Goal: Task Accomplishment & Management: Use online tool/utility

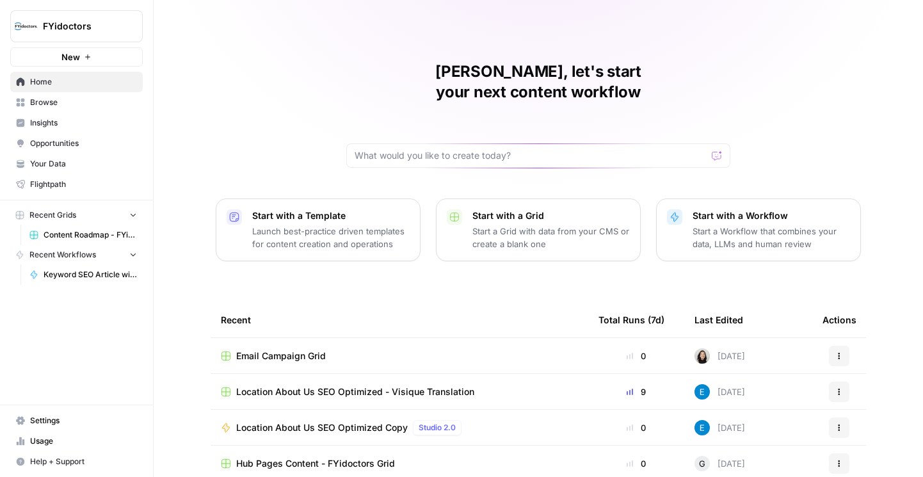
scroll to position [55, 0]
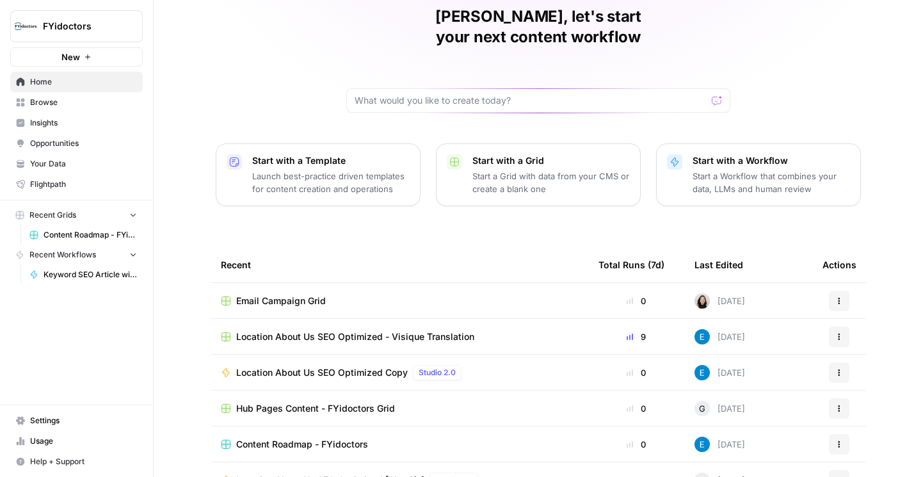
click at [73, 105] on span "Browse" at bounding box center [83, 103] width 107 height 12
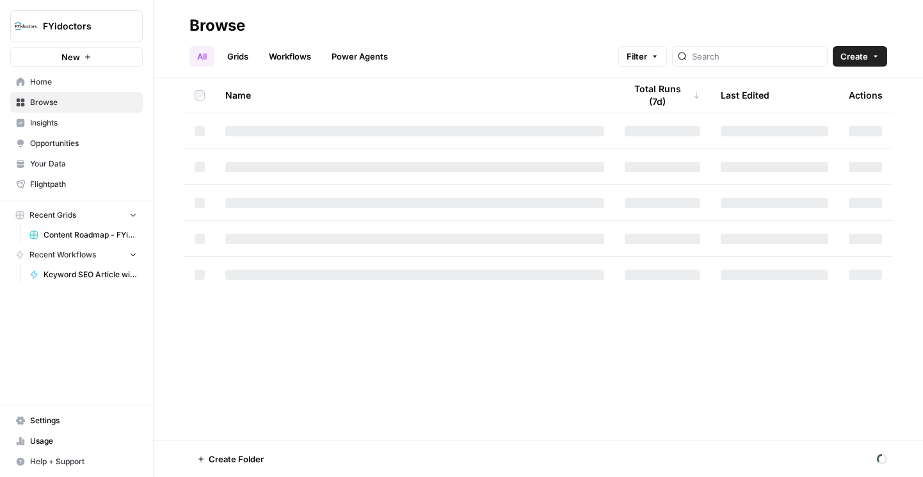
click at [229, 55] on link "Grids" at bounding box center [238, 56] width 36 height 20
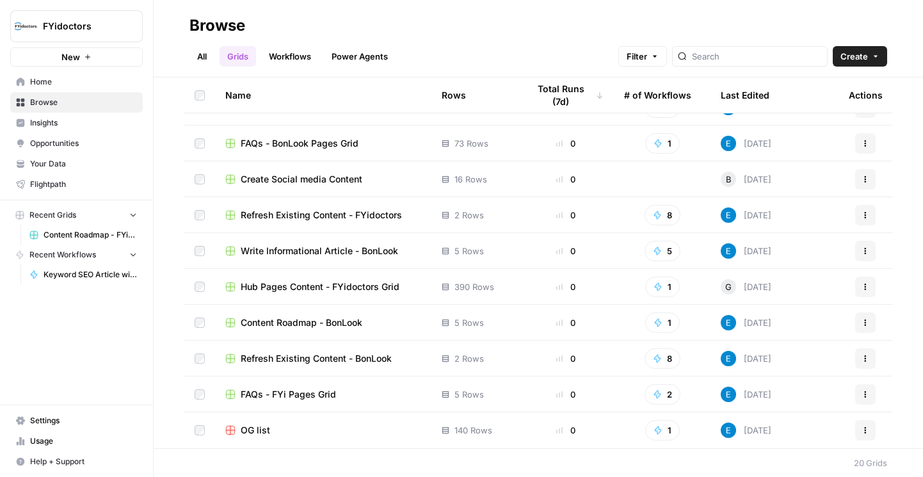
scroll to position [6, 0]
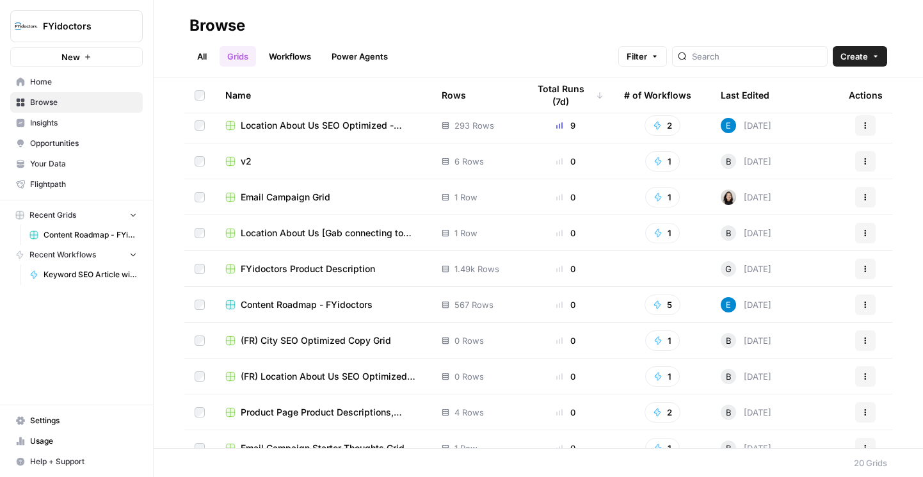
click at [274, 301] on span "Content Roadmap - FYidoctors" at bounding box center [307, 304] width 132 height 13
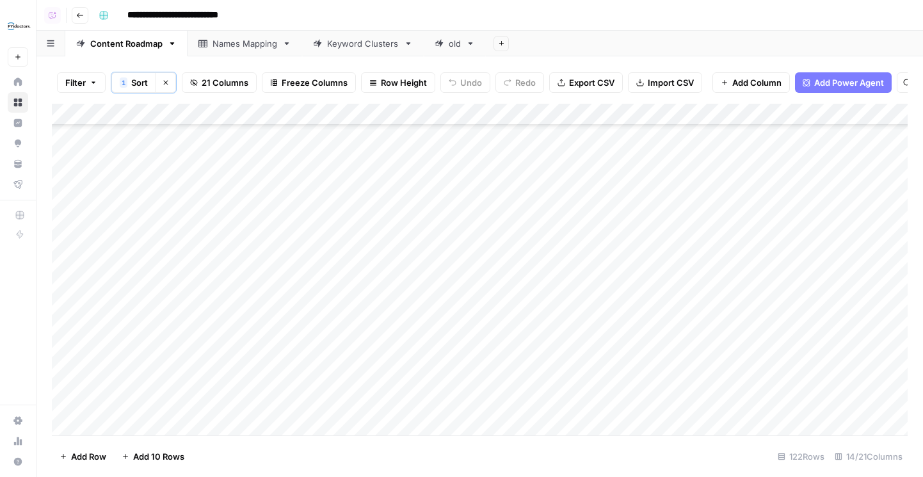
scroll to position [470, 0]
type input "**********"
click at [593, 31] on div "Add Sheet" at bounding box center [704, 44] width 437 height 26
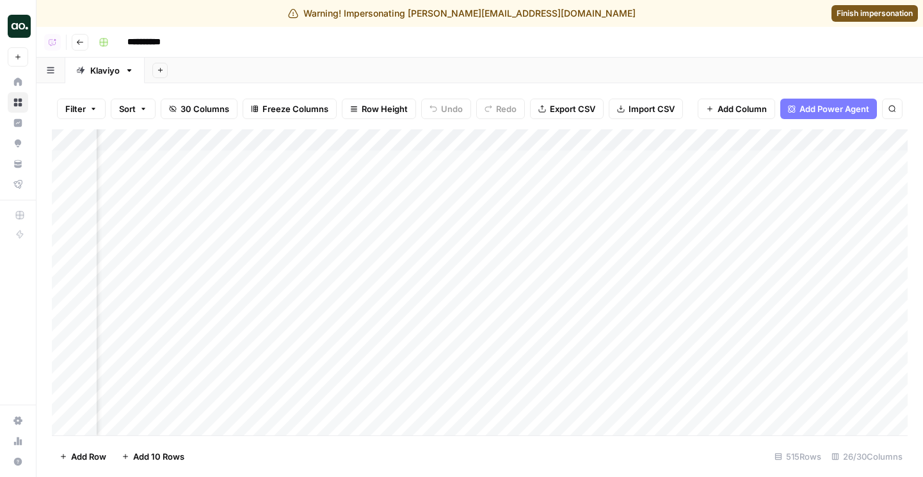
scroll to position [0, 718]
click at [860, 14] on span "Finish impersonation" at bounding box center [874, 14] width 76 height 12
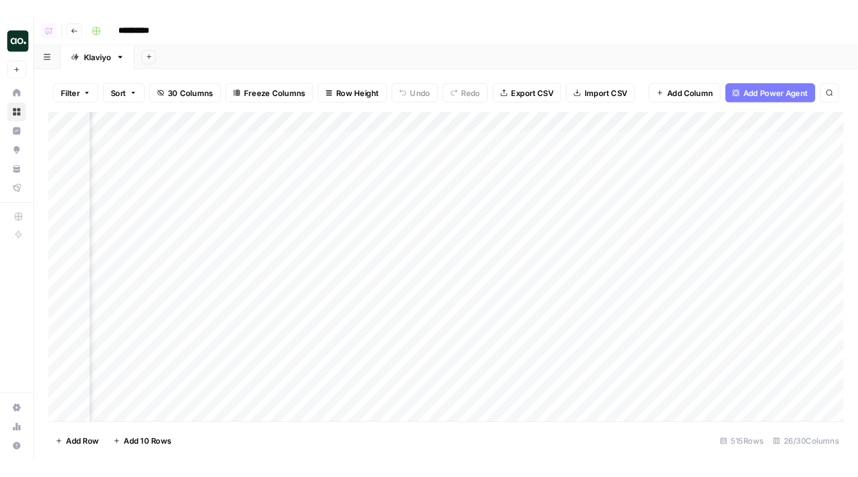
scroll to position [0, 936]
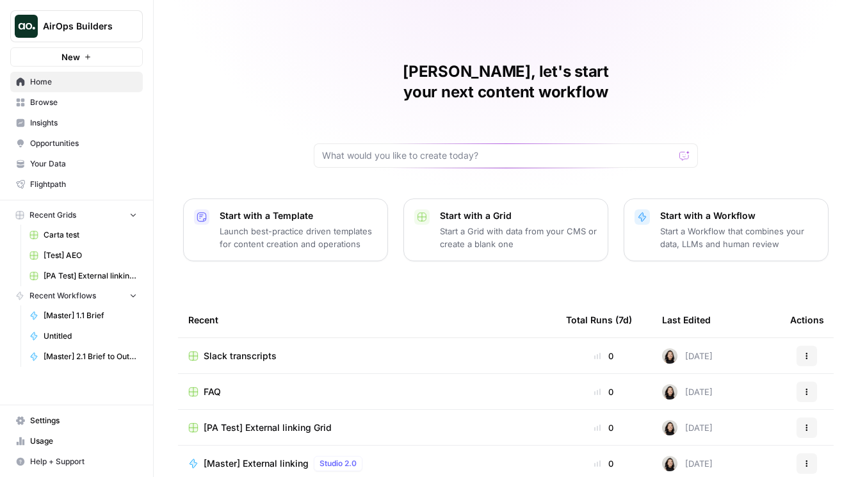
click at [129, 29] on icon "Workspace: AirOps Builders" at bounding box center [131, 26] width 13 height 13
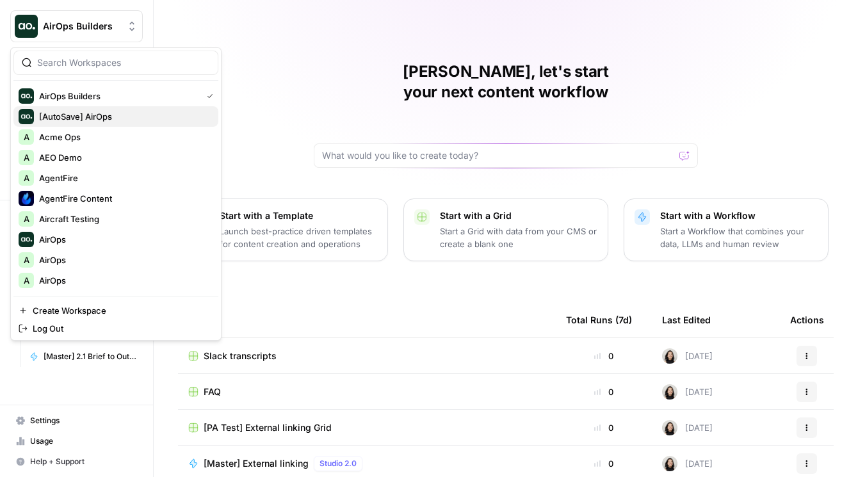
scroll to position [45, 0]
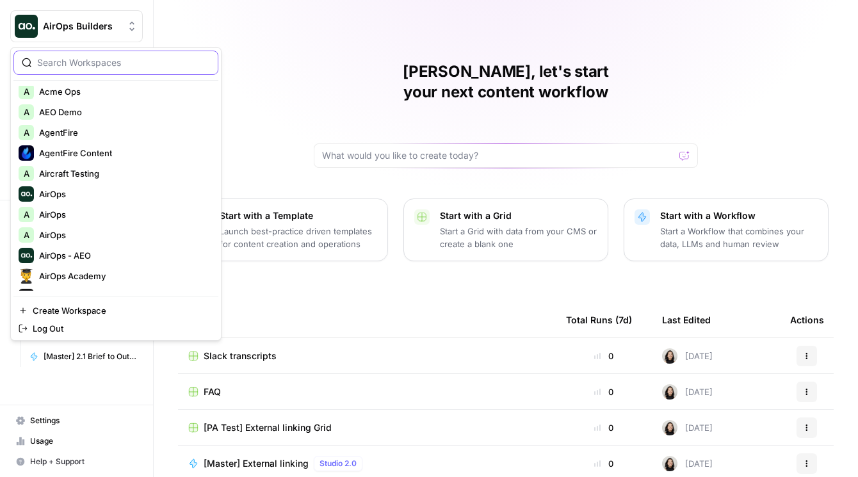
click at [84, 58] on input "search" at bounding box center [123, 62] width 173 height 13
click at [109, 65] on input "search" at bounding box center [123, 62] width 173 height 13
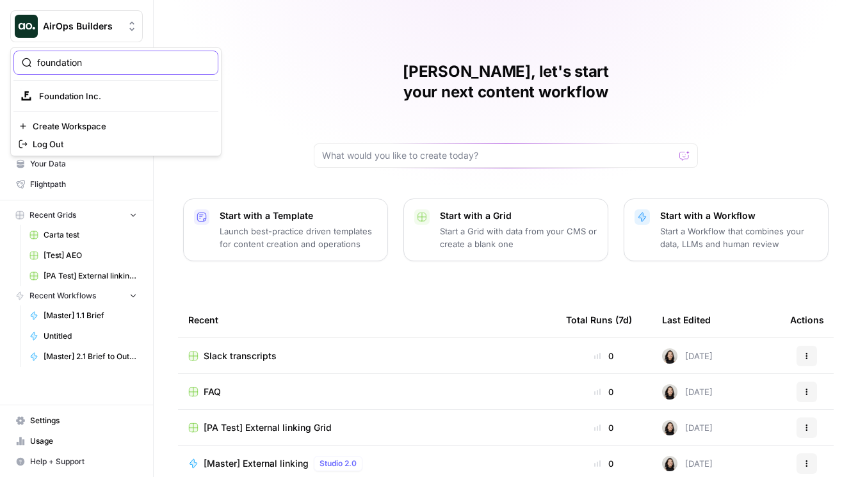
type input "foundation"
click at [109, 91] on span "Foundation Inc." at bounding box center [123, 96] width 169 height 13
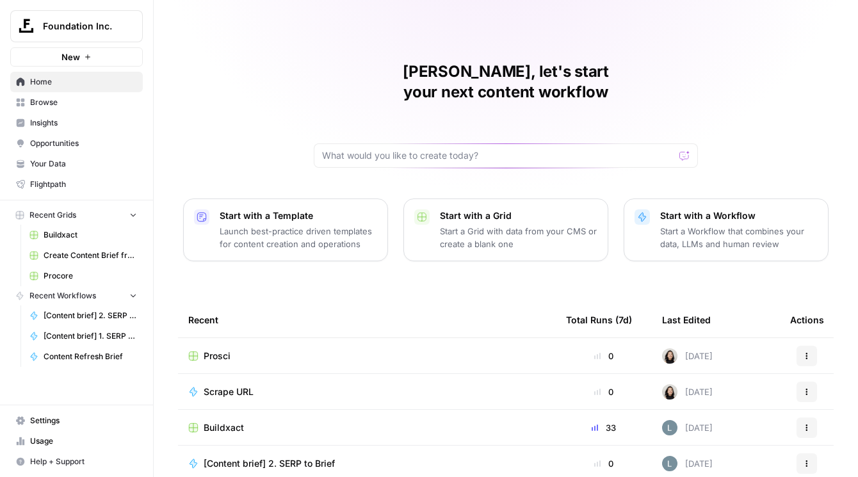
click at [52, 163] on span "Your Data" at bounding box center [83, 164] width 107 height 12
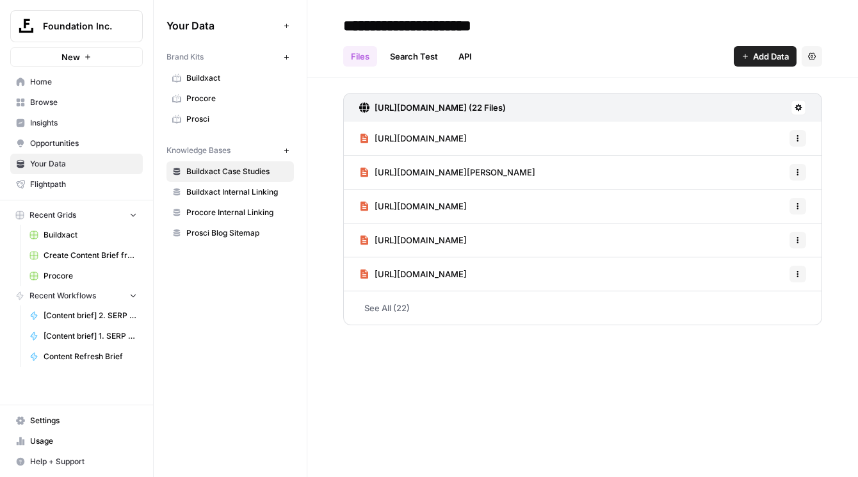
click at [56, 180] on span "Flightpath" at bounding box center [83, 185] width 107 height 12
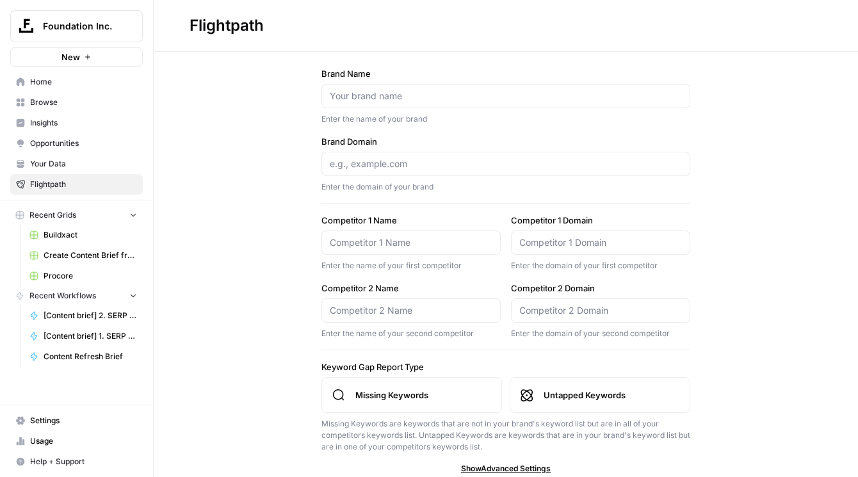
click at [50, 435] on span "Usage" at bounding box center [83, 441] width 107 height 12
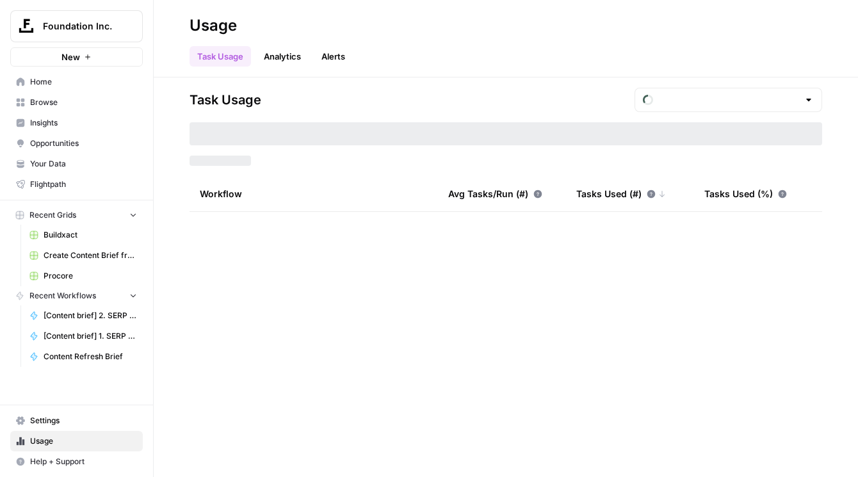
type input "September Tasks"
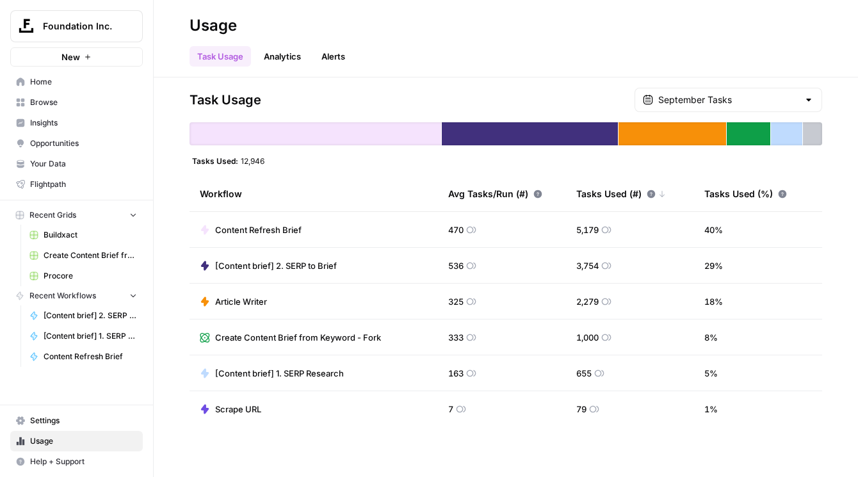
click at [71, 95] on link "Browse" at bounding box center [76, 102] width 132 height 20
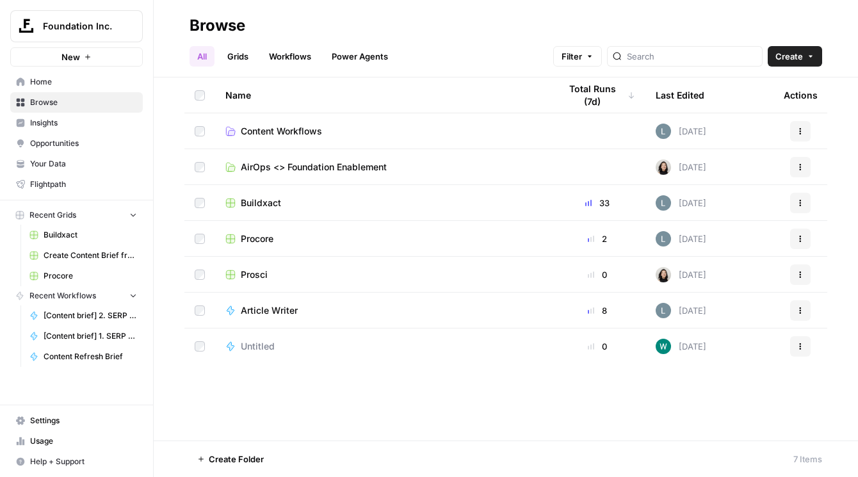
click at [90, 253] on span "Create Content Brief from Keyword - Fork Grid" at bounding box center [90, 256] width 93 height 12
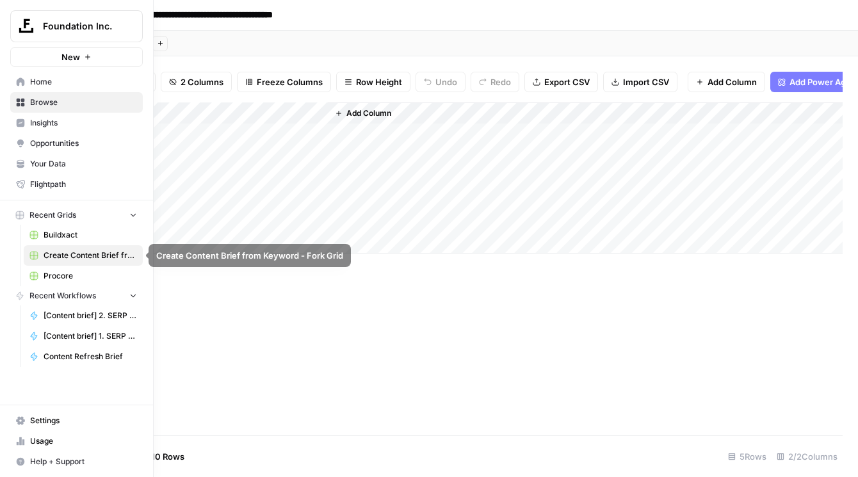
click at [73, 269] on link "Procore" at bounding box center [83, 276] width 119 height 20
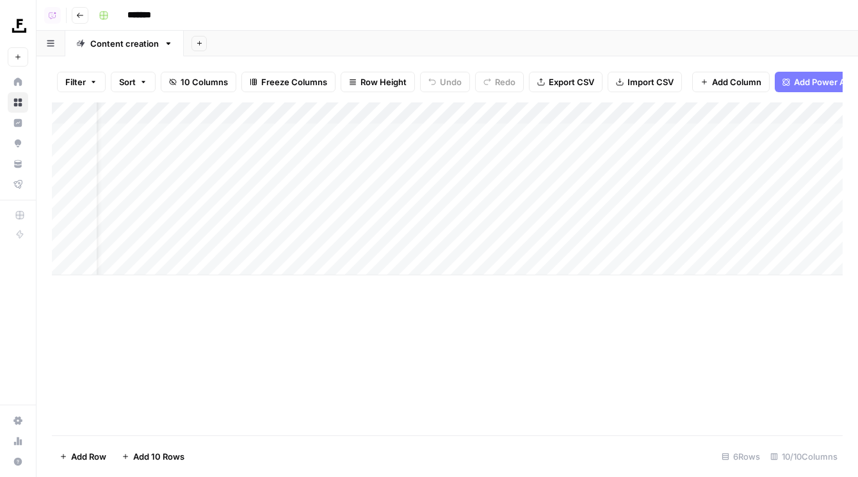
scroll to position [0, 191]
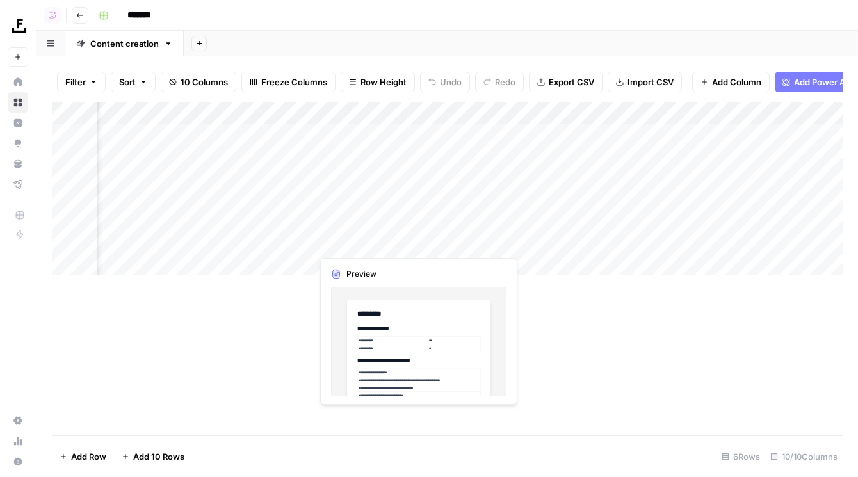
click at [377, 243] on div "Add Column" at bounding box center [447, 188] width 790 height 173
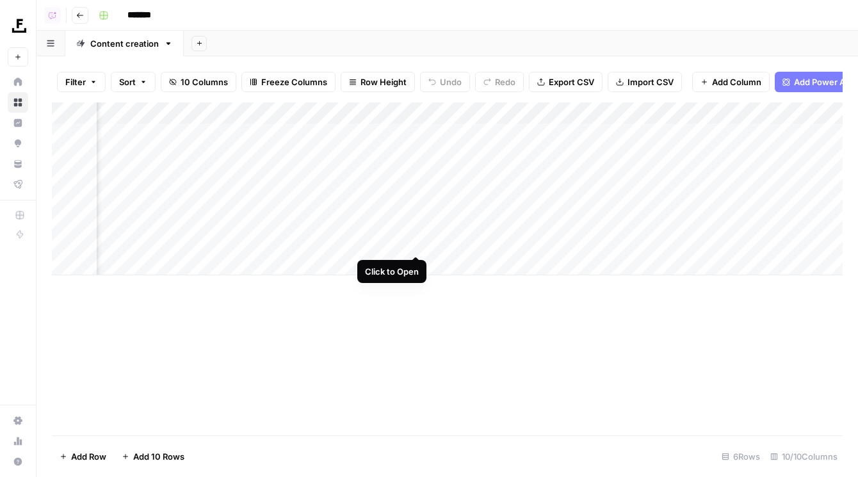
click at [411, 243] on div "Add Column" at bounding box center [447, 188] width 790 height 173
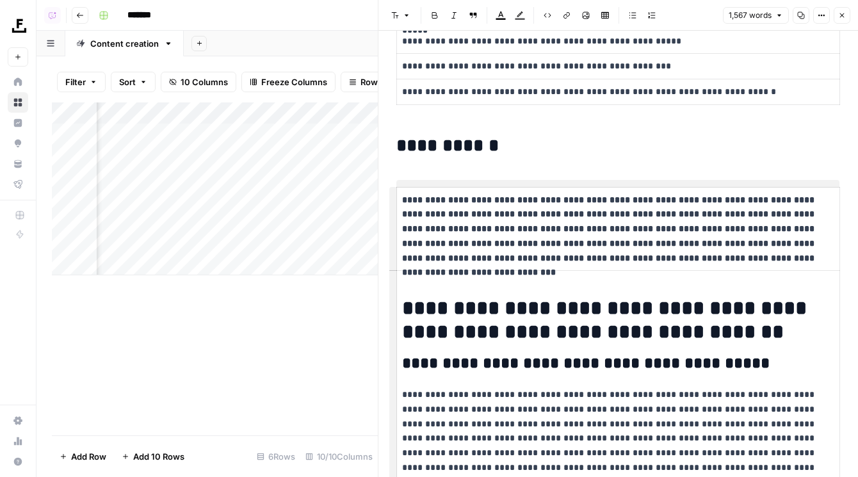
scroll to position [632, 0]
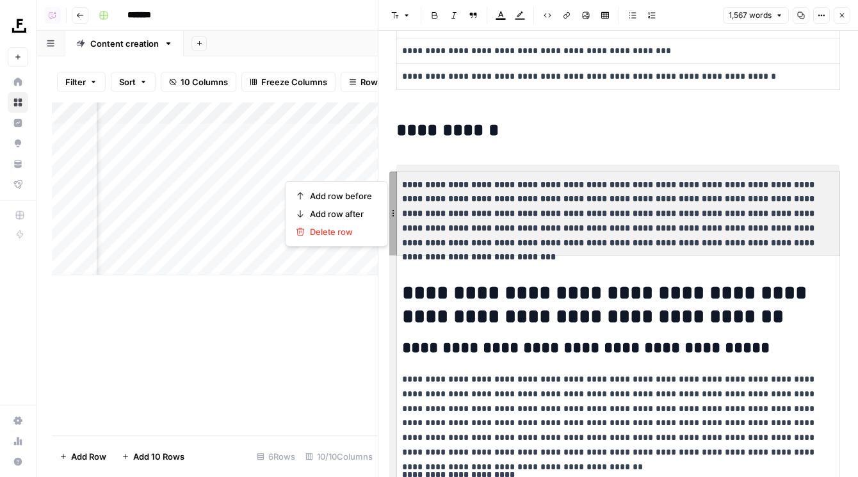
drag, startPoint x: 542, startPoint y: 199, endPoint x: 580, endPoint y: 233, distance: 51.2
click at [580, 233] on p "**********" at bounding box center [618, 213] width 432 height 73
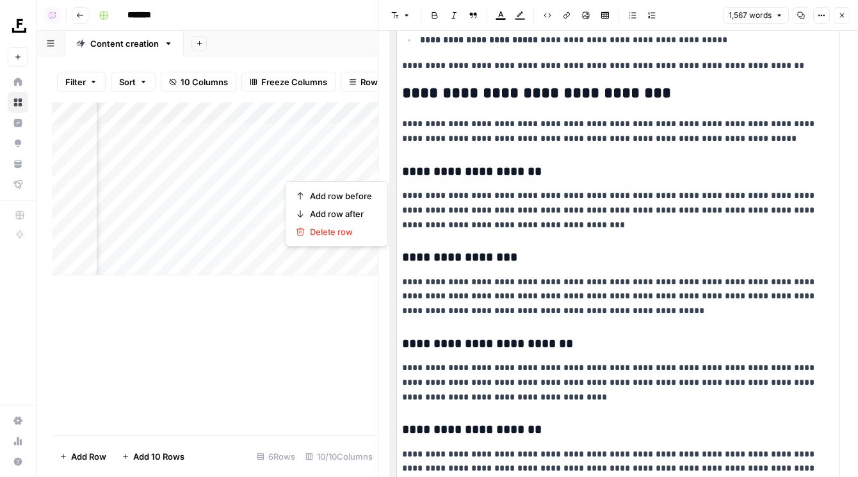
scroll to position [1320, 0]
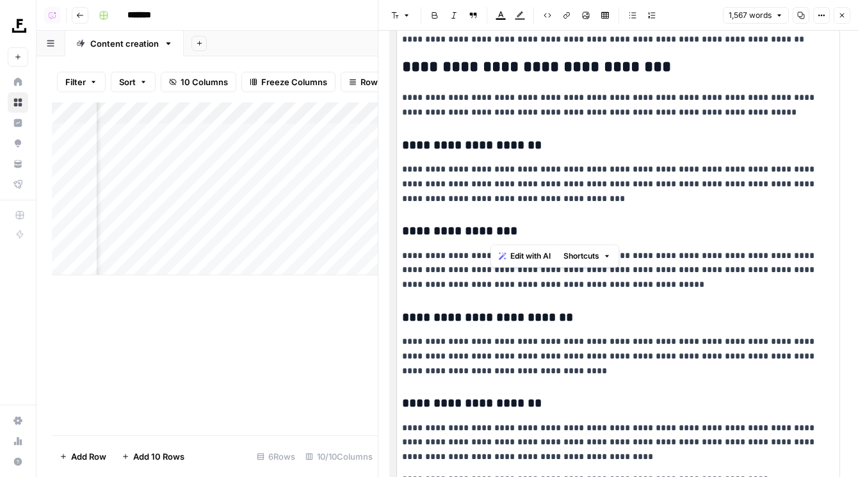
drag, startPoint x: 580, startPoint y: 233, endPoint x: 488, endPoint y: 165, distance: 114.4
click at [488, 165] on p "**********" at bounding box center [618, 184] width 432 height 44
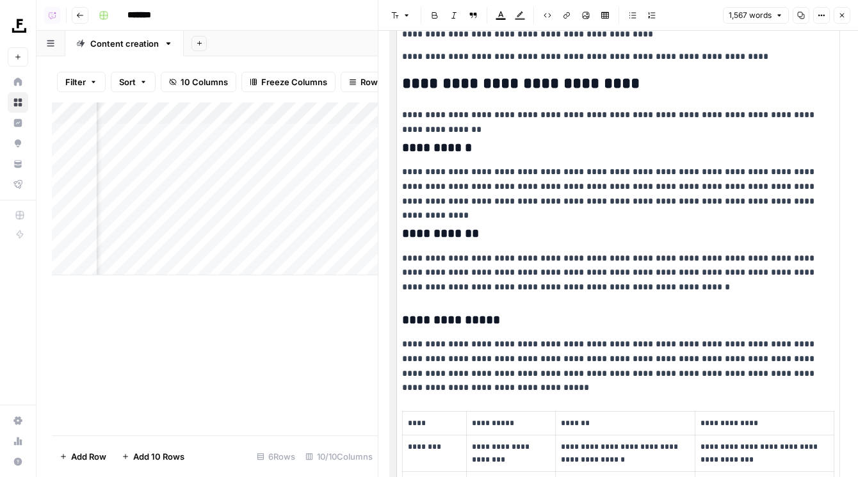
scroll to position [1806, 0]
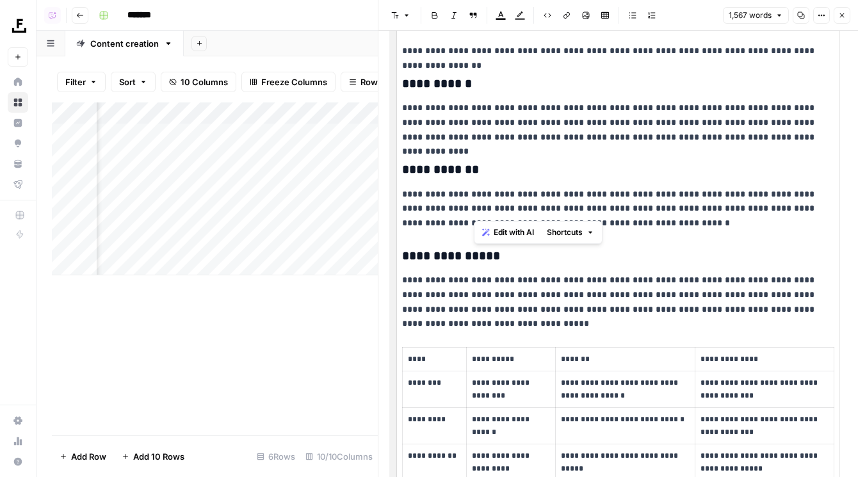
drag, startPoint x: 488, startPoint y: 165, endPoint x: 525, endPoint y: 214, distance: 61.2
click at [525, 214] on p "**********" at bounding box center [618, 209] width 432 height 44
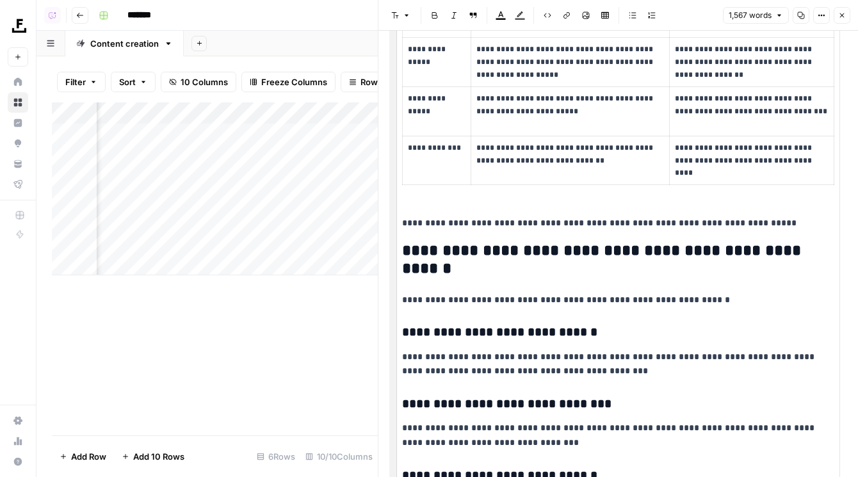
scroll to position [3537, 0]
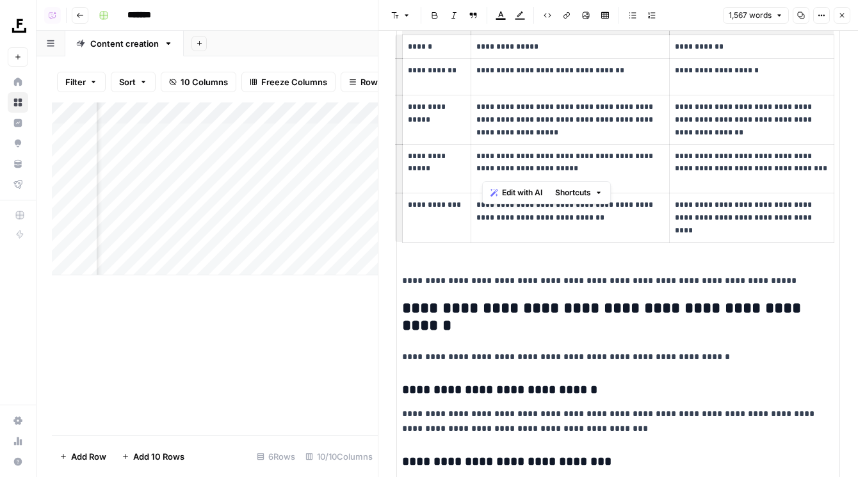
drag, startPoint x: 515, startPoint y: 189, endPoint x: 479, endPoint y: 157, distance: 48.1
click at [479, 157] on td "**********" at bounding box center [569, 168] width 198 height 49
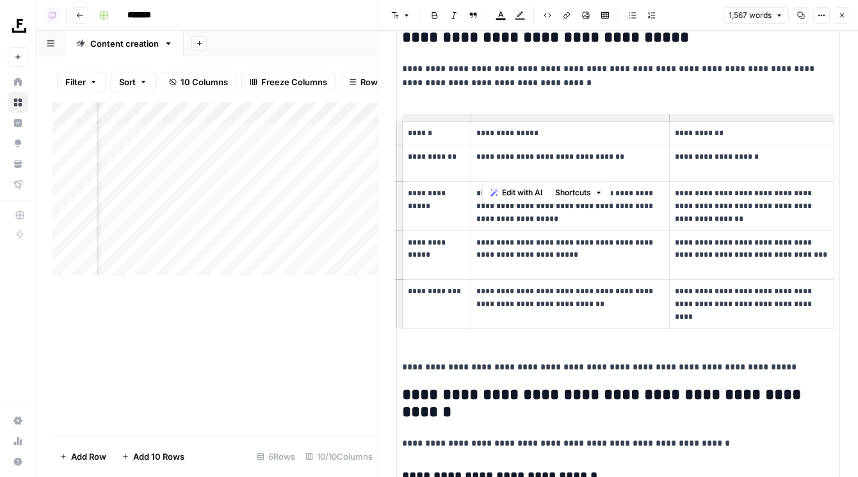
scroll to position [3443, 0]
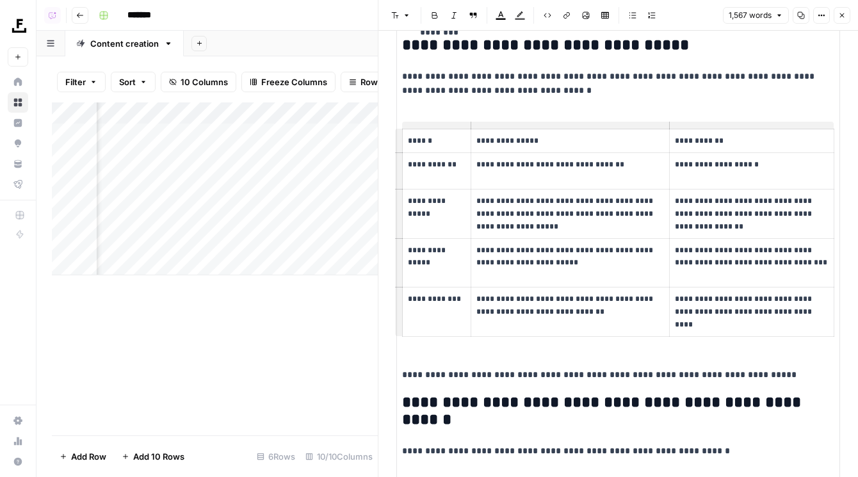
click at [479, 157] on td "**********" at bounding box center [569, 171] width 198 height 36
click at [479, 135] on td "**********" at bounding box center [569, 141] width 198 height 24
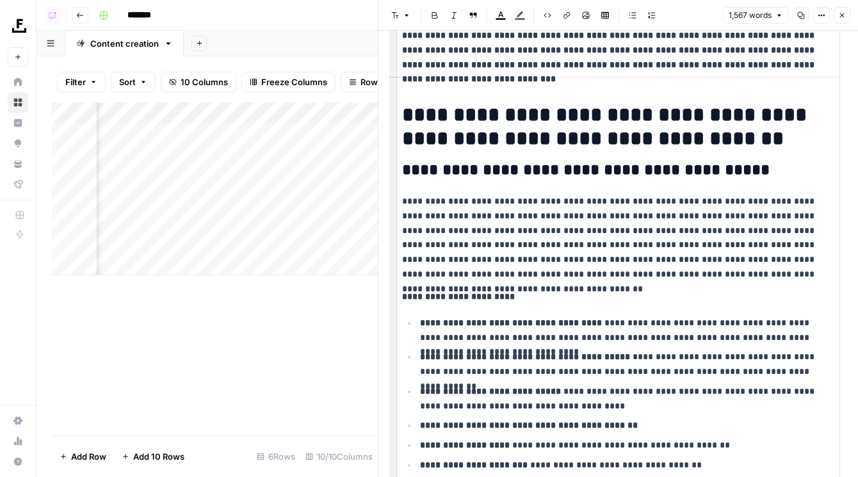
scroll to position [817, 0]
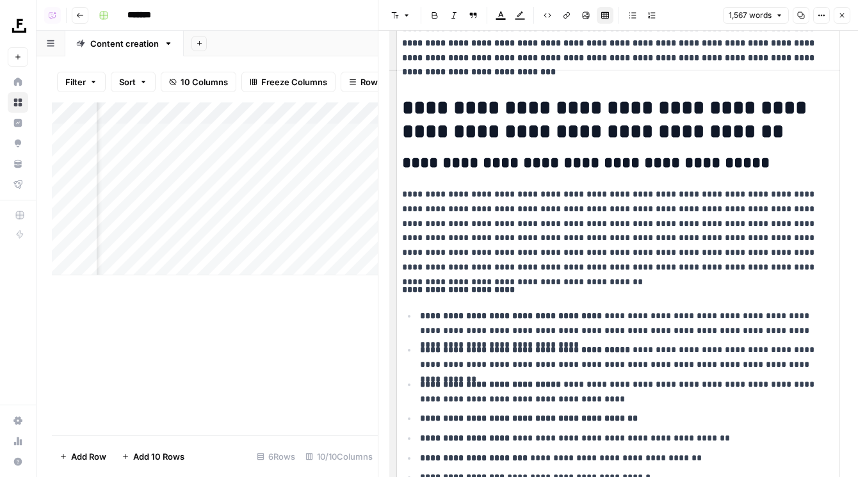
click at [840, 21] on button "Close" at bounding box center [841, 15] width 17 height 17
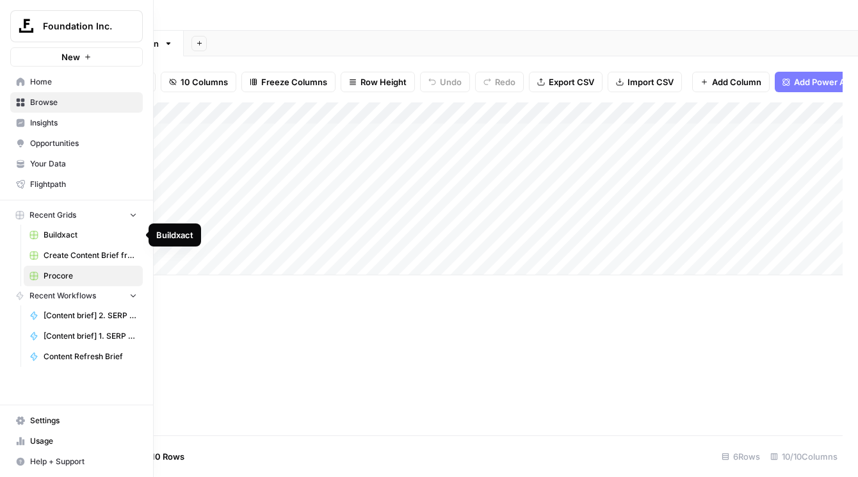
click at [54, 236] on span "Buildxact" at bounding box center [90, 235] width 93 height 12
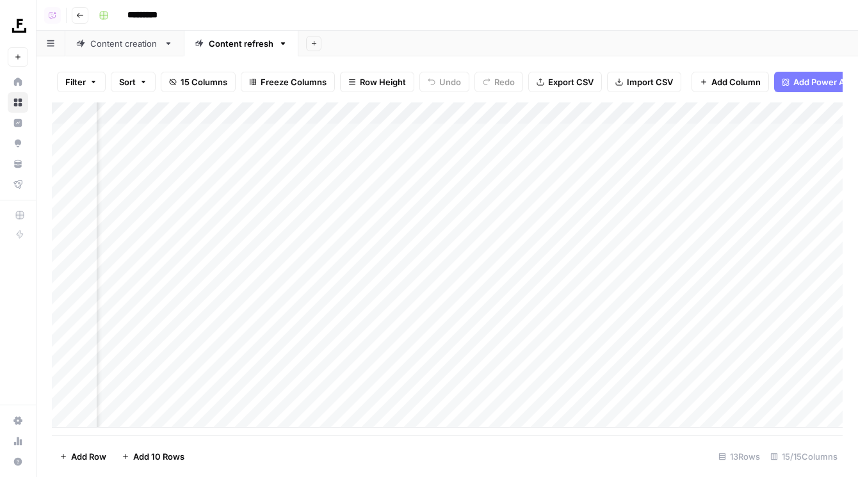
scroll to position [0, 1334]
click at [598, 113] on div "Add Column" at bounding box center [447, 264] width 790 height 325
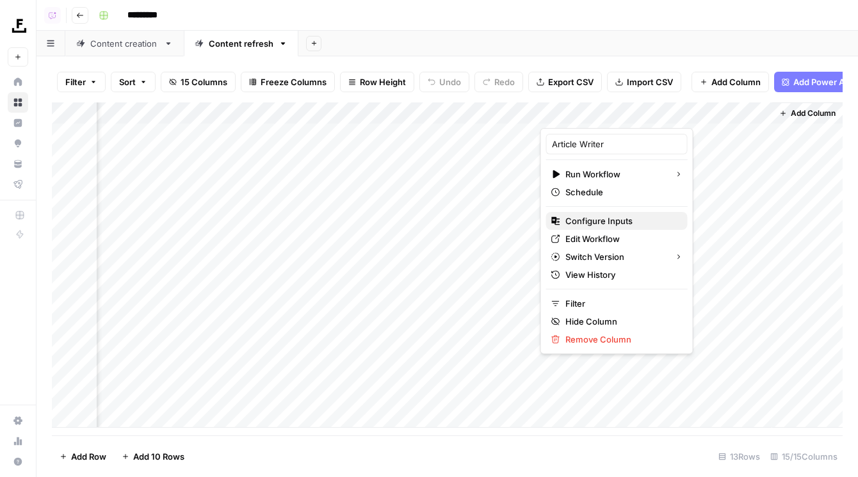
click at [577, 220] on span "Configure Inputs" at bounding box center [621, 220] width 112 height 13
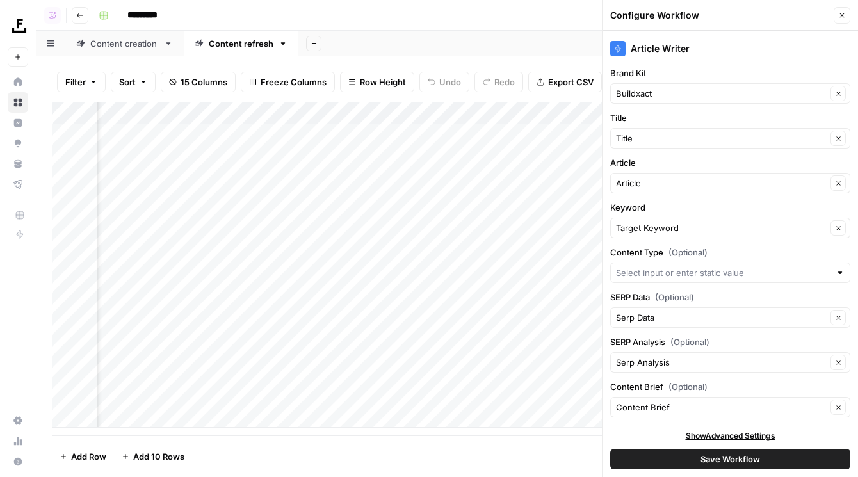
scroll to position [6, 0]
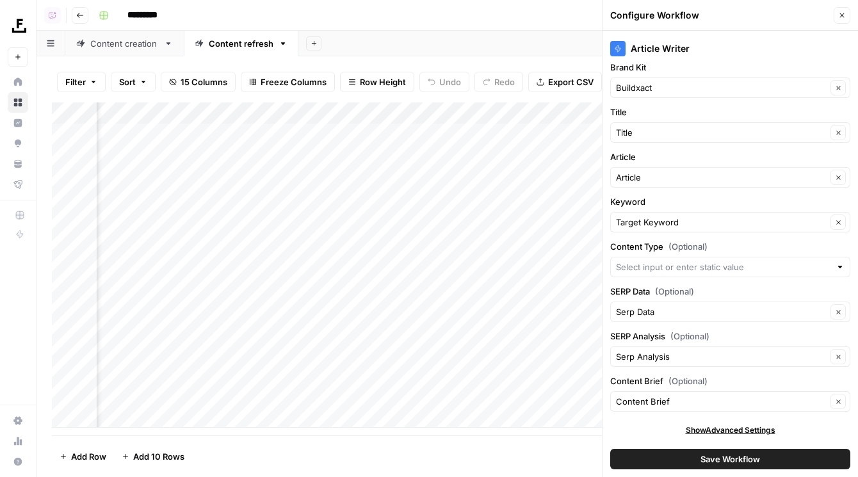
click at [839, 9] on button "Close" at bounding box center [841, 15] width 17 height 17
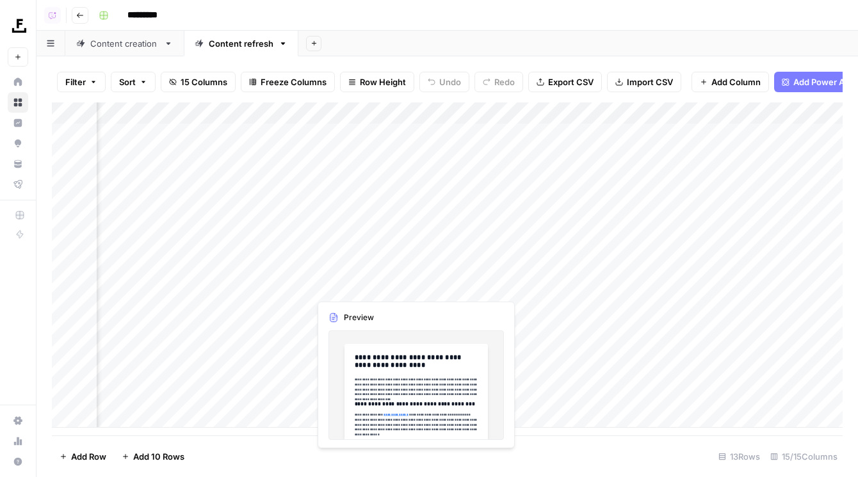
scroll to position [0, 1201]
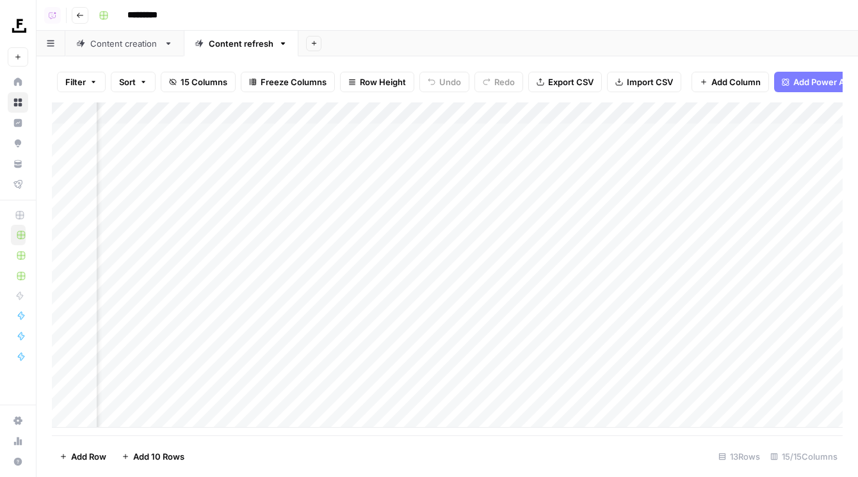
click at [714, 109] on div "Add Column" at bounding box center [447, 264] width 790 height 325
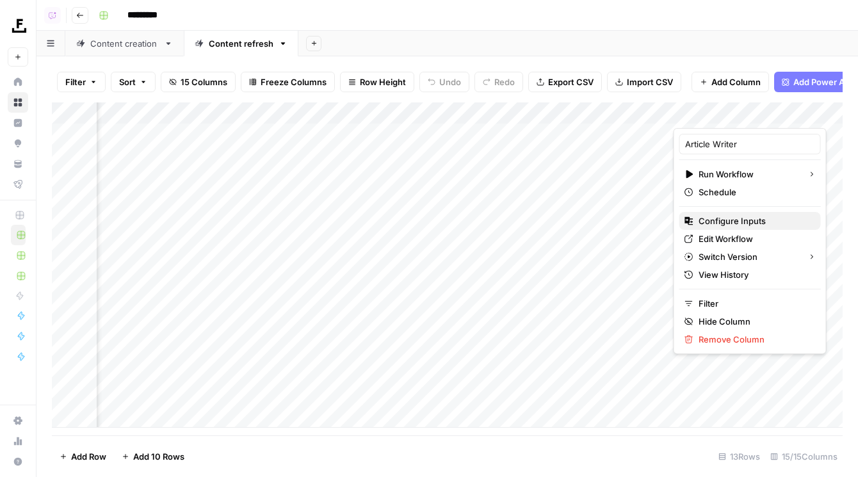
click at [716, 225] on span "Configure Inputs" at bounding box center [754, 220] width 112 height 13
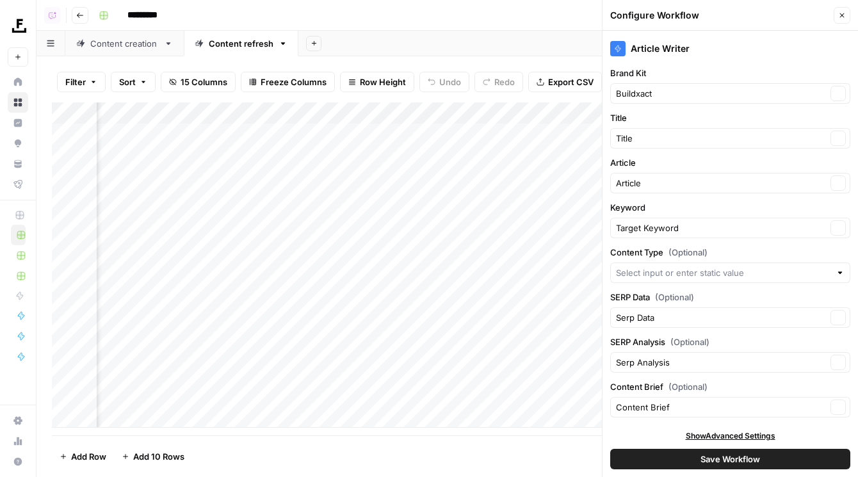
scroll to position [6, 0]
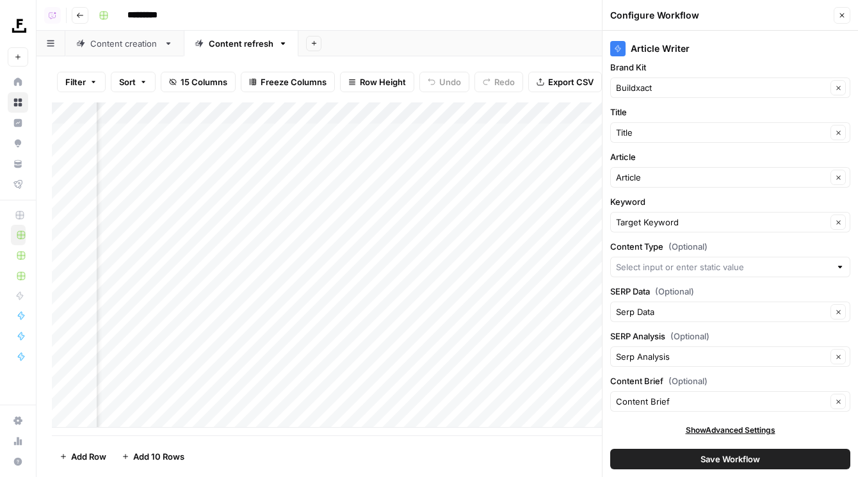
click at [842, 18] on icon "button" at bounding box center [842, 16] width 8 height 8
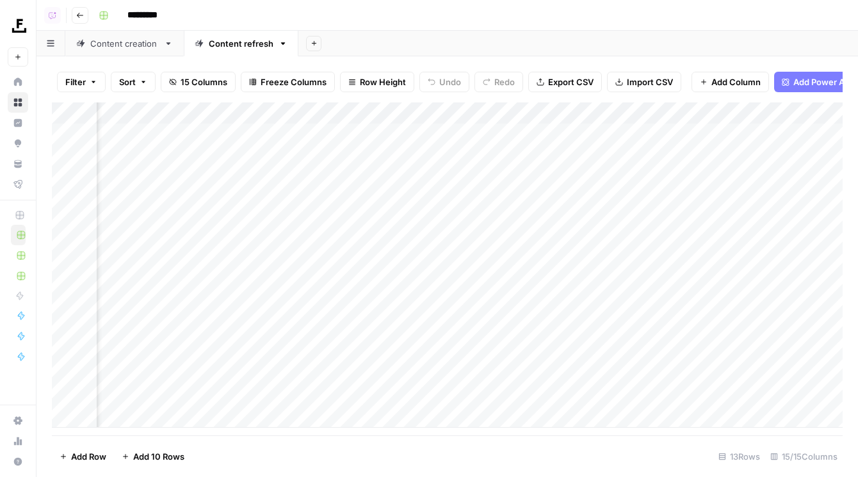
click at [723, 113] on div "Add Column" at bounding box center [447, 264] width 790 height 325
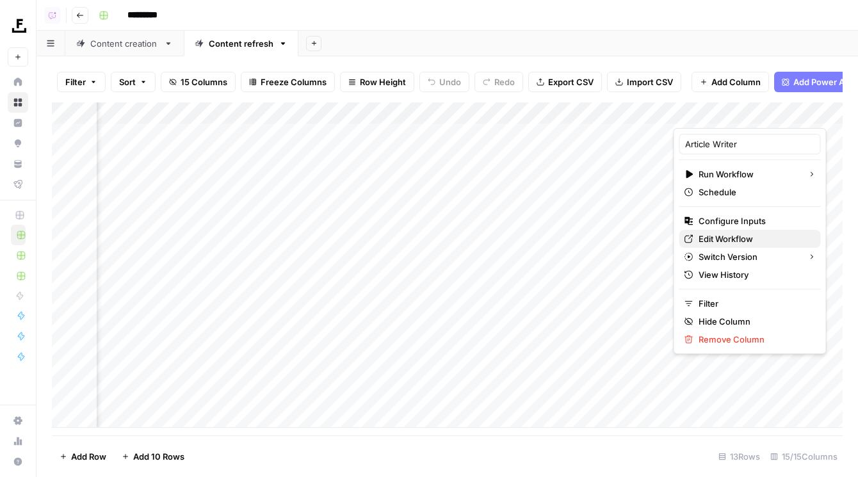
click at [716, 244] on span "Edit Workflow" at bounding box center [754, 238] width 112 height 13
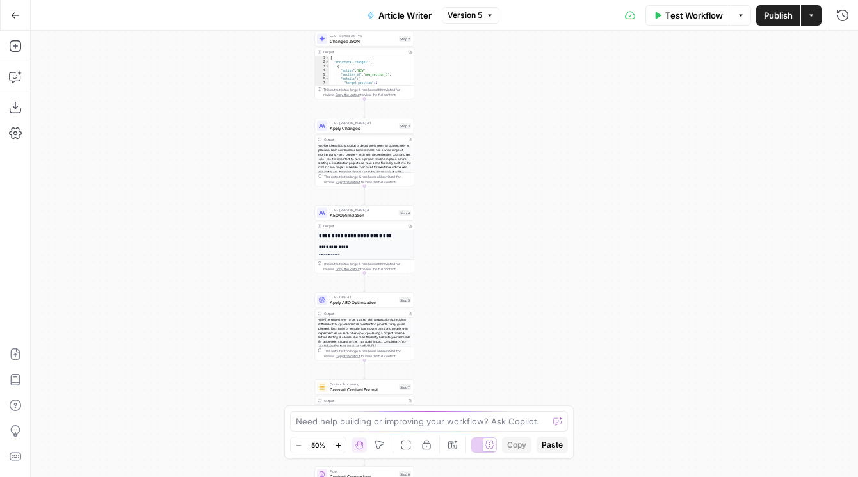
drag, startPoint x: 330, startPoint y: 154, endPoint x: 205, endPoint y: 298, distance: 190.6
click at [205, 298] on div "Workflow Set Inputs Inputs LLM · Gemini 2.5 Pro Changes JSON Step 2 Output Copy…" at bounding box center [444, 254] width 827 height 446
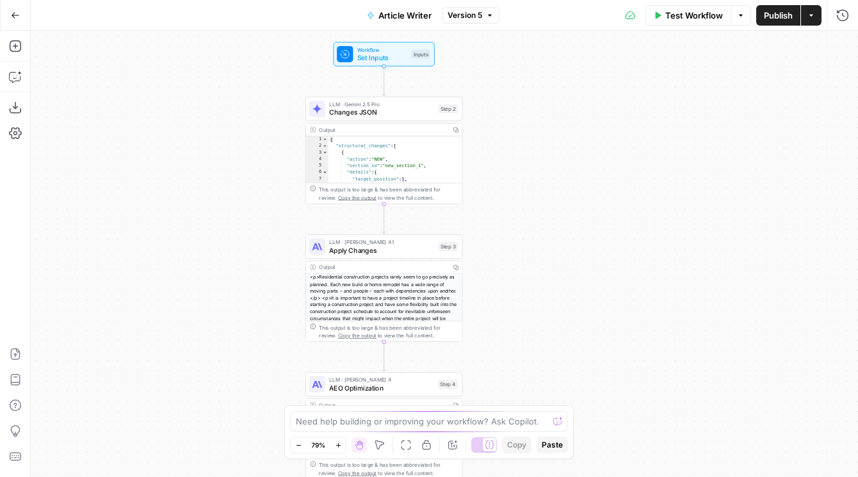
drag, startPoint x: 228, startPoint y: 285, endPoint x: 198, endPoint y: 79, distance: 208.2
click at [199, 79] on div "Workflow Set Inputs Inputs LLM · Gemini 2.5 Pro Changes JSON Step 2 Output Copy…" at bounding box center [444, 254] width 827 height 446
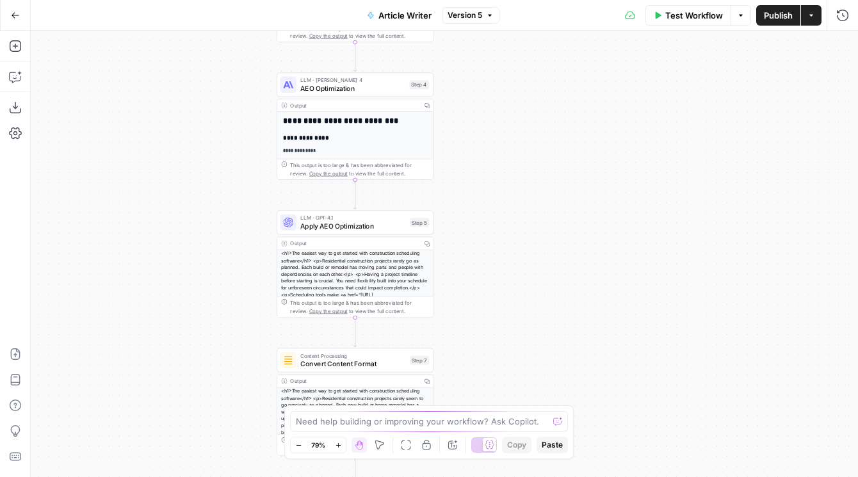
drag, startPoint x: 198, startPoint y: 238, endPoint x: 198, endPoint y: 145, distance: 93.4
click at [198, 145] on div "Workflow Set Inputs Inputs LLM · Gemini 2.5 Pro Changes JSON Step 2 Output Copy…" at bounding box center [444, 254] width 827 height 446
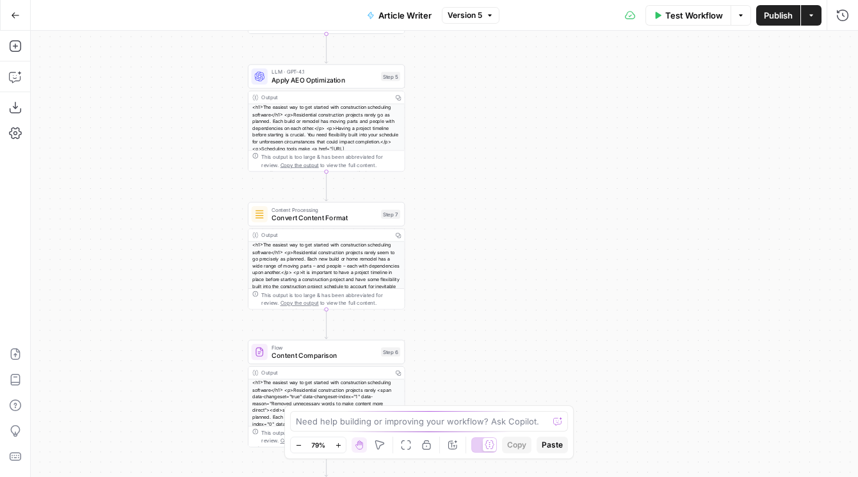
drag, startPoint x: 172, startPoint y: 262, endPoint x: 143, endPoint y: 116, distance: 148.7
click at [143, 116] on div "Workflow Set Inputs Inputs LLM · Gemini 2.5 Pro Changes JSON Step 2 Output Copy…" at bounding box center [444, 254] width 827 height 446
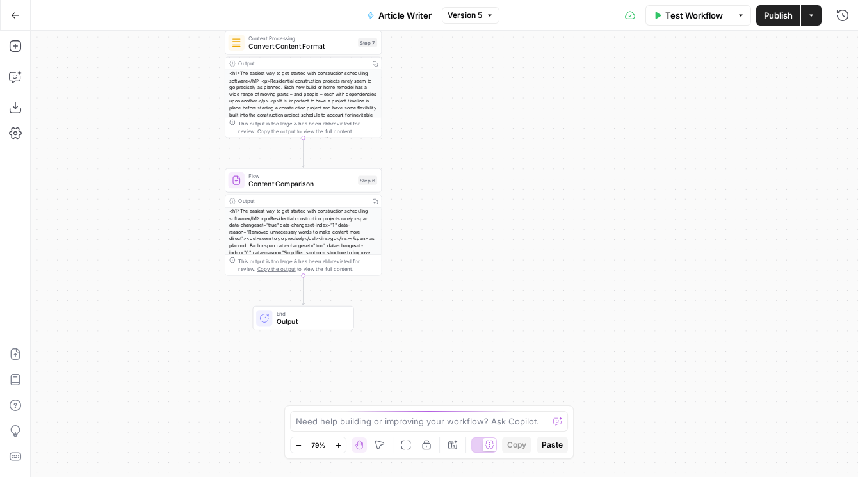
drag, startPoint x: 196, startPoint y: 301, endPoint x: 184, endPoint y: 167, distance: 134.9
click at [184, 167] on div "Workflow Set Inputs Inputs LLM · Gemini 2.5 Pro Changes JSON Step 2 Output Copy…" at bounding box center [444, 254] width 827 height 446
drag, startPoint x: 170, startPoint y: 182, endPoint x: 170, endPoint y: 413, distance: 230.4
click at [170, 412] on div "Workflow Set Inputs Inputs LLM · Gemini 2.5 Pro Changes JSON Step 2 Output Copy…" at bounding box center [444, 254] width 827 height 446
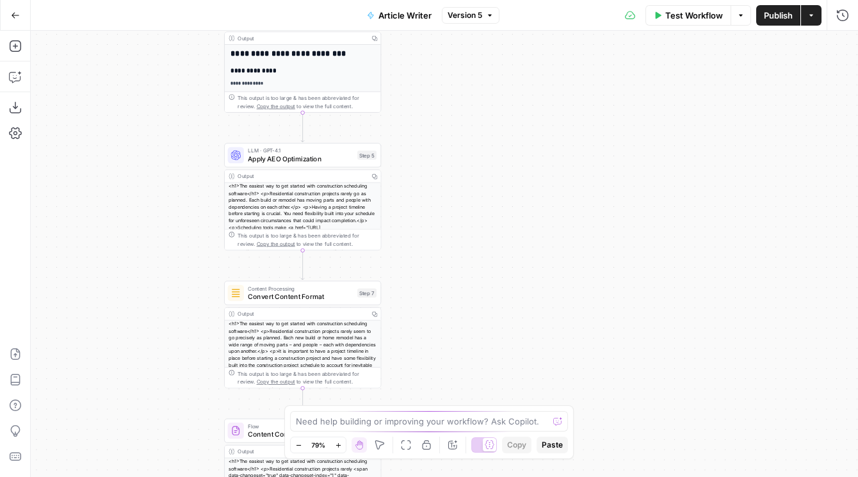
drag, startPoint x: 170, startPoint y: 221, endPoint x: 170, endPoint y: 320, distance: 99.2
click at [170, 320] on div "Workflow Set Inputs Inputs LLM · Gemini 2.5 Pro Changes JSON Step 2 Output Copy…" at bounding box center [444, 254] width 827 height 446
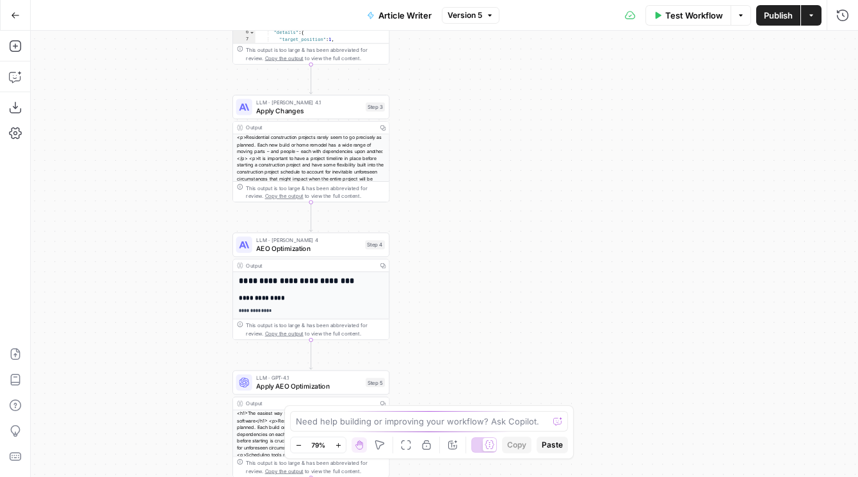
drag, startPoint x: 188, startPoint y: 164, endPoint x: 196, endPoint y: 292, distance: 128.3
click at [196, 292] on div "Workflow Set Inputs Inputs LLM · Gemini 2.5 Pro Changes JSON Step 2 Output Copy…" at bounding box center [444, 254] width 827 height 446
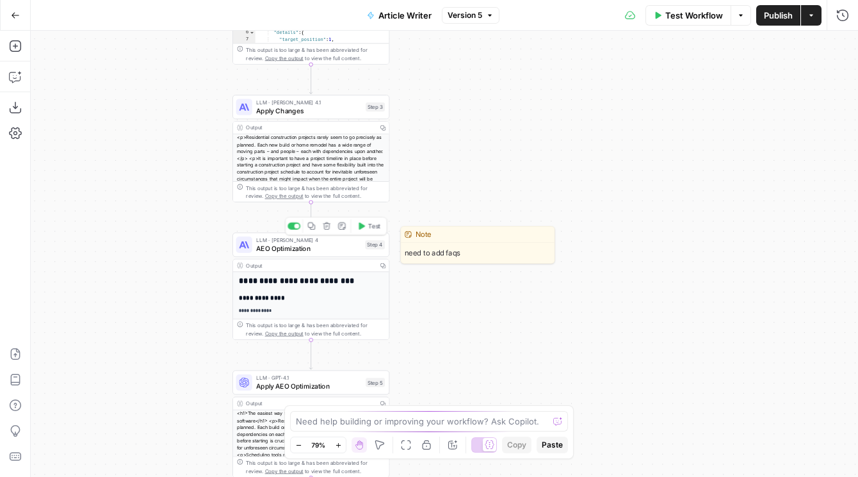
click at [278, 255] on div "LLM · Claude Sonnet 4 AEO Optimization Step 4 Copy step Delete step Edit Note T…" at bounding box center [310, 244] width 157 height 24
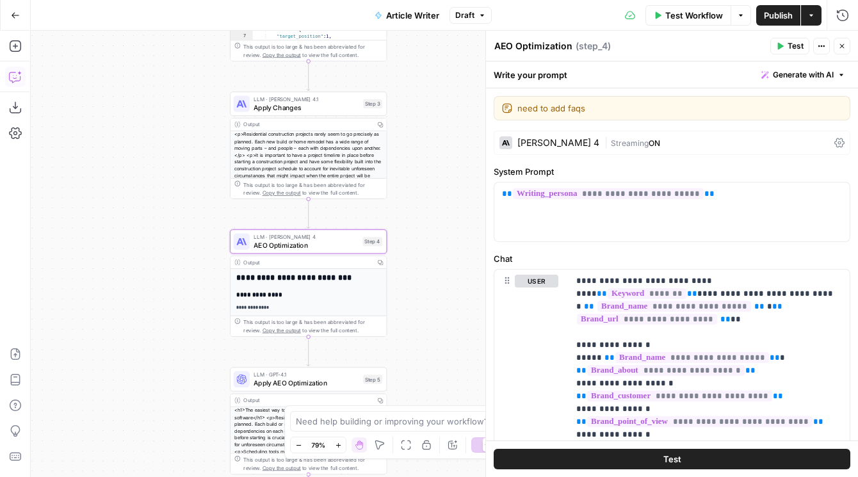
drag, startPoint x: 124, startPoint y: 222, endPoint x: 60, endPoint y: 144, distance: 101.0
click at [61, 144] on div "Workflow Set Inputs Inputs LLM · Gemini 2.5 Pro Changes JSON Step 2 Output Copy…" at bounding box center [444, 254] width 827 height 446
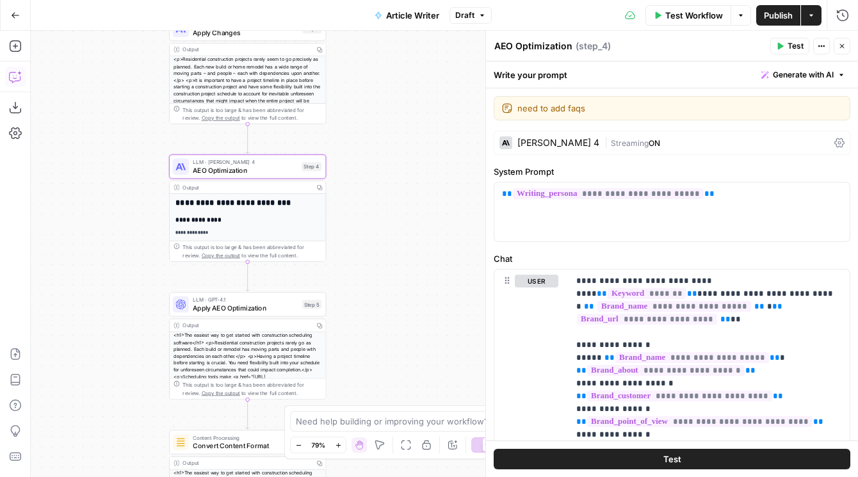
click at [17, 11] on icon "button" at bounding box center [15, 15] width 9 height 9
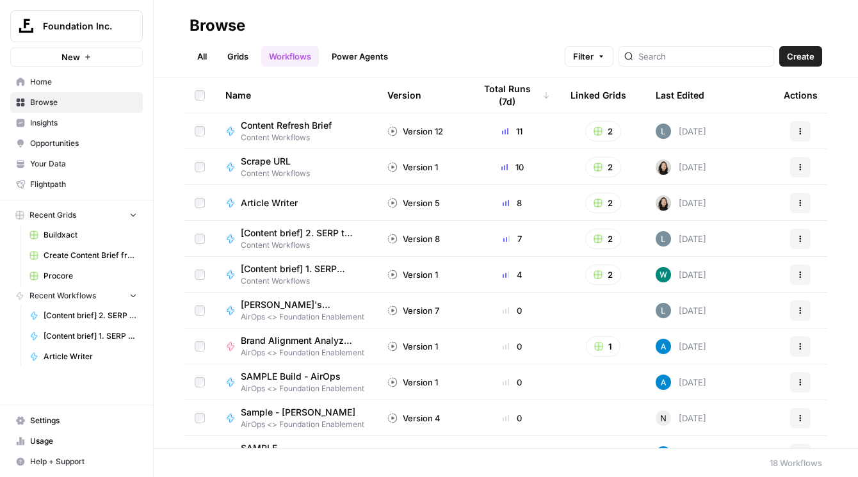
click at [58, 230] on span "Buildxact" at bounding box center [90, 235] width 93 height 12
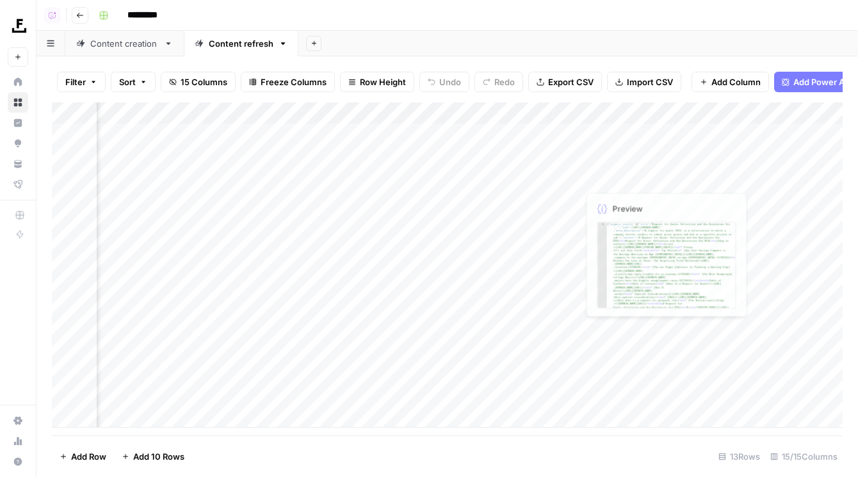
scroll to position [0, 1244]
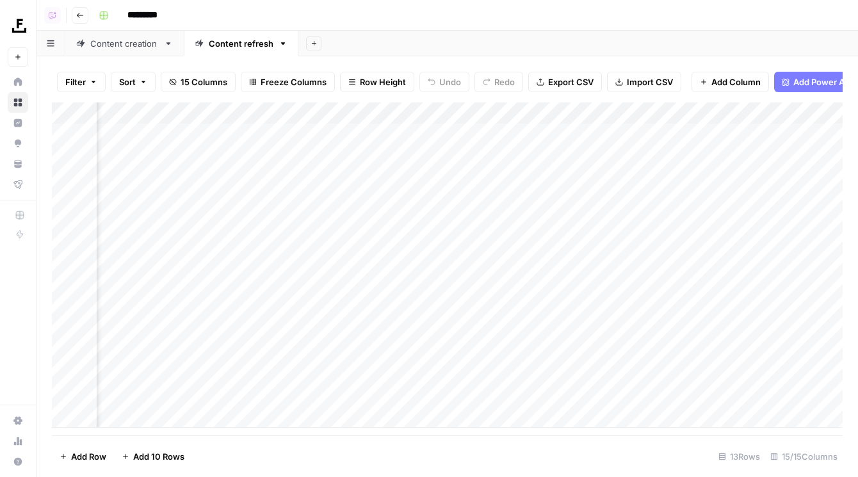
click at [671, 105] on div "Add Column" at bounding box center [447, 264] width 790 height 325
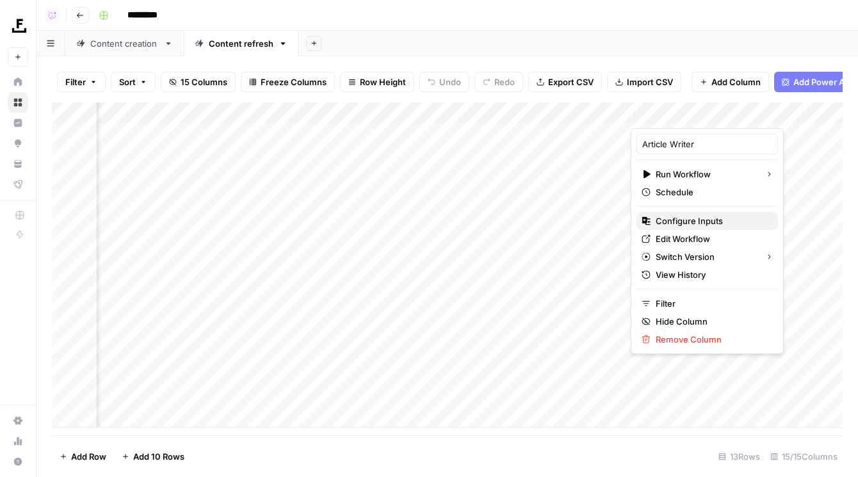
click at [666, 220] on span "Configure Inputs" at bounding box center [711, 220] width 112 height 13
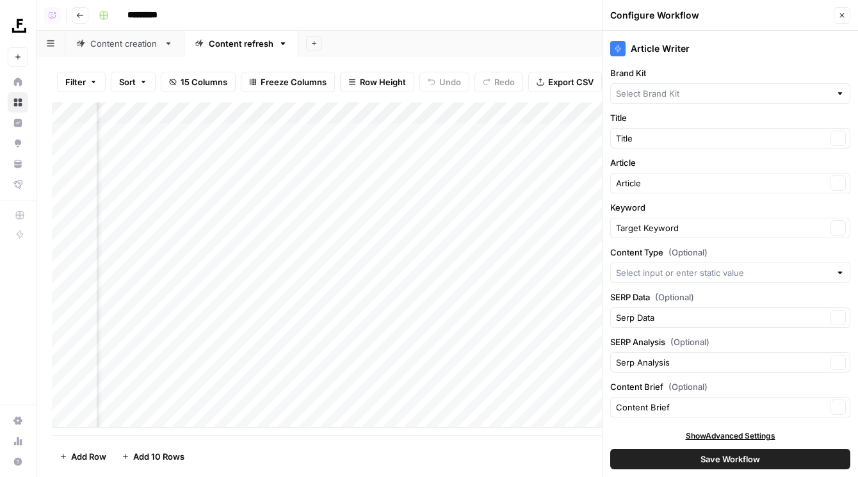
type input "Buildxact"
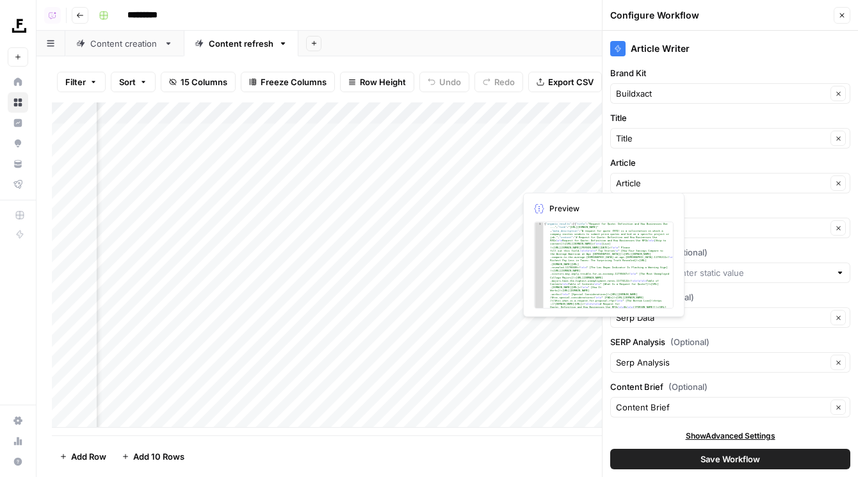
scroll to position [6, 0]
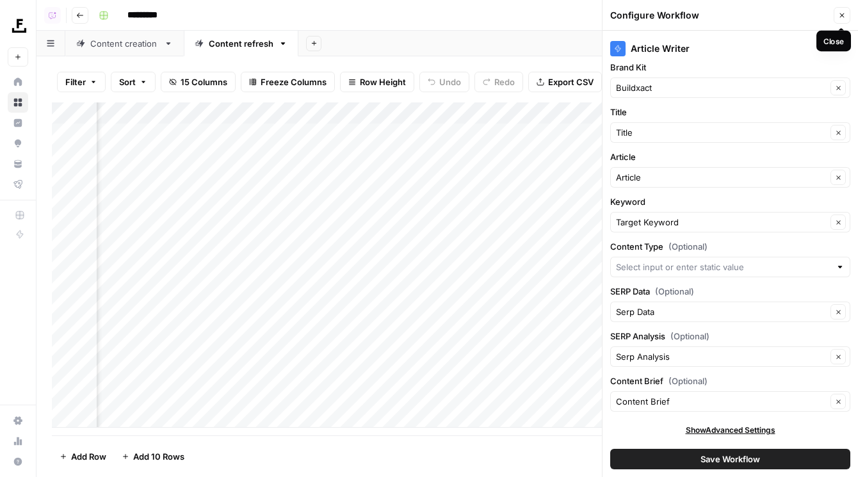
click at [844, 17] on icon "button" at bounding box center [842, 16] width 8 height 8
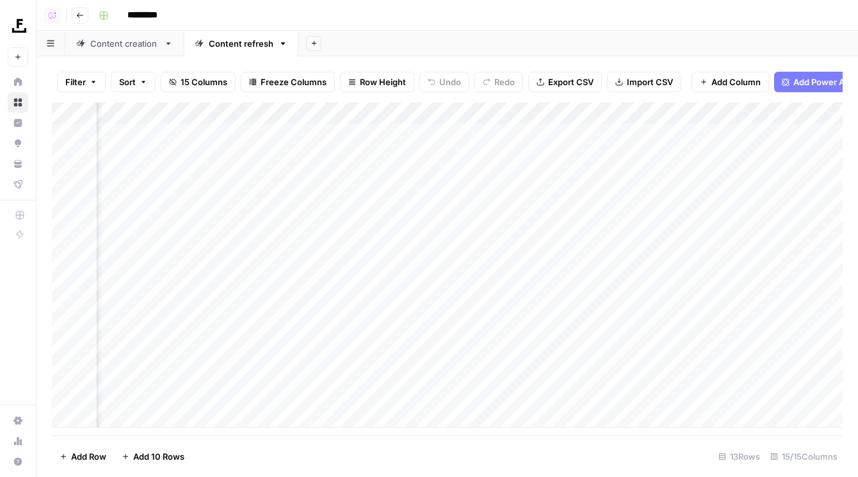
click at [667, 115] on div "Add Column" at bounding box center [447, 264] width 790 height 325
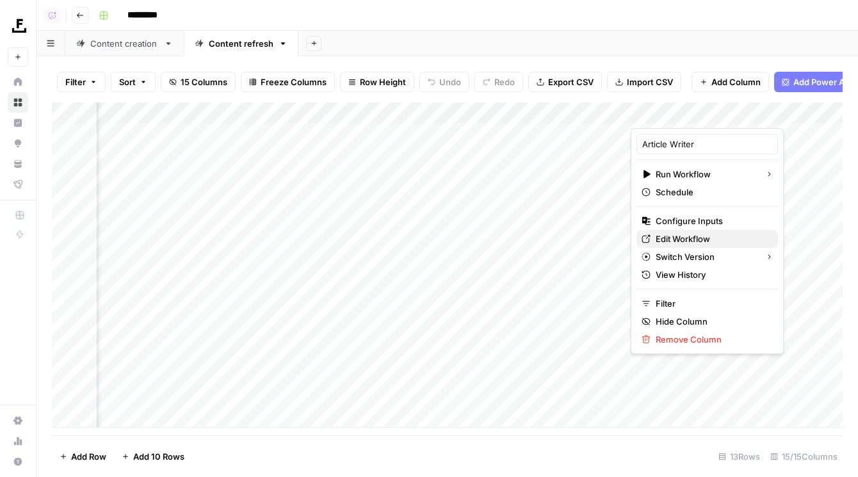
click at [669, 239] on span "Edit Workflow" at bounding box center [711, 238] width 112 height 13
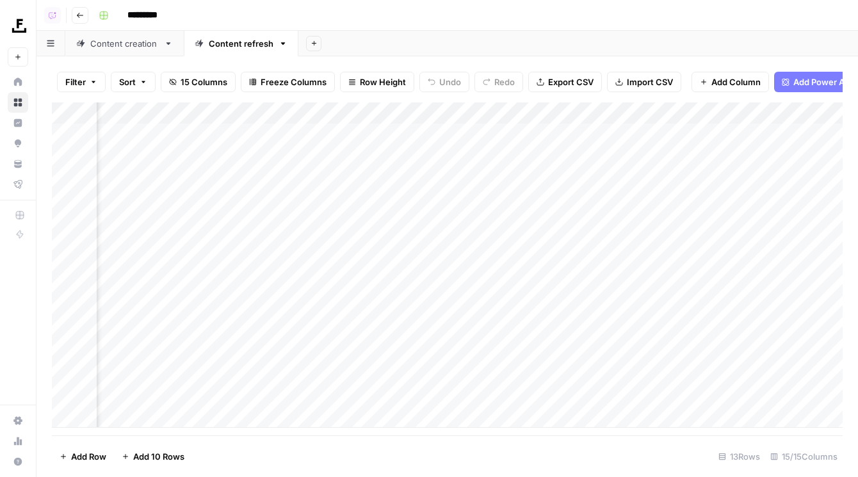
scroll to position [0, 405]
click at [136, 44] on div "Content creation" at bounding box center [124, 43] width 68 height 13
click at [356, 115] on div "Add Column" at bounding box center [447, 199] width 790 height 195
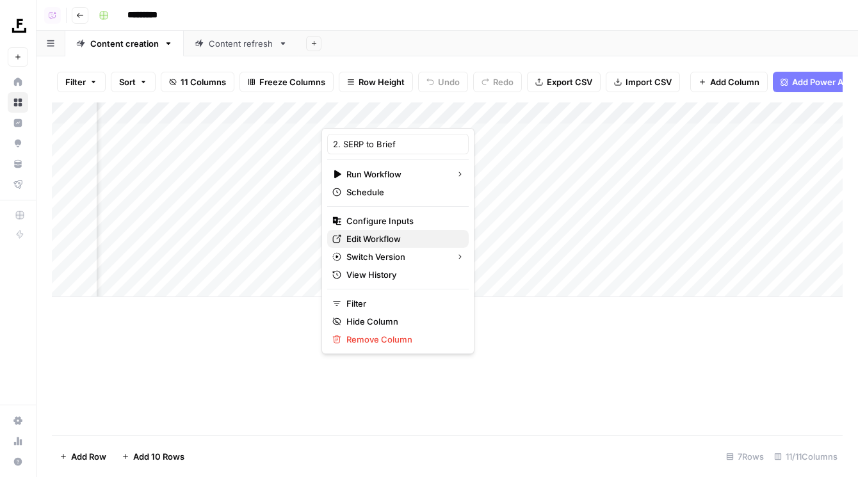
click at [359, 236] on span "Edit Workflow" at bounding box center [402, 238] width 112 height 13
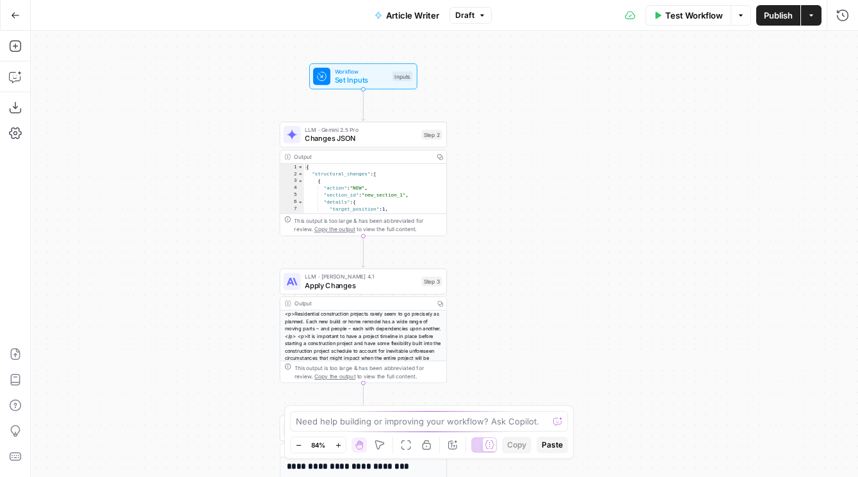
drag, startPoint x: 563, startPoint y: 115, endPoint x: 564, endPoint y: 311, distance: 196.5
click at [564, 311] on div "Workflow Set Inputs Inputs LLM · Gemini 2.5 Pro Changes JSON Step 2 Output Copy…" at bounding box center [444, 254] width 827 height 446
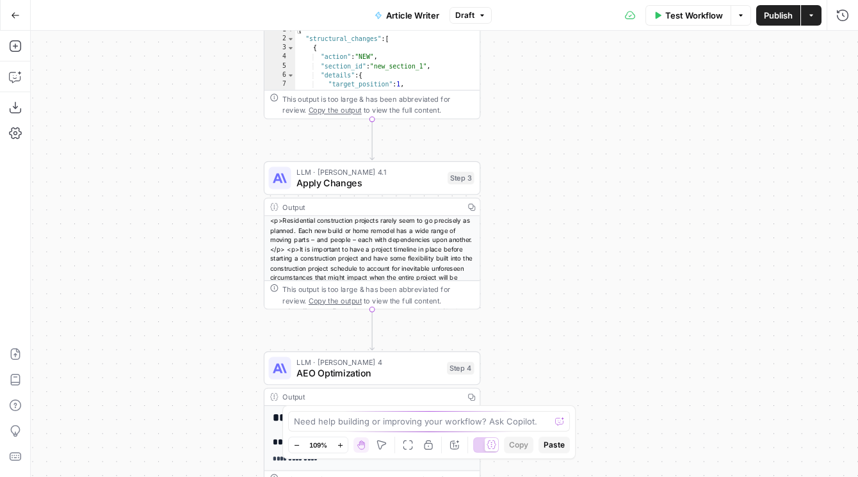
drag, startPoint x: 531, startPoint y: 264, endPoint x: 589, endPoint y: 131, distance: 145.9
click at [589, 131] on div "Workflow Set Inputs Inputs LLM · Gemini 2.5 Pro Changes JSON Step 2 Output Copy…" at bounding box center [444, 254] width 827 height 446
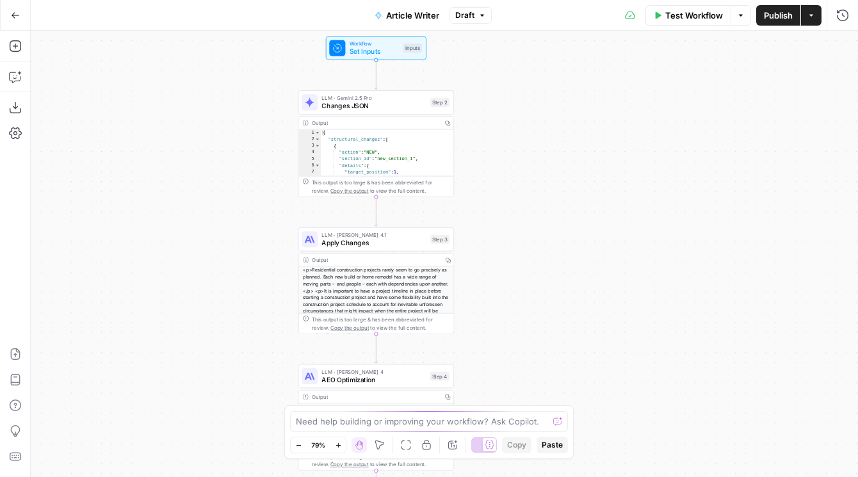
drag, startPoint x: 582, startPoint y: 153, endPoint x: 521, endPoint y: 233, distance: 100.9
click at [521, 233] on div "Workflow Set Inputs Inputs LLM · Gemini 2.5 Pro Changes JSON Step 2 Output Copy…" at bounding box center [444, 254] width 827 height 446
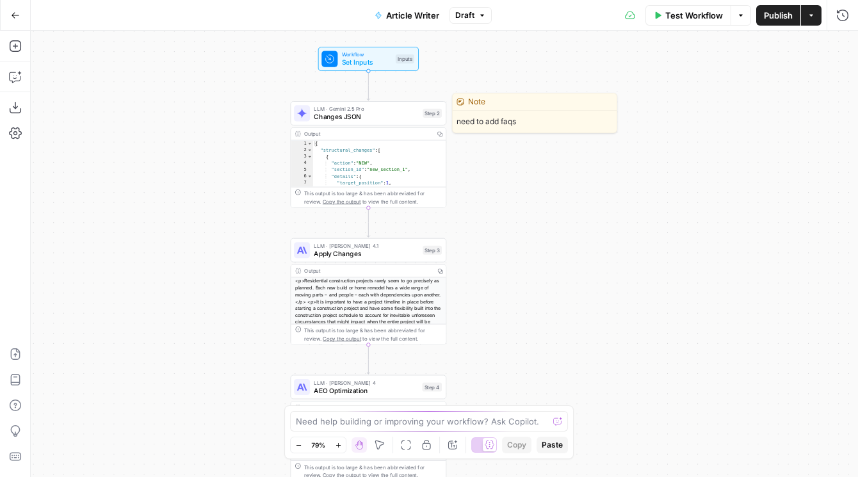
click at [331, 113] on span "Changes JSON" at bounding box center [366, 117] width 104 height 10
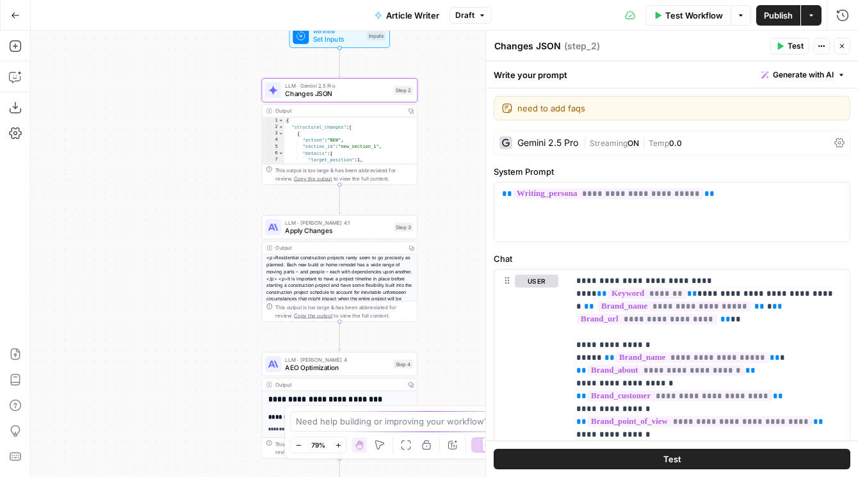
drag, startPoint x: 223, startPoint y: 284, endPoint x: 189, endPoint y: 257, distance: 43.3
click at [189, 257] on div "Workflow Set Inputs Inputs LLM · Gemini 2.5 Pro Changes JSON Step 2 Output Copy…" at bounding box center [444, 254] width 827 height 446
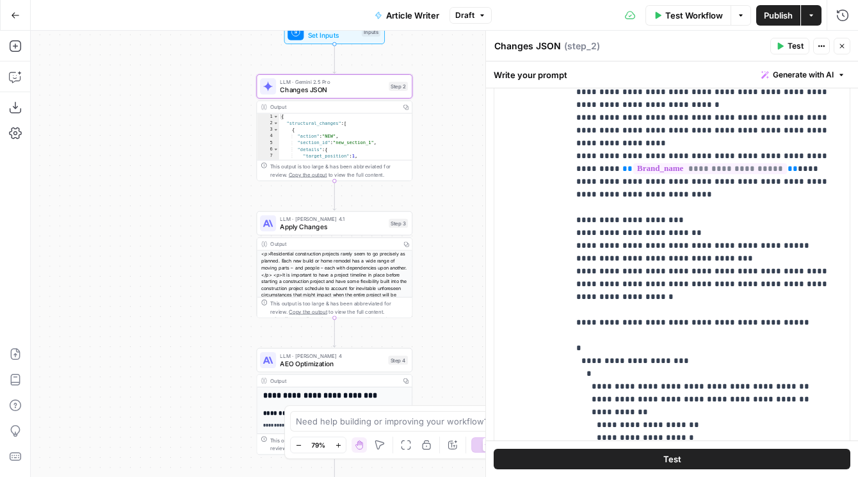
scroll to position [895, 0]
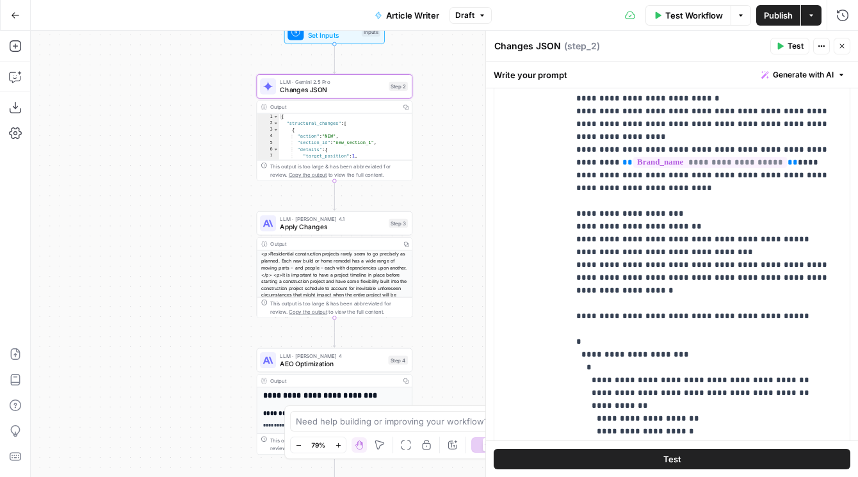
click at [845, 44] on icon "button" at bounding box center [842, 46] width 8 height 8
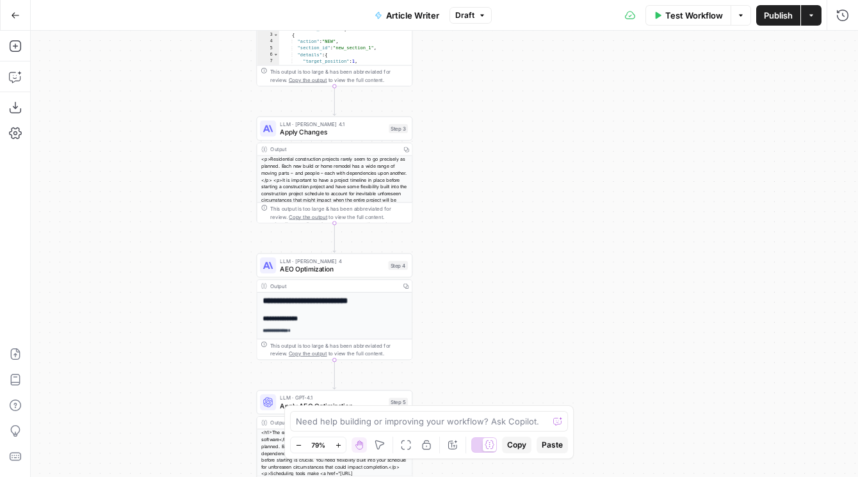
drag, startPoint x: 486, startPoint y: 271, endPoint x: 486, endPoint y: 164, distance: 106.9
click at [486, 164] on div "Workflow Set Inputs Inputs LLM · Gemini 2.5 Pro Changes JSON Step 2 Output Copy…" at bounding box center [444, 254] width 827 height 446
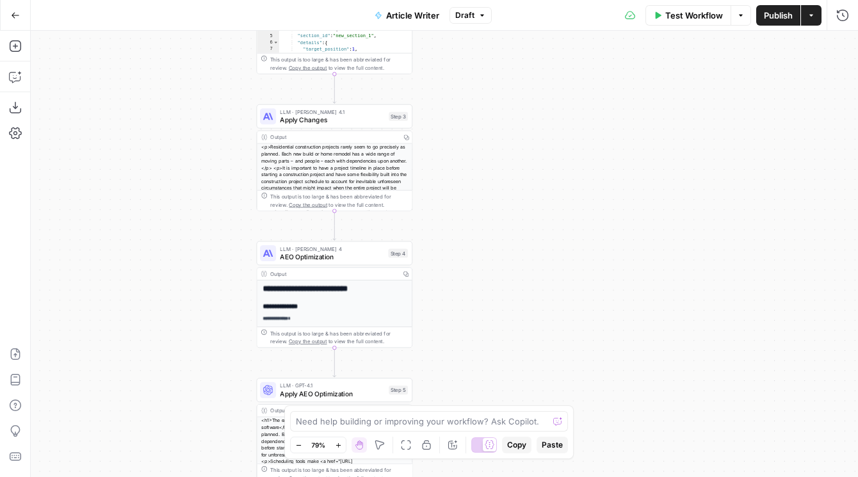
click at [287, 119] on span "Apply Changes" at bounding box center [332, 120] width 104 height 10
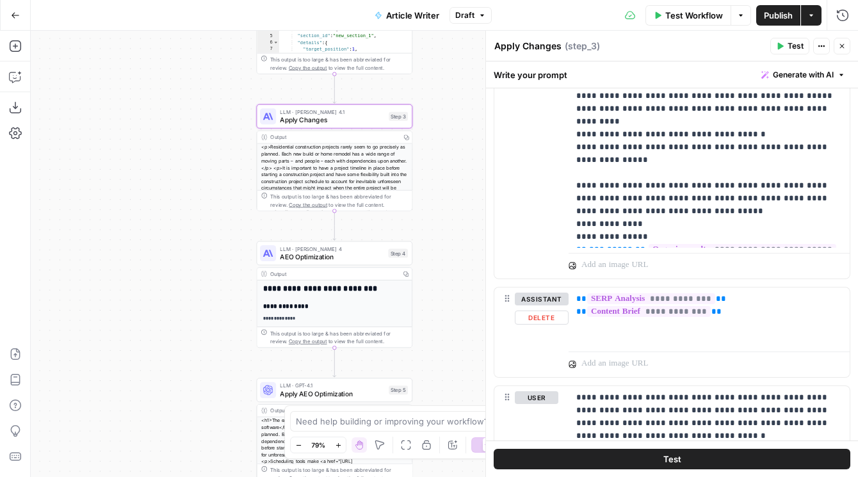
scroll to position [707, 0]
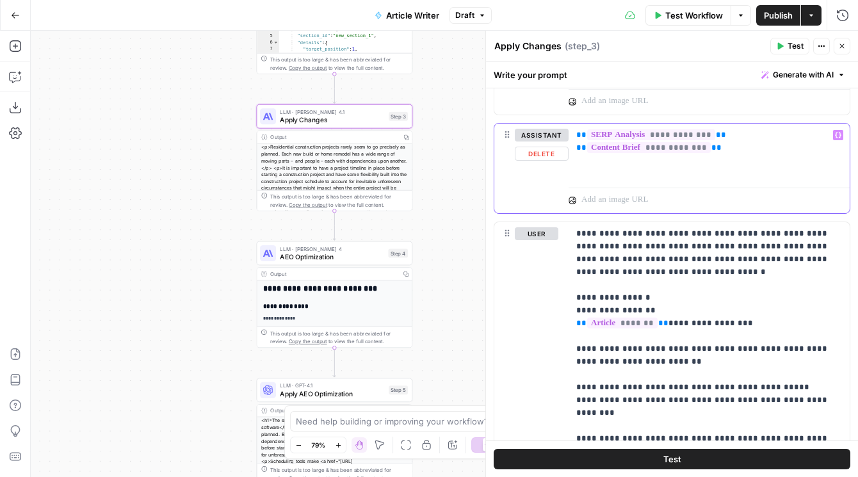
click at [723, 147] on p "**********" at bounding box center [709, 142] width 266 height 26
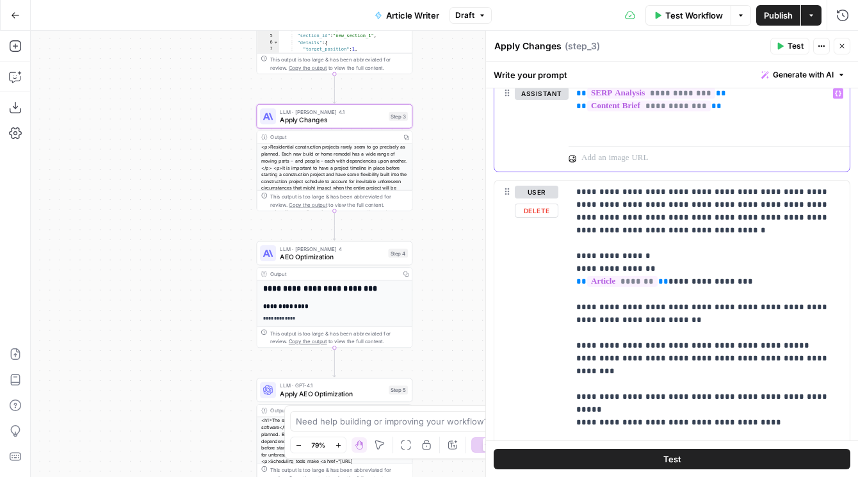
scroll to position [761, 0]
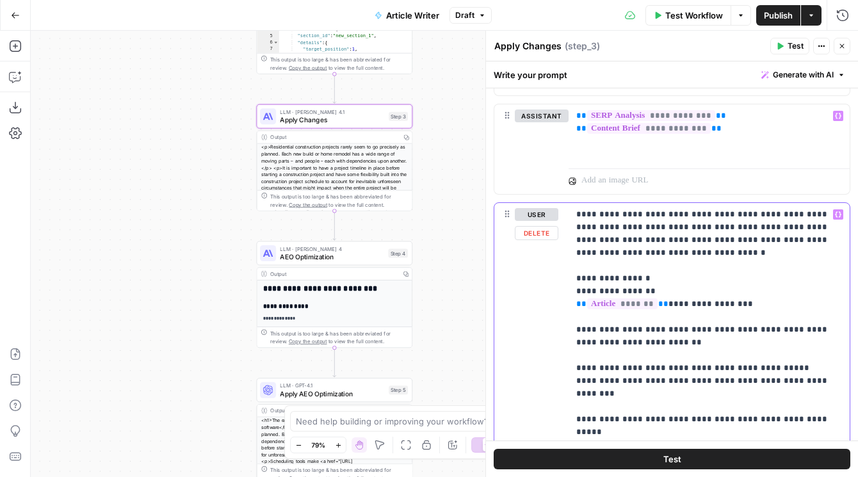
scroll to position [715, 0]
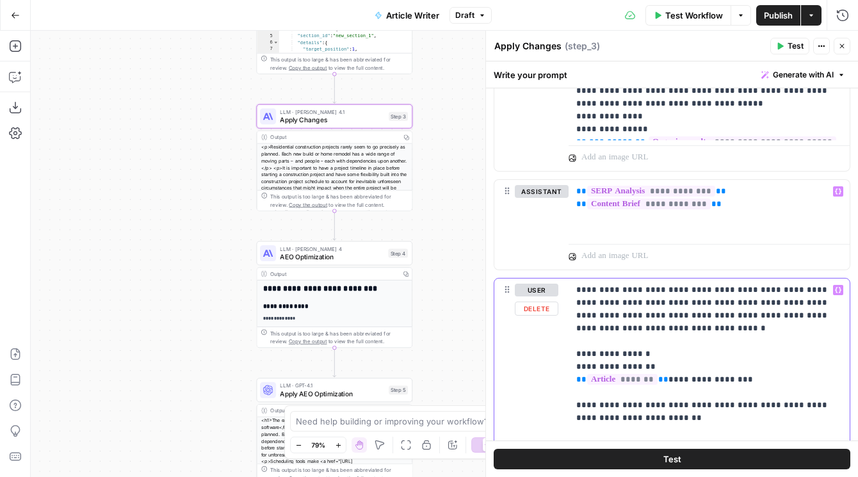
scroll to position [716, 0]
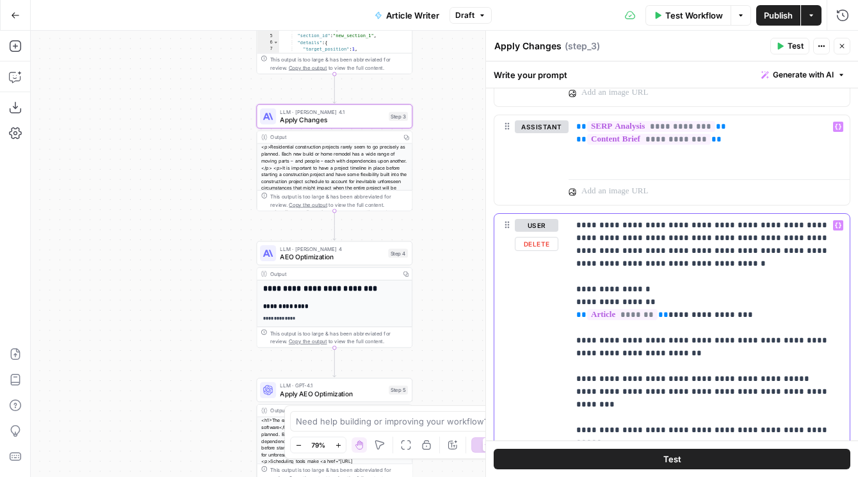
drag, startPoint x: 657, startPoint y: 299, endPoint x: 573, endPoint y: 299, distance: 84.5
click at [573, 299] on div "**********" at bounding box center [708, 475] width 281 height 522
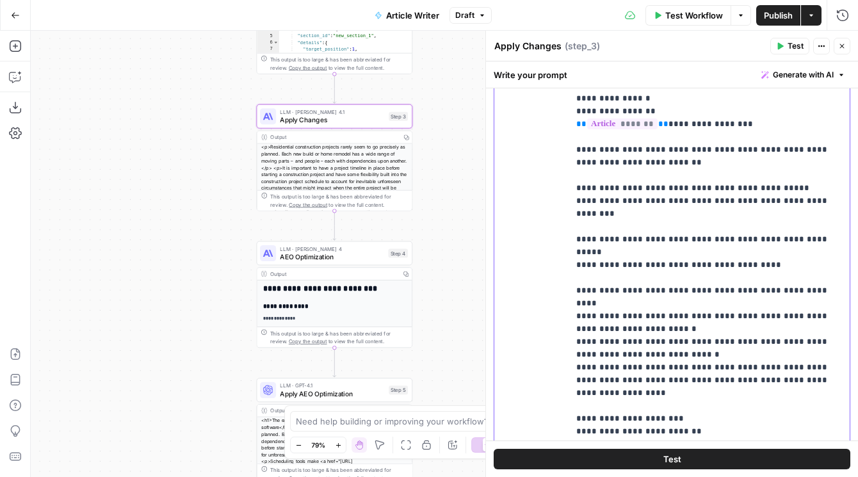
scroll to position [679, 0]
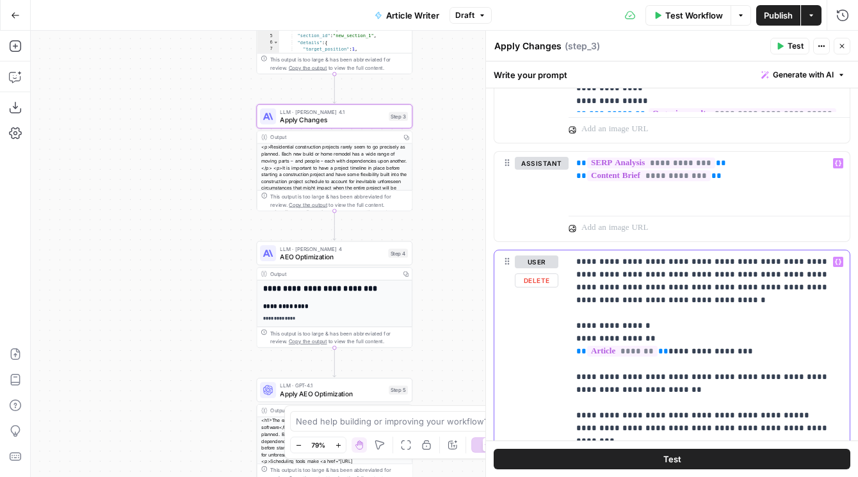
drag, startPoint x: 741, startPoint y: 345, endPoint x: 533, endPoint y: 333, distance: 208.3
click at [841, 47] on icon "button" at bounding box center [842, 46] width 8 height 8
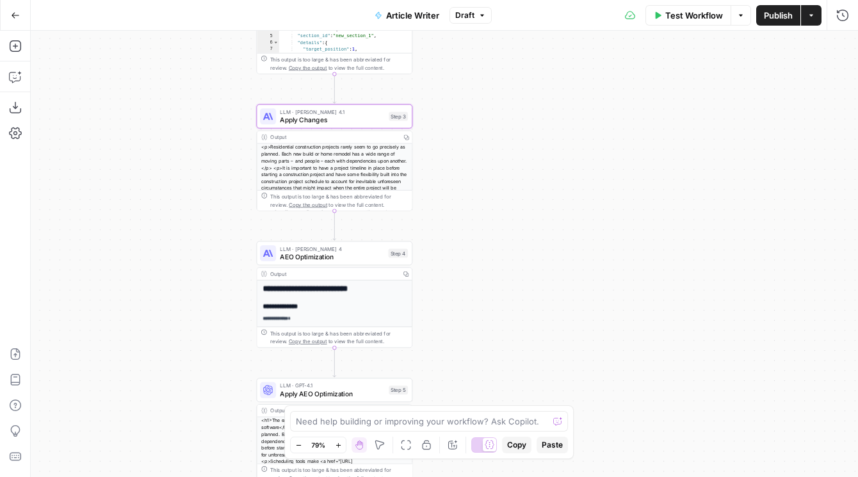
drag, startPoint x: 478, startPoint y: 140, endPoint x: 478, endPoint y: 314, distance: 174.1
click at [478, 314] on div "Workflow Set Inputs Inputs LLM · Gemini 2.5 Pro Changes JSON Step 2 Output Copy…" at bounding box center [444, 254] width 827 height 446
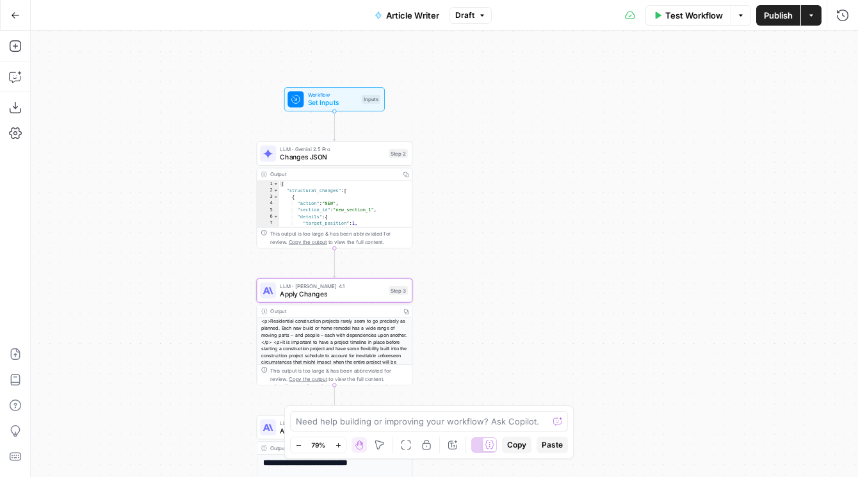
click at [313, 156] on span "Changes JSON" at bounding box center [332, 157] width 104 height 10
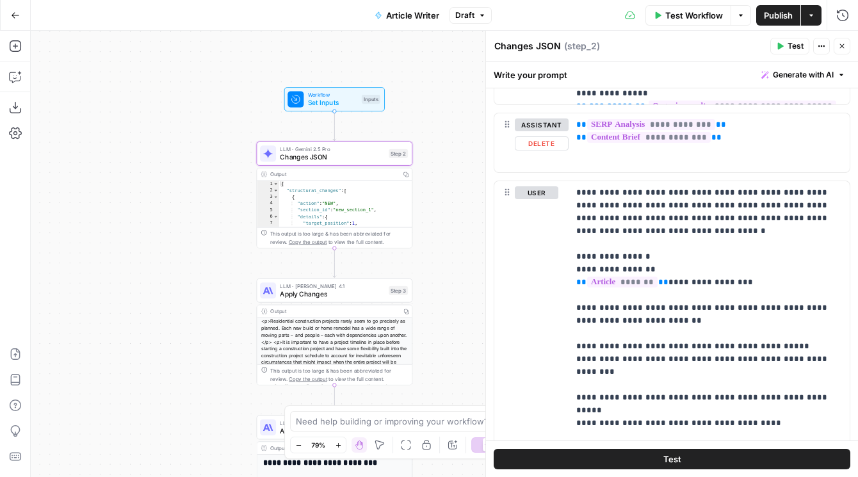
scroll to position [717, 0]
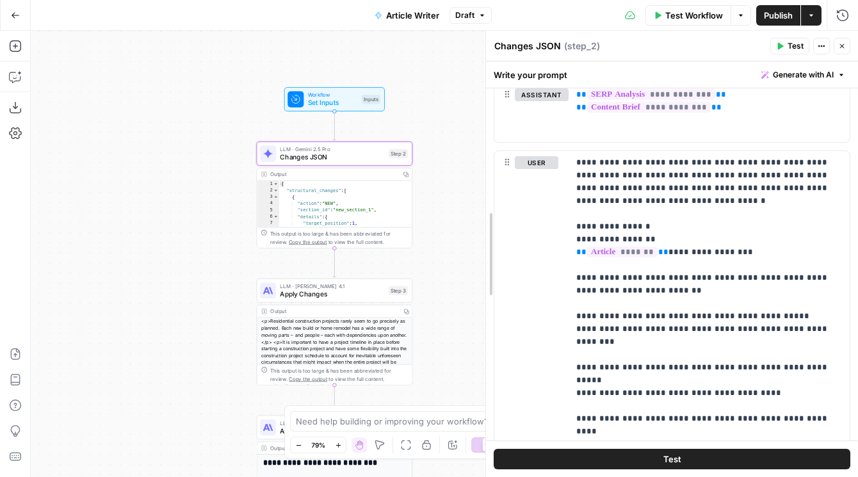
drag, startPoint x: 487, startPoint y: 312, endPoint x: 425, endPoint y: 312, distance: 62.1
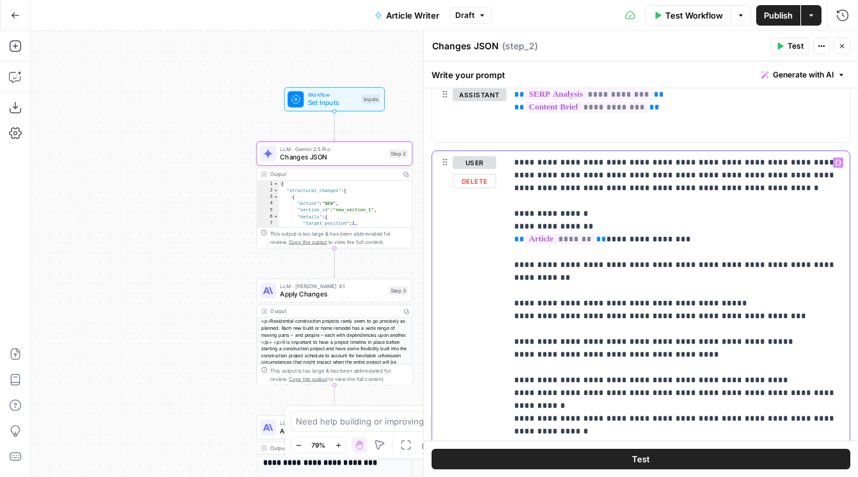
click at [588, 215] on p "**********" at bounding box center [678, 482] width 328 height 653
click at [739, 187] on p "**********" at bounding box center [678, 482] width 328 height 653
click at [663, 109] on p "**********" at bounding box center [678, 101] width 328 height 26
click at [524, 210] on p "**********" at bounding box center [678, 482] width 328 height 653
click at [591, 216] on p "**********" at bounding box center [678, 482] width 328 height 653
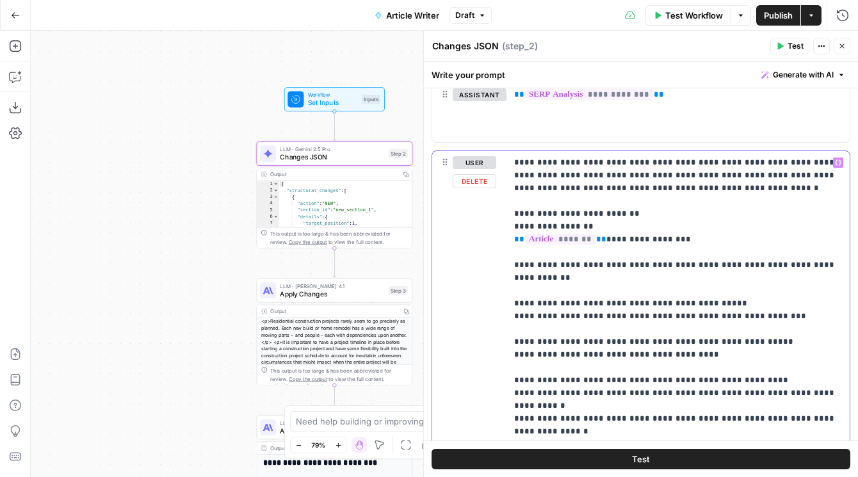
click at [694, 232] on p "**********" at bounding box center [678, 482] width 328 height 653
click at [694, 244] on p "**********" at bounding box center [678, 482] width 328 height 653
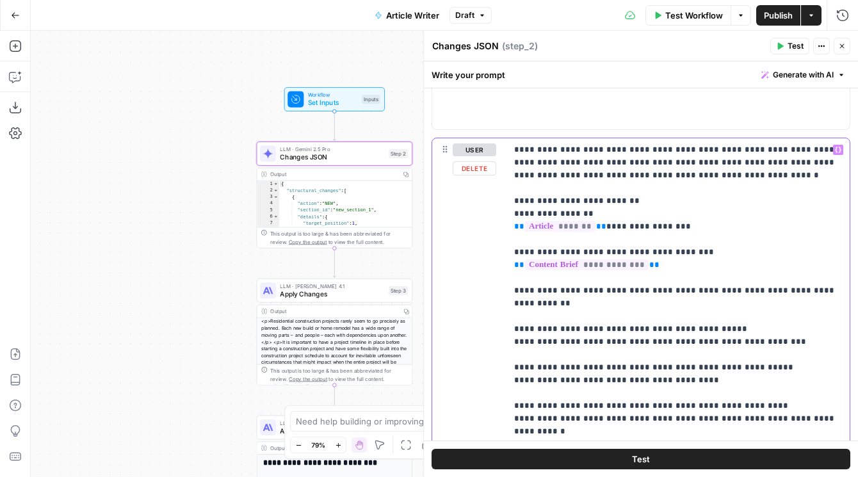
scroll to position [729, 0]
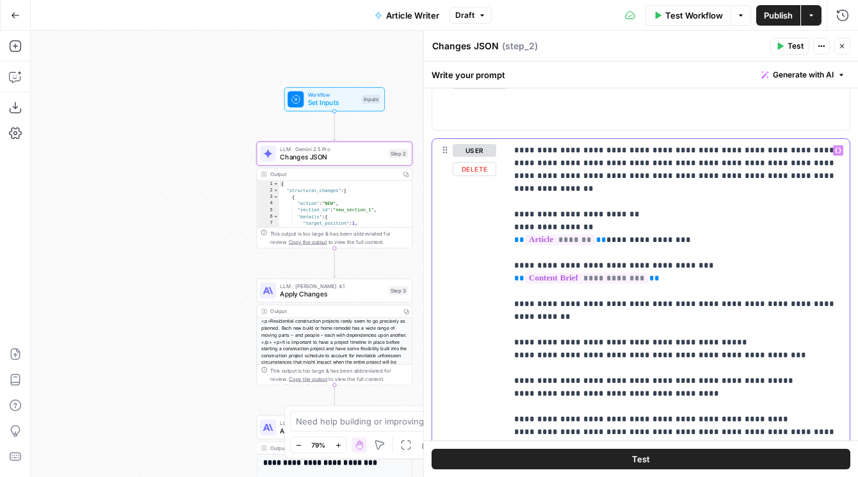
drag, startPoint x: 678, startPoint y: 265, endPoint x: 490, endPoint y: 205, distance: 197.3
click at [490, 205] on div "**********" at bounding box center [640, 400] width 417 height 522
copy p "**********"
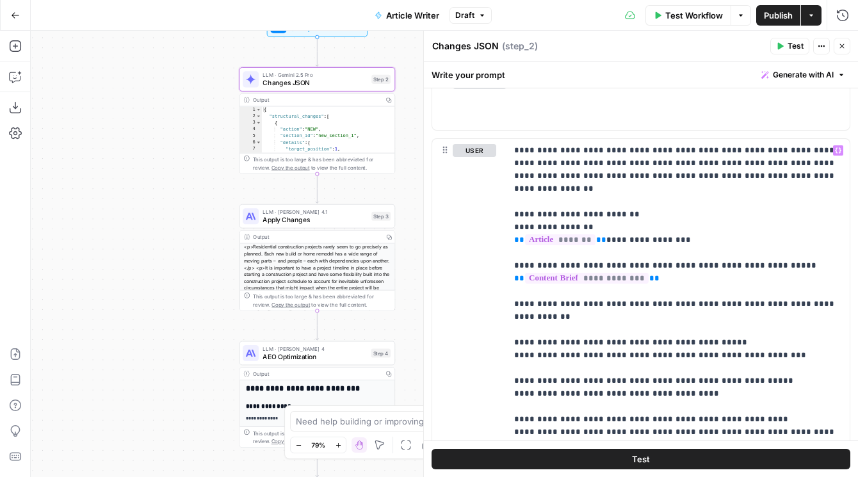
drag, startPoint x: 211, startPoint y: 303, endPoint x: 195, endPoint y: 227, distance: 78.0
click at [195, 227] on div "Workflow Set Inputs Inputs LLM · Gemini 2.5 Pro Changes JSON Step 2 Output Copy…" at bounding box center [444, 254] width 827 height 446
click at [269, 217] on span "Apply Changes" at bounding box center [314, 217] width 104 height 10
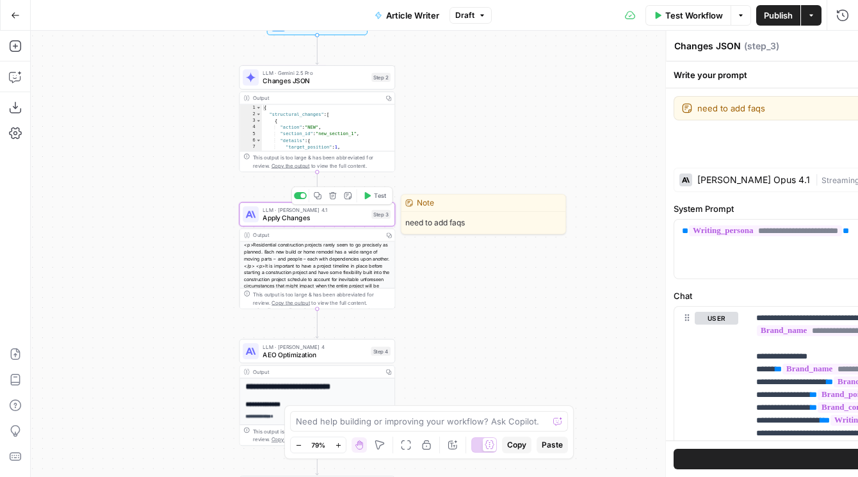
type textarea "Apply Changes"
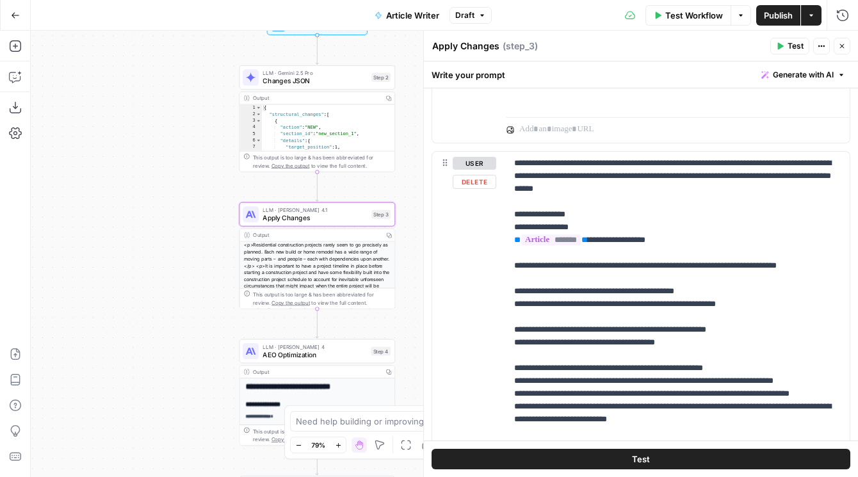
scroll to position [776, 0]
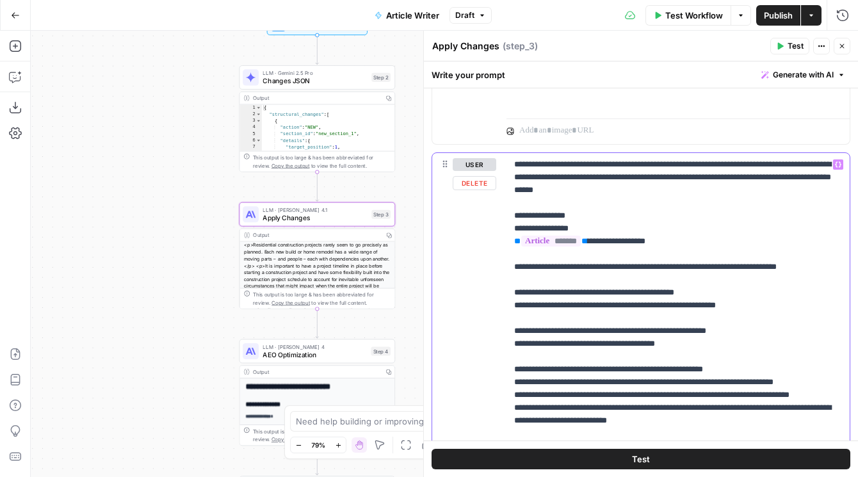
drag, startPoint x: 627, startPoint y: 235, endPoint x: 460, endPoint y: 216, distance: 168.8
click at [460, 216] on div "**********" at bounding box center [640, 429] width 417 height 552
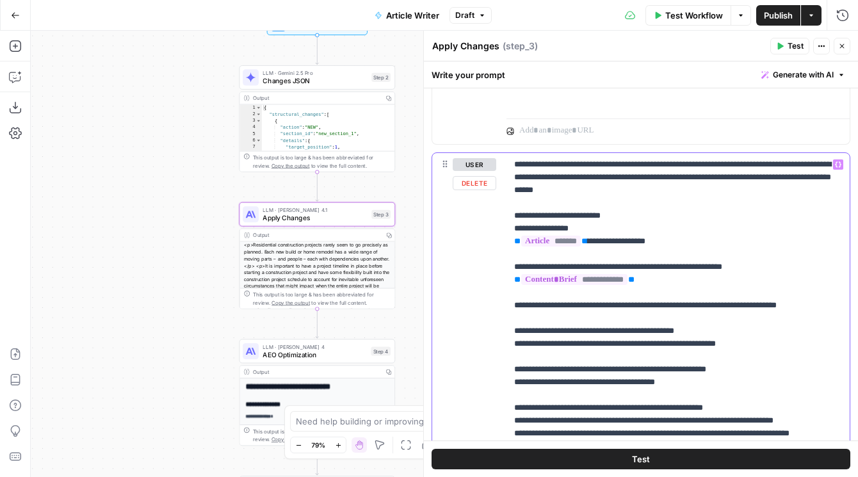
scroll to position [820, 0]
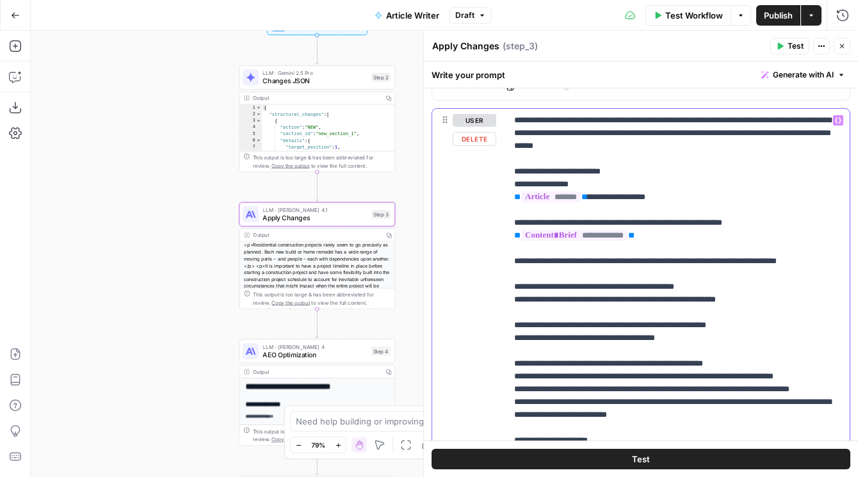
click at [671, 145] on p "**********" at bounding box center [678, 440] width 328 height 653
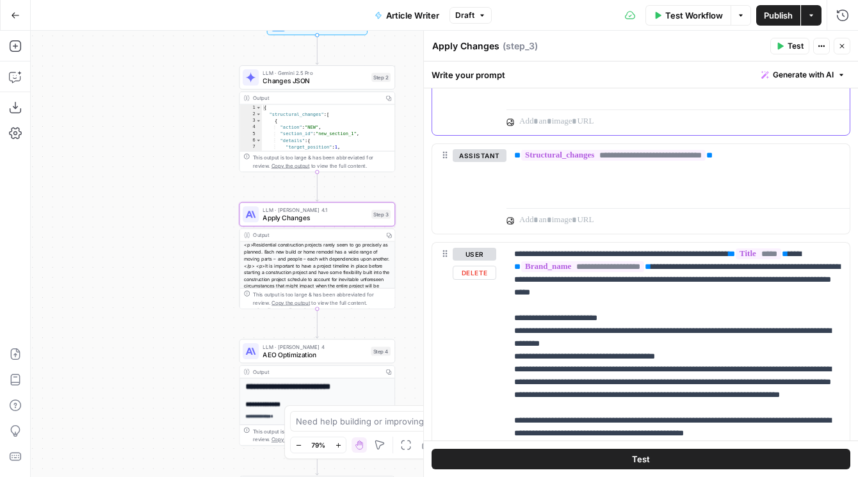
scroll to position [1290, 0]
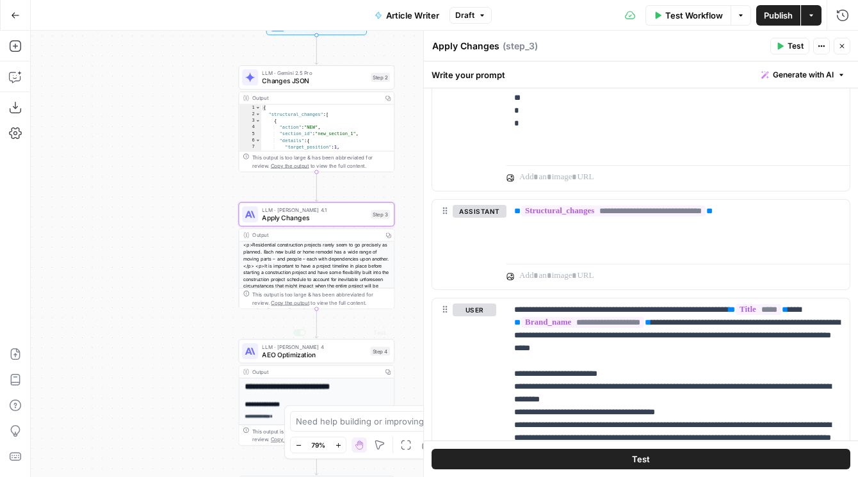
drag, startPoint x: 189, startPoint y: 356, endPoint x: 152, endPoint y: 247, distance: 115.0
click at [152, 247] on div "Workflow Set Inputs Inputs LLM · Gemini 2.5 Pro Changes JSON Step 2 Output Copy…" at bounding box center [444, 254] width 827 height 446
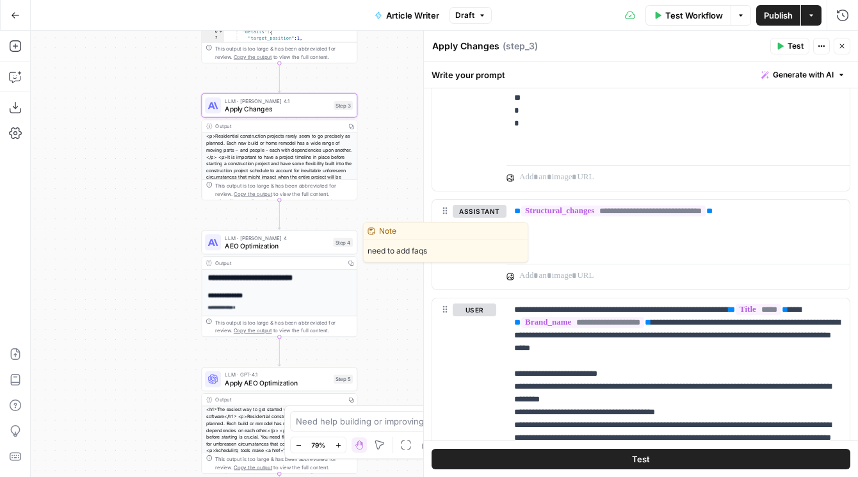
click at [234, 244] on span "AEO Optimization" at bounding box center [277, 246] width 104 height 10
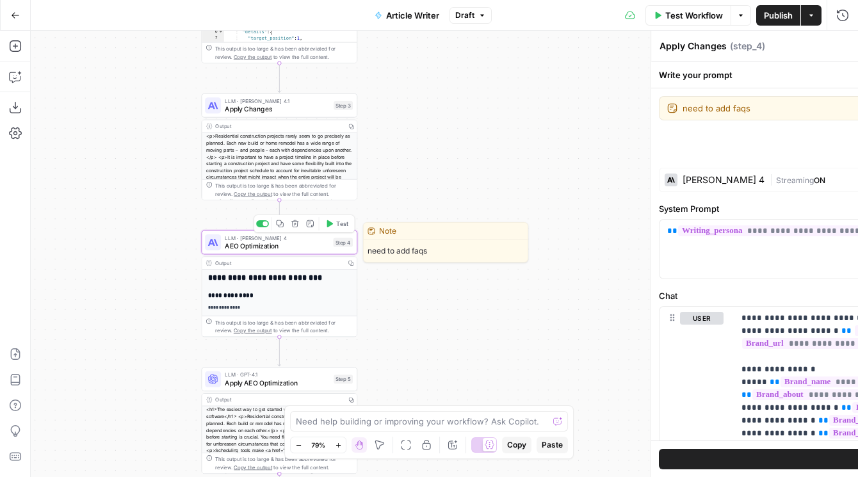
type textarea "AEO Optimization"
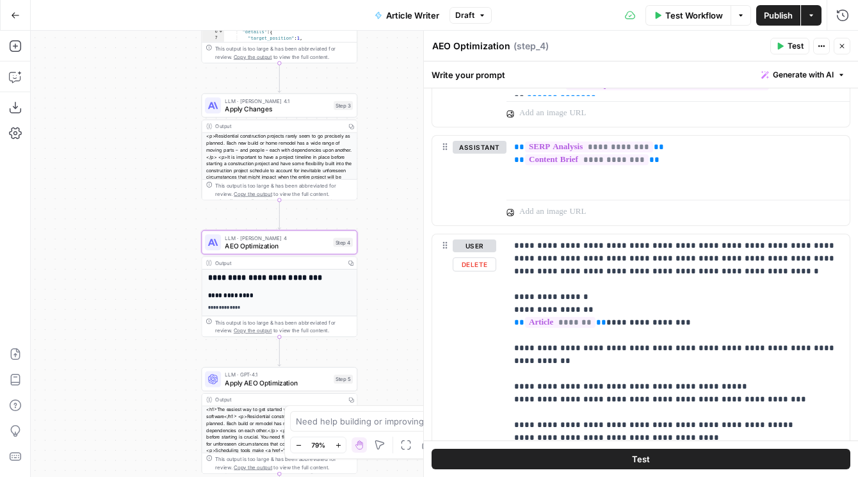
scroll to position [631, 0]
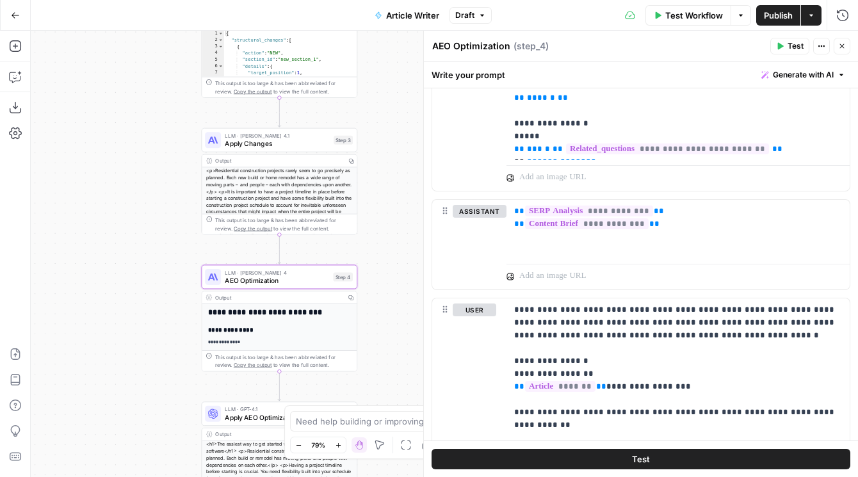
drag, startPoint x: 172, startPoint y: 188, endPoint x: 172, endPoint y: 231, distance: 42.9
click at [172, 231] on div "Workflow Set Inputs Inputs LLM · Gemini 2.5 Pro Changes JSON Step 2 Output Copy…" at bounding box center [444, 254] width 827 height 446
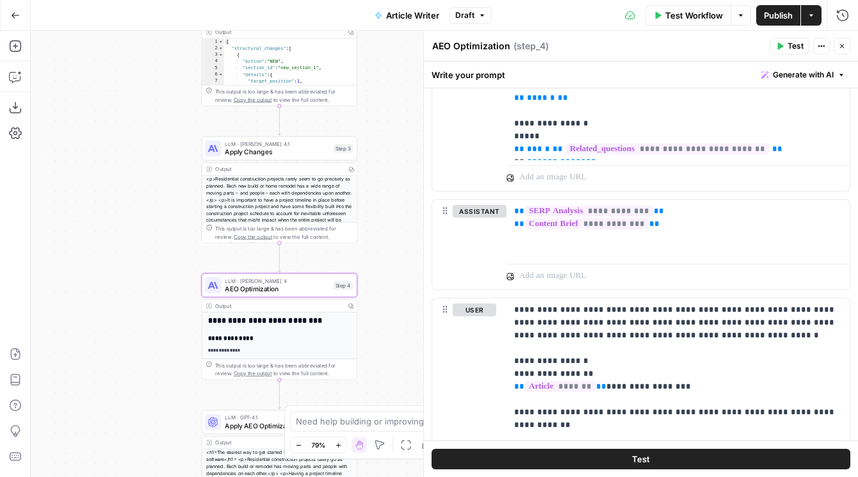
click at [767, 12] on span "Publish" at bounding box center [778, 15] width 29 height 13
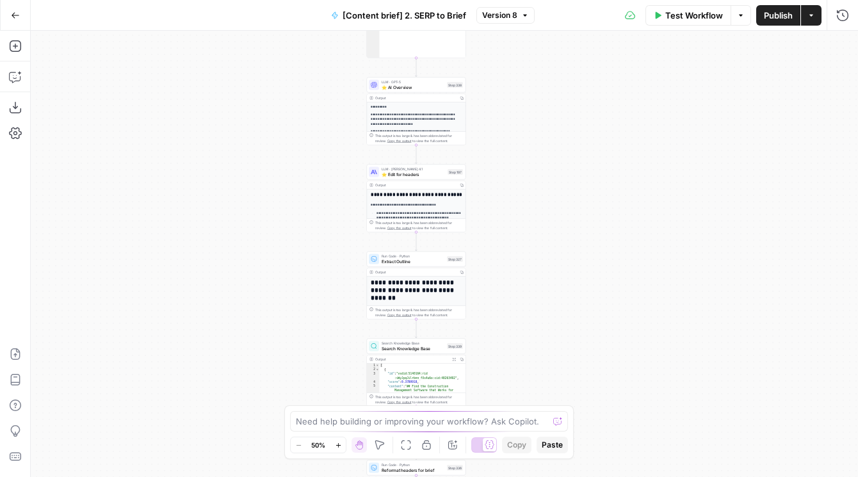
drag, startPoint x: 620, startPoint y: 328, endPoint x: 586, endPoint y: 90, distance: 239.9
click at [586, 91] on div "Workflow Set Inputs Inputs Run Code · JavaScript Structure Competitor Keywords …" at bounding box center [444, 254] width 827 height 446
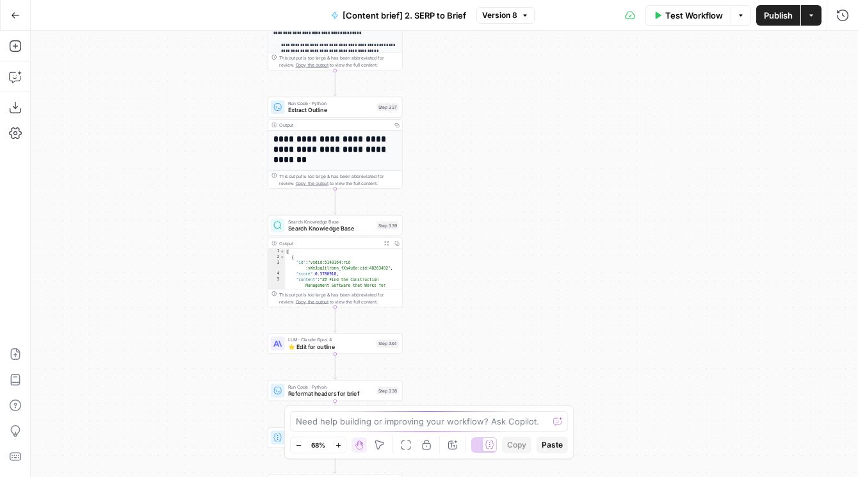
drag, startPoint x: 550, startPoint y: 262, endPoint x: 508, endPoint y: -10, distance: 275.2
click at [508, 0] on html "Foundation Inc. New Home Browse Insights Opportunities Your Data Flightpath Rec…" at bounding box center [429, 238] width 858 height 477
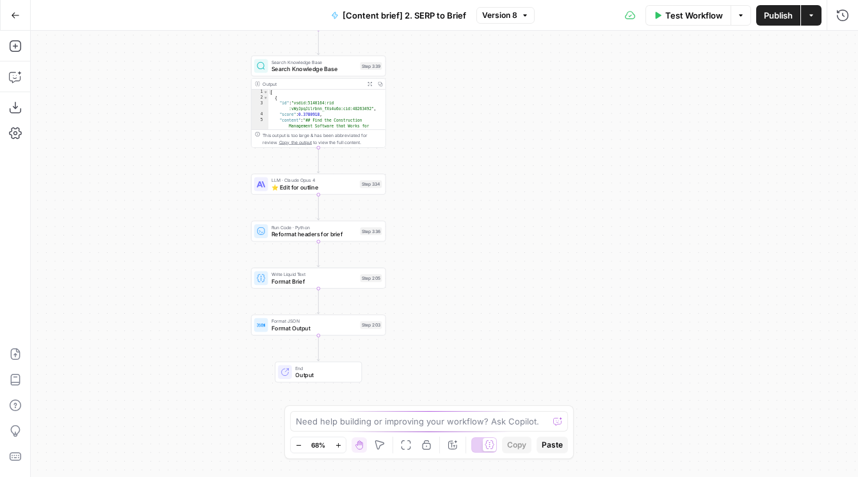
click at [512, 16] on span "Version 8" at bounding box center [499, 16] width 35 height 12
click at [810, 22] on button "Actions" at bounding box center [811, 15] width 20 height 20
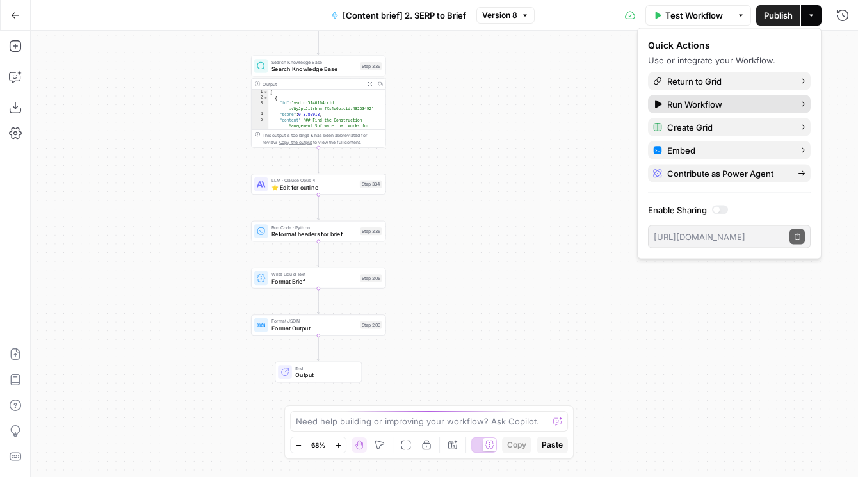
click at [719, 102] on span "Run Workflow" at bounding box center [727, 104] width 120 height 13
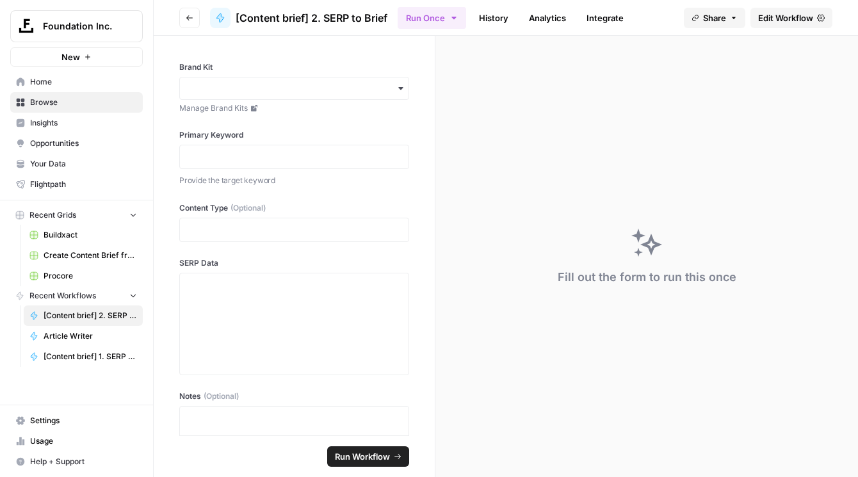
click at [508, 8] on link "History" at bounding box center [493, 18] width 45 height 20
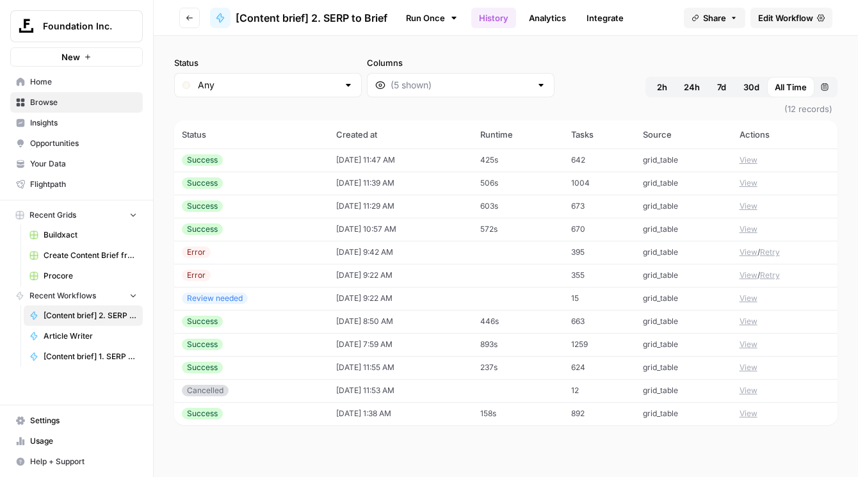
click at [750, 159] on button "View" at bounding box center [748, 160] width 18 height 12
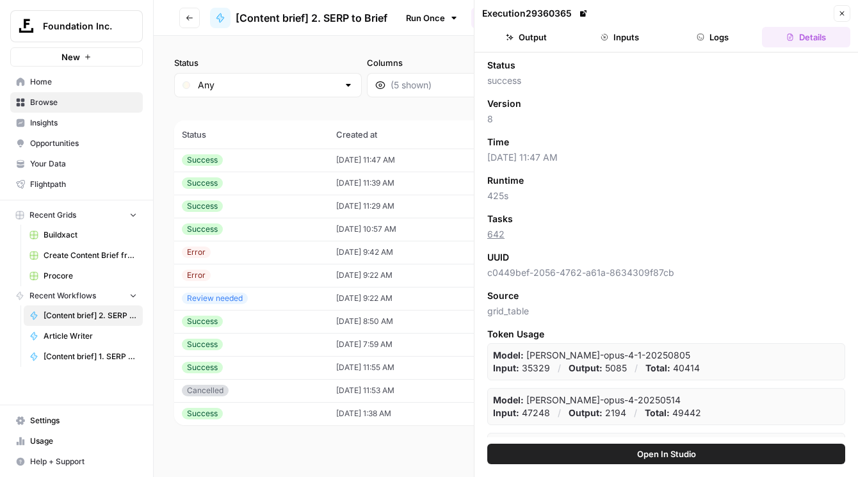
click at [638, 447] on span "Open In Studio" at bounding box center [666, 453] width 59 height 13
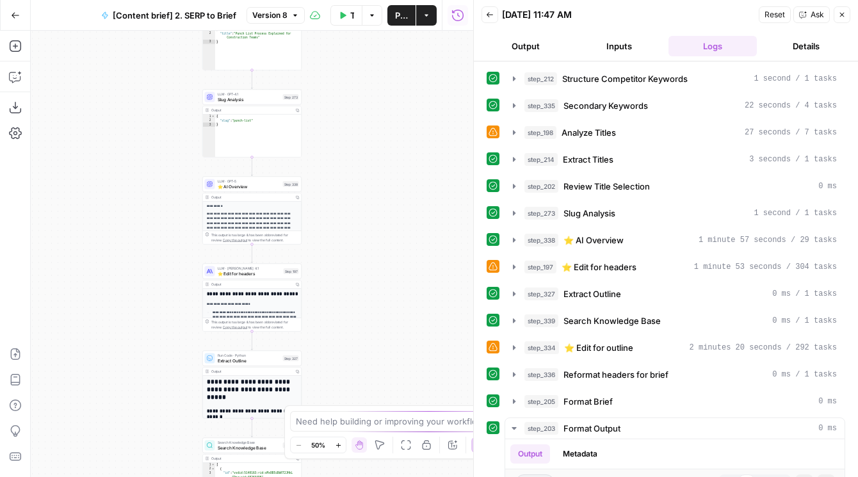
click at [843, 16] on icon "button" at bounding box center [842, 15] width 4 height 4
click at [843, 16] on div "Back [DATE] 11:47 AM Reset Ask Close" at bounding box center [665, 14] width 369 height 19
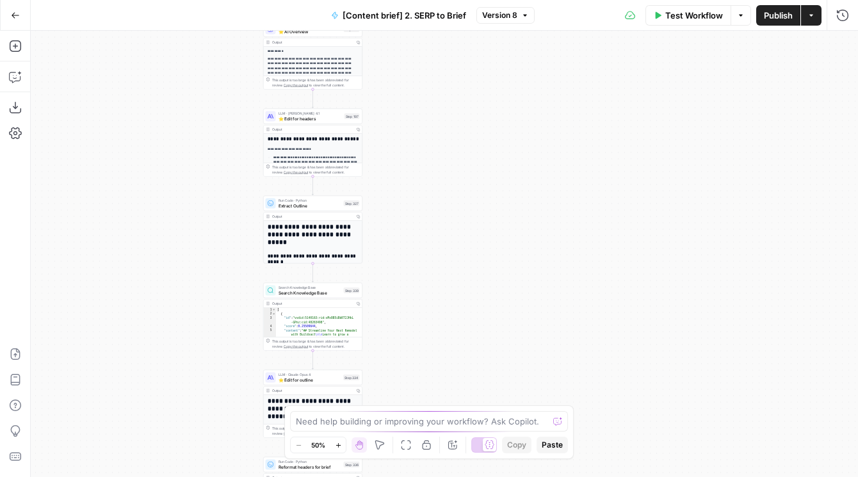
drag, startPoint x: 403, startPoint y: 261, endPoint x: 471, endPoint y: 93, distance: 181.1
click at [470, 94] on div "Workflow Set Inputs Inputs Run Code · JavaScript Structure Competitor Keywords …" at bounding box center [444, 254] width 827 height 446
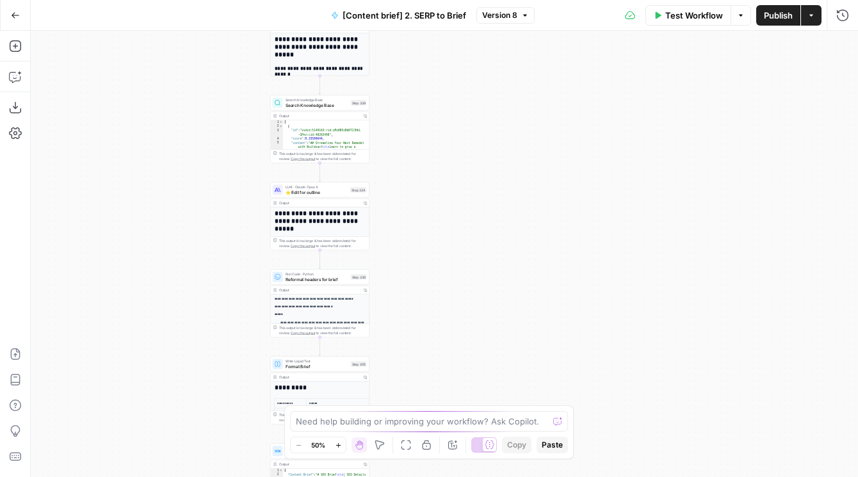
drag, startPoint x: 459, startPoint y: 144, endPoint x: 459, endPoint y: 74, distance: 69.8
click at [459, 74] on div "Workflow Set Inputs Inputs Run Code · JavaScript Structure Competitor Keywords …" at bounding box center [444, 254] width 827 height 446
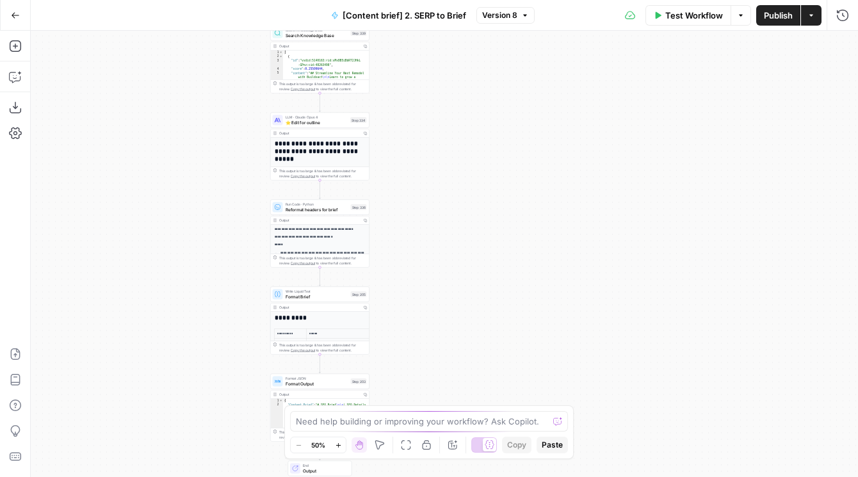
drag, startPoint x: 462, startPoint y: 310, endPoint x: 442, endPoint y: 118, distance: 193.1
click at [442, 118] on div "Workflow Set Inputs Inputs Run Code · JavaScript Structure Competitor Keywords …" at bounding box center [444, 254] width 827 height 446
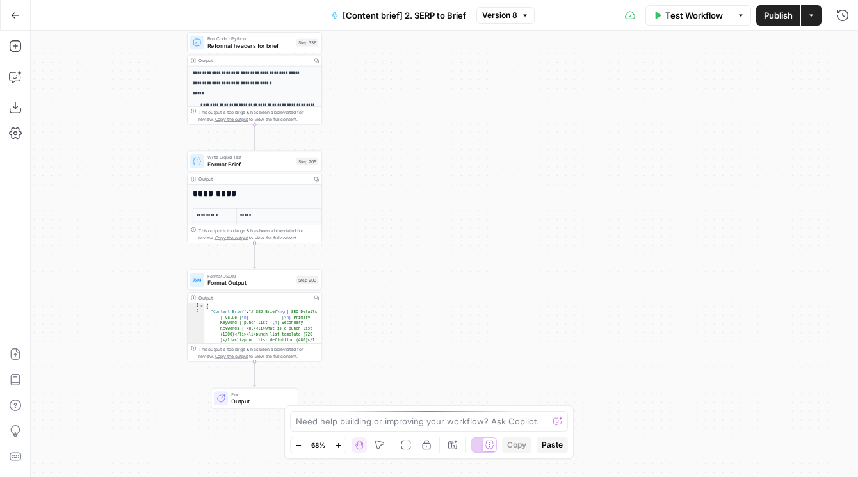
drag, startPoint x: 423, startPoint y: 174, endPoint x: 423, endPoint y: 292, distance: 117.8
click at [423, 292] on div "Workflow Set Inputs Inputs Run Code · JavaScript Structure Competitor Keywords …" at bounding box center [444, 254] width 827 height 446
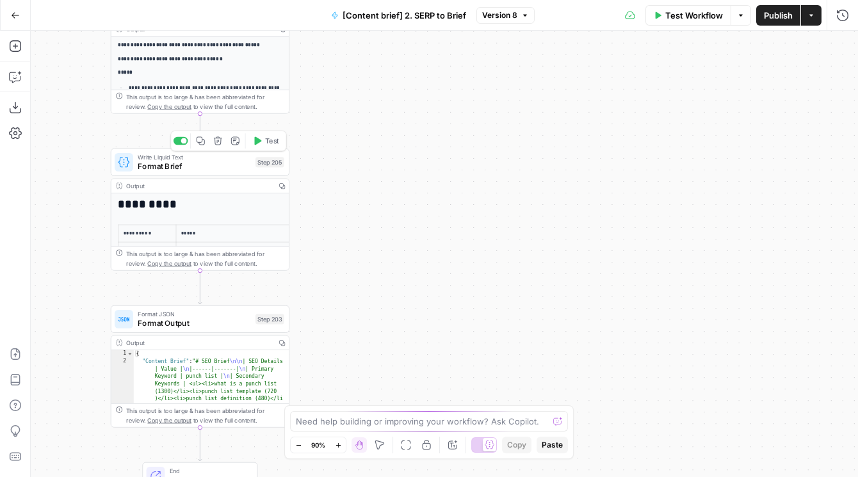
click at [264, 142] on button "Test" at bounding box center [266, 140] width 36 height 15
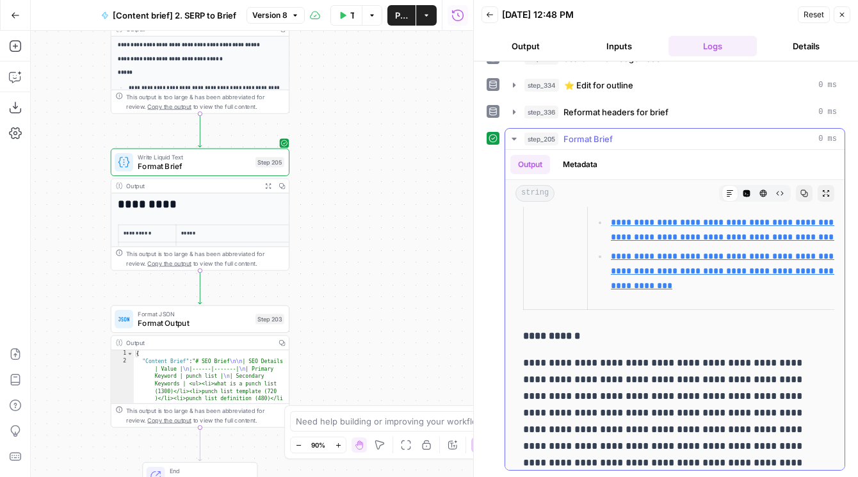
scroll to position [605, 0]
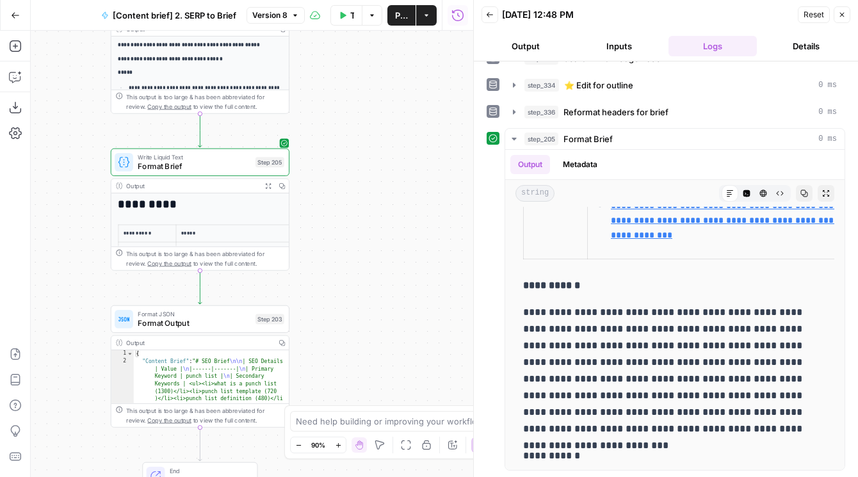
click at [838, 19] on button "Close" at bounding box center [841, 14] width 17 height 17
click at [838, 19] on div "Back 09/17/25 at 12:48 PM Reset Close" at bounding box center [665, 14] width 369 height 19
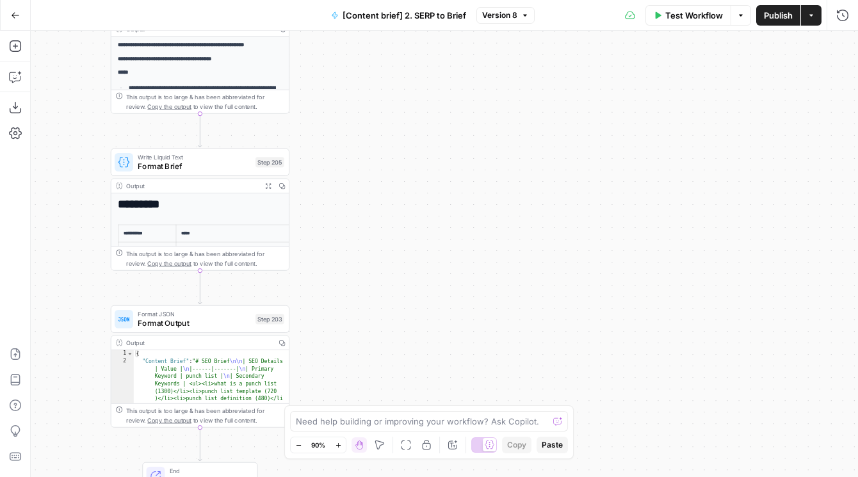
click at [20, 6] on button "Go Back" at bounding box center [15, 15] width 23 height 23
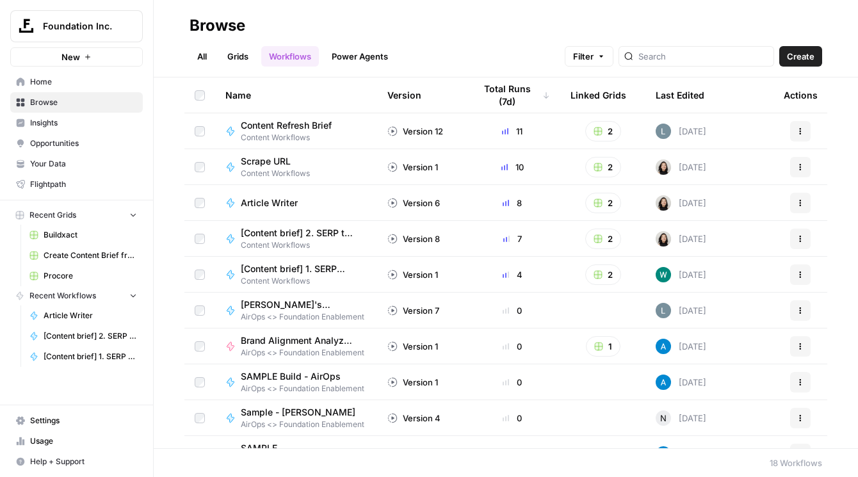
click at [245, 61] on link "Grids" at bounding box center [238, 56] width 36 height 20
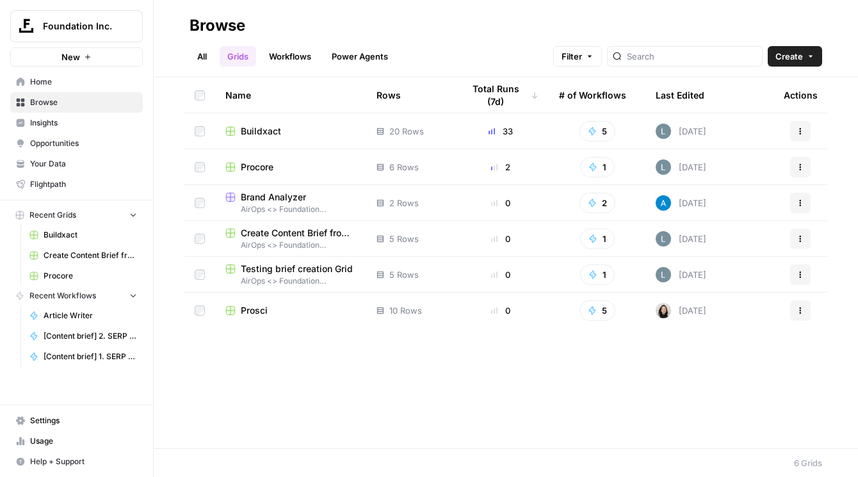
click at [268, 168] on span "Procore" at bounding box center [257, 167] width 33 height 13
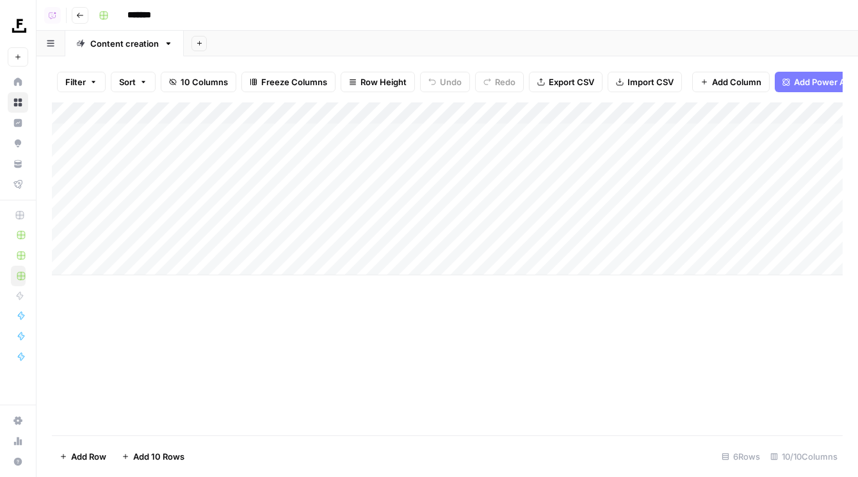
click at [78, 13] on icon "button" at bounding box center [80, 16] width 8 height 8
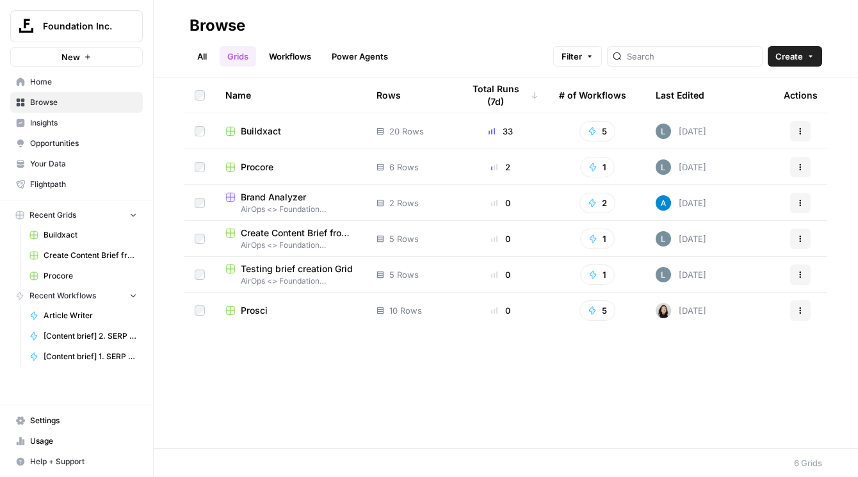
click at [257, 129] on span "Buildxact" at bounding box center [261, 131] width 40 height 13
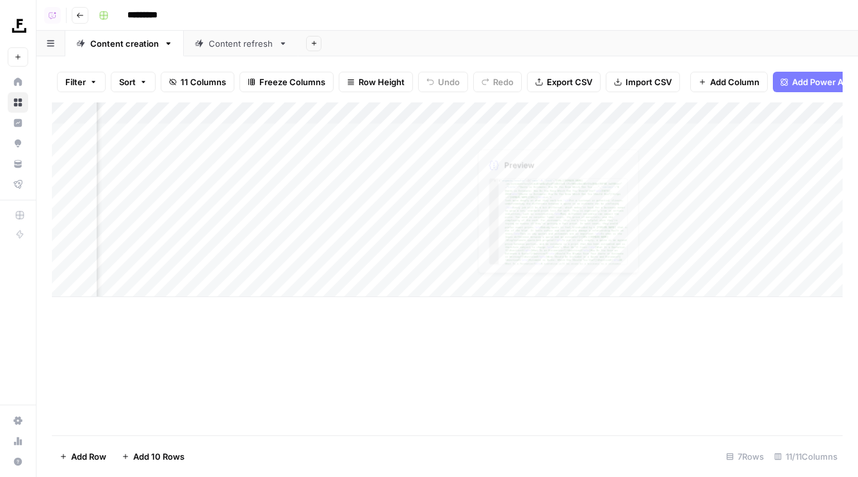
scroll to position [0, 116]
click at [689, 265] on div "Add Column" at bounding box center [447, 199] width 790 height 195
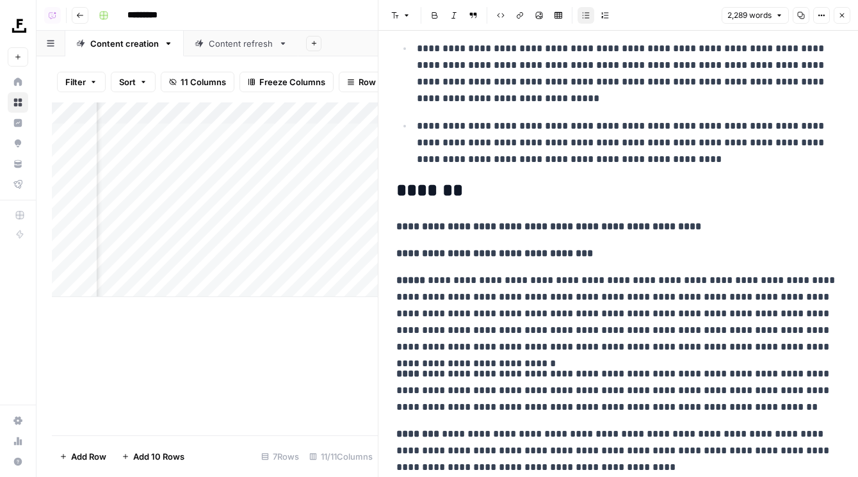
scroll to position [2898, 0]
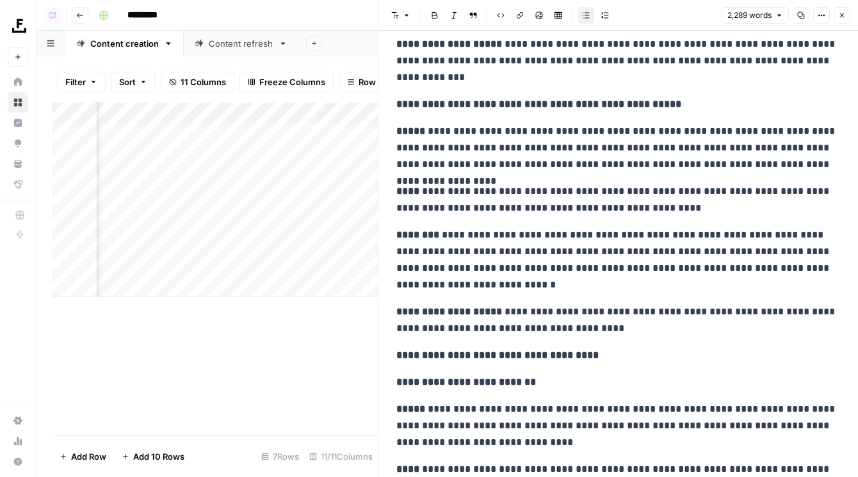
click at [842, 17] on icon "button" at bounding box center [842, 16] width 8 height 8
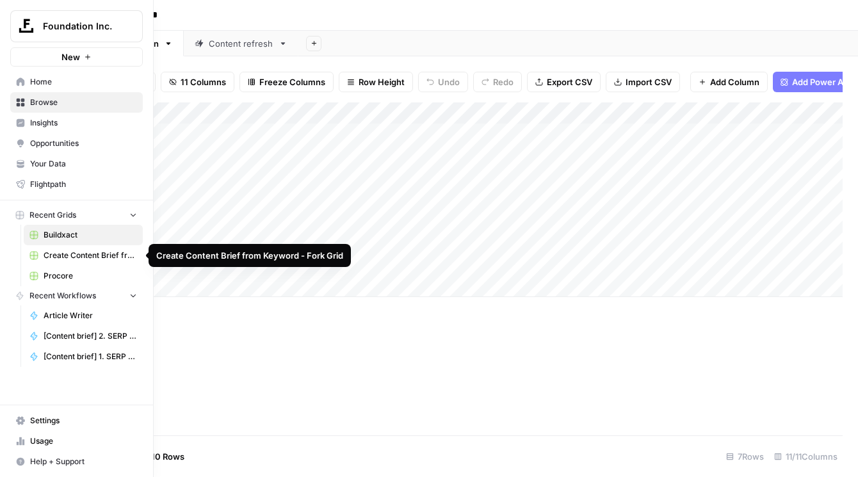
click at [52, 271] on span "Procore" at bounding box center [90, 276] width 93 height 12
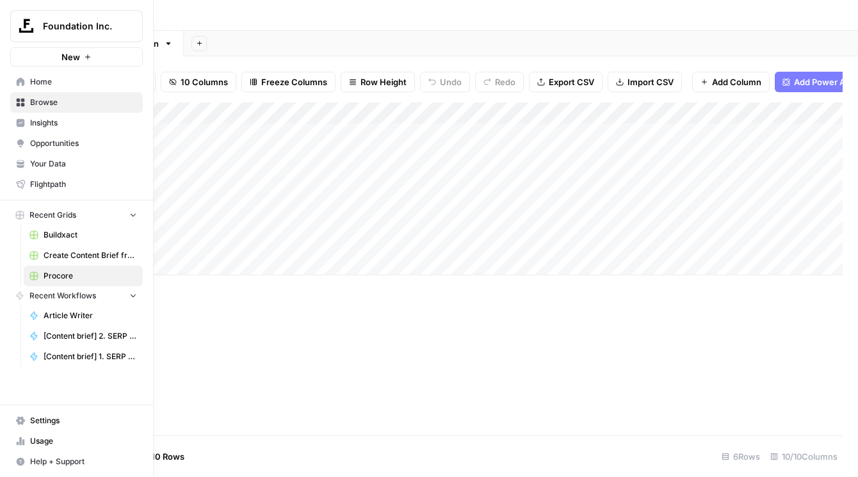
click at [35, 81] on span "Home" at bounding box center [83, 82] width 107 height 12
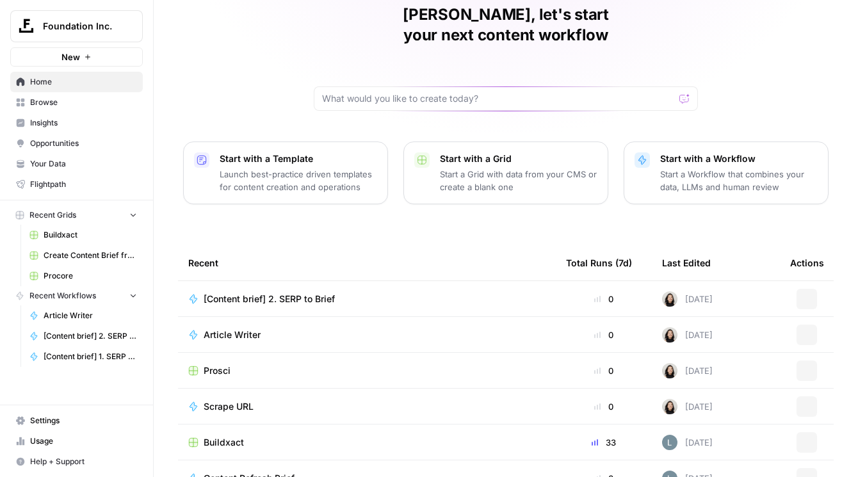
scroll to position [112, 0]
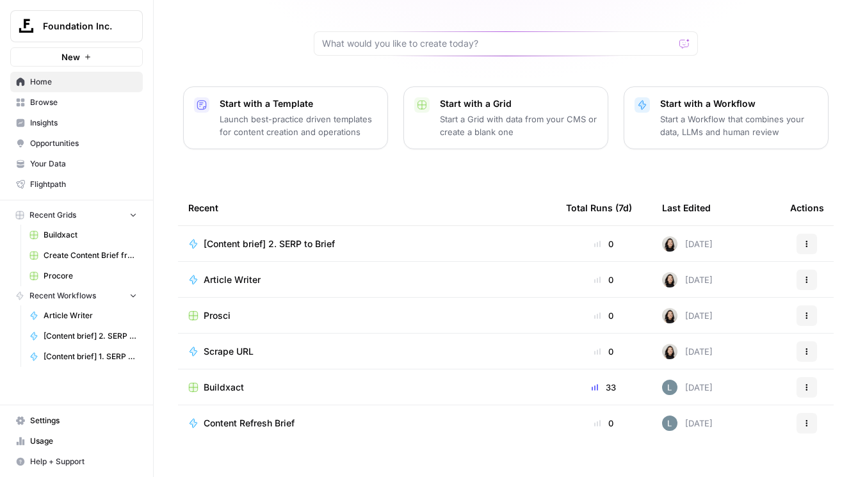
click at [219, 309] on span "Prosci" at bounding box center [217, 315] width 27 height 13
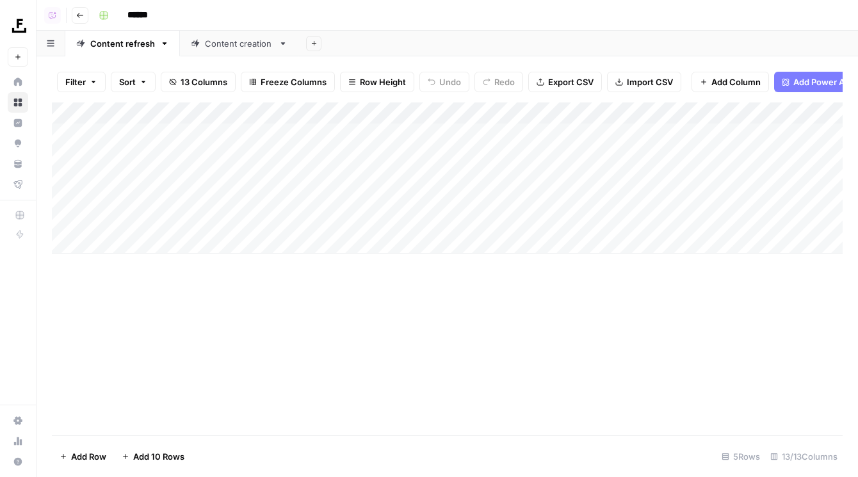
click at [232, 43] on div "Content creation" at bounding box center [239, 43] width 68 height 13
click at [184, 297] on div "Add Column" at bounding box center [447, 268] width 790 height 333
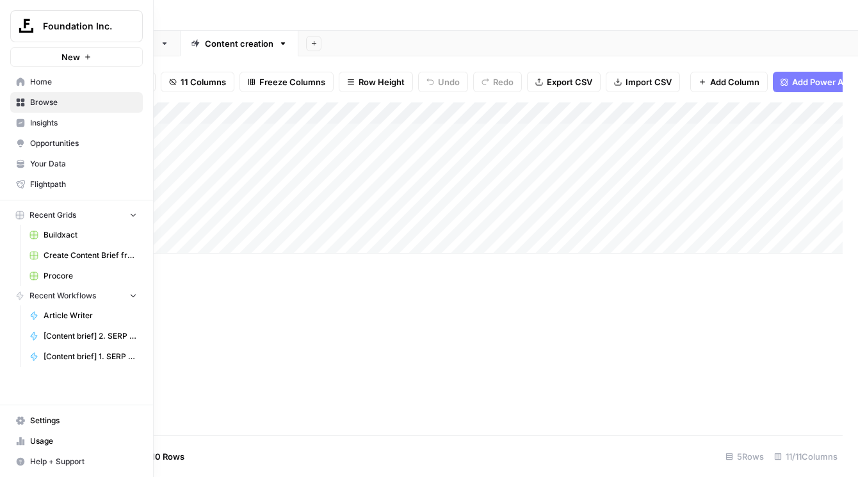
click at [61, 275] on span "Procore" at bounding box center [90, 276] width 93 height 12
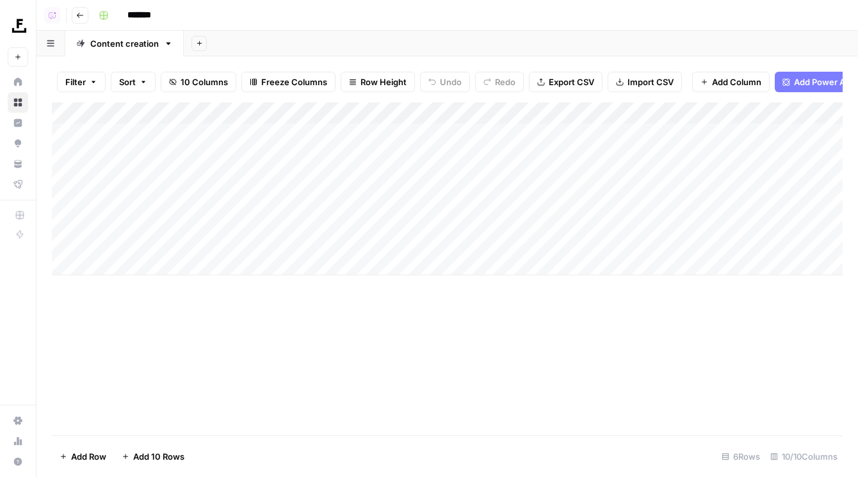
click at [350, 111] on div "Add Column" at bounding box center [447, 188] width 790 height 173
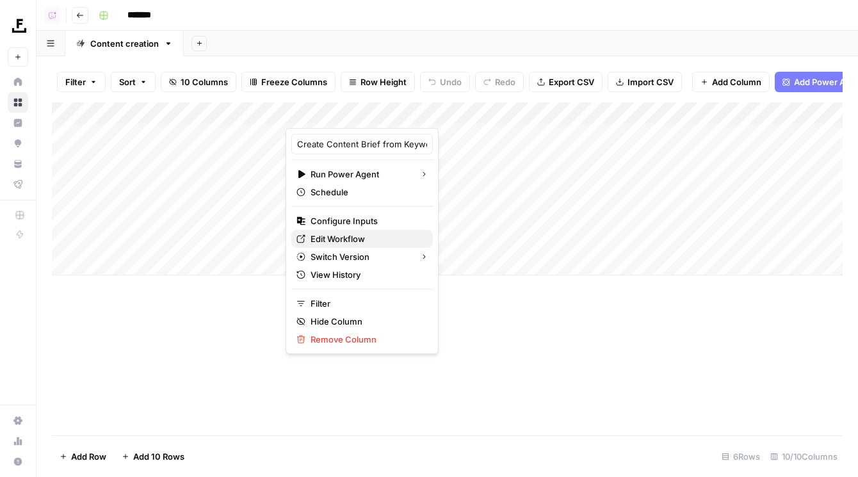
click at [339, 232] on link "Edit Workflow" at bounding box center [361, 239] width 141 height 18
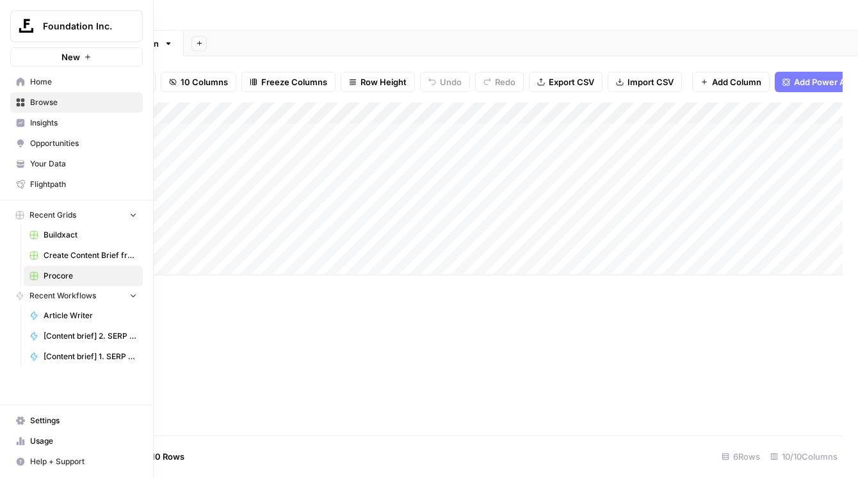
click at [20, 102] on icon at bounding box center [20, 102] width 9 height 9
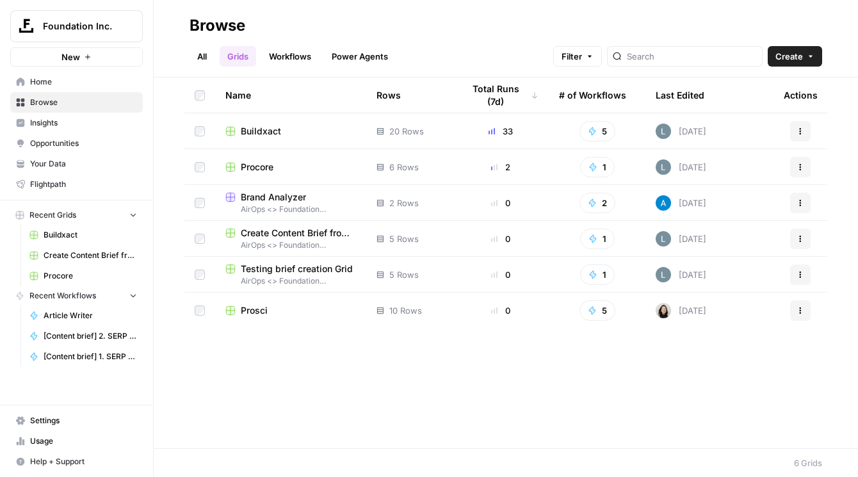
click at [52, 159] on span "Your Data" at bounding box center [83, 164] width 107 height 12
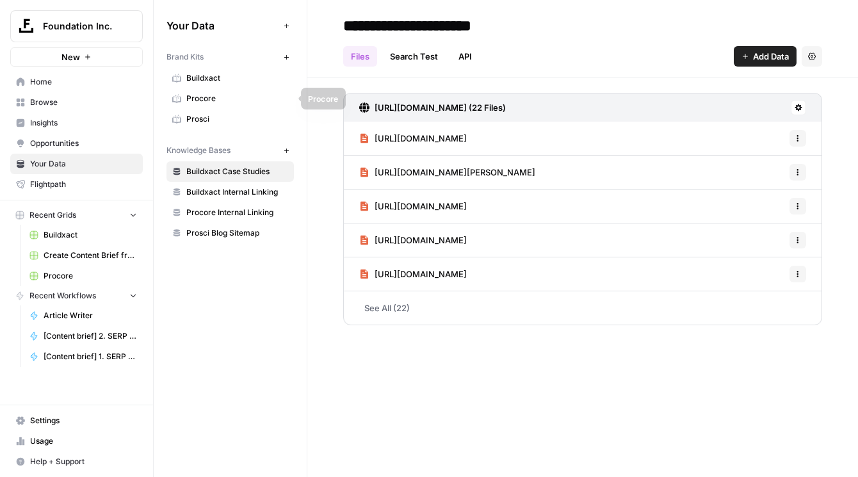
click at [198, 119] on span "Prosci" at bounding box center [237, 119] width 102 height 12
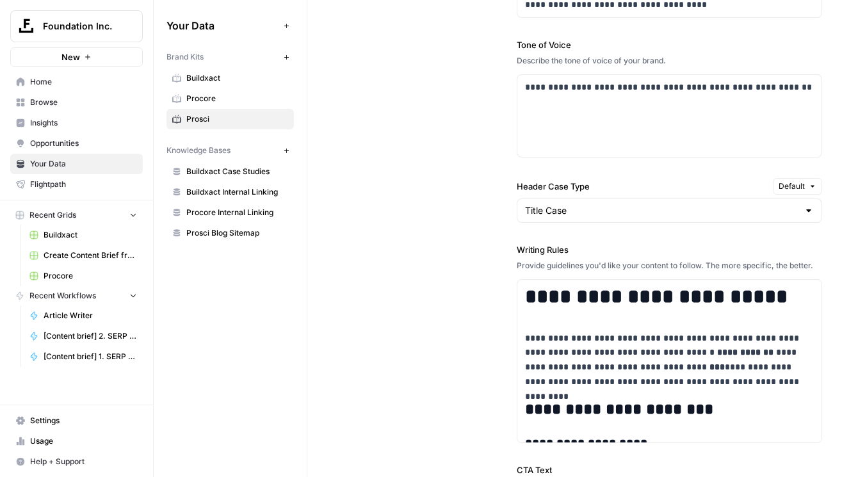
scroll to position [1220, 0]
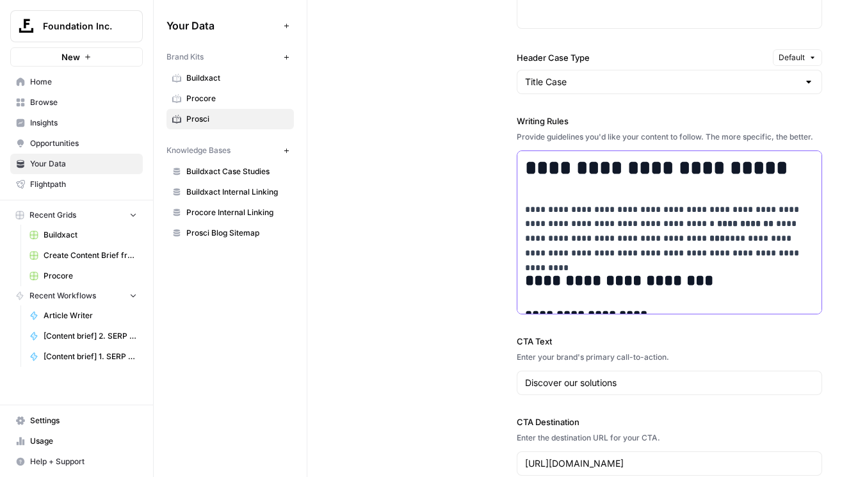
click at [683, 173] on h1 "**********" at bounding box center [669, 168] width 289 height 24
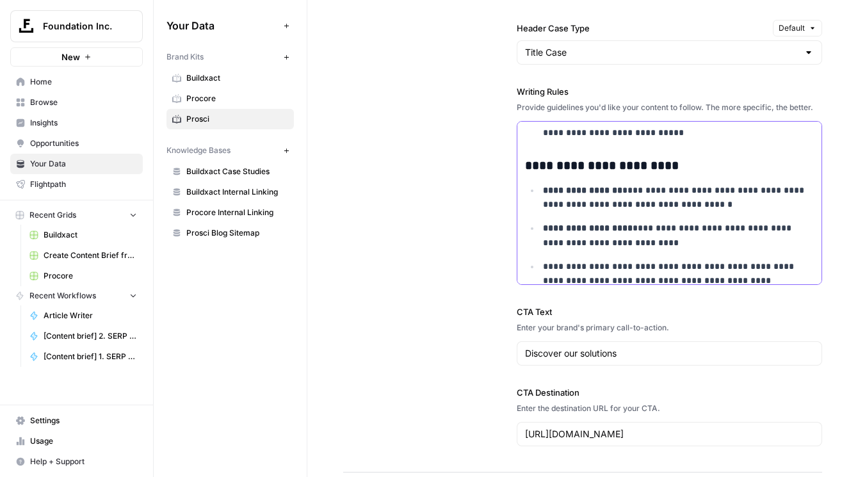
scroll to position [0, 0]
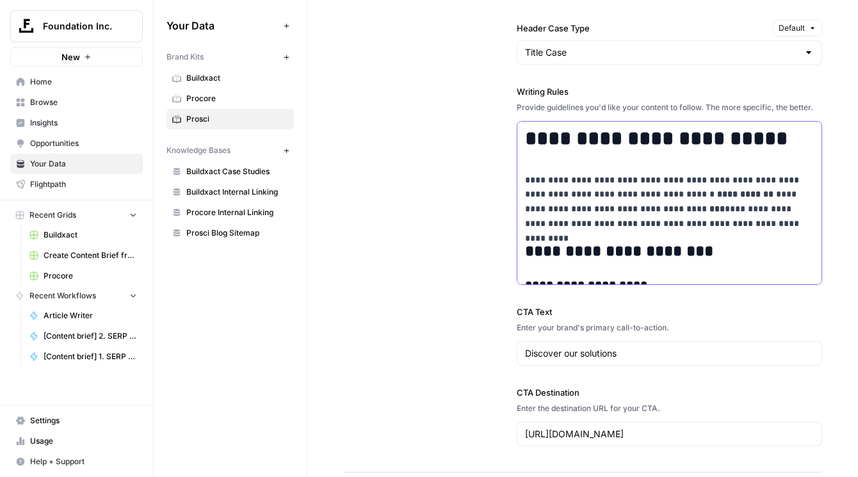
click at [623, 148] on h1 "**********" at bounding box center [669, 139] width 289 height 24
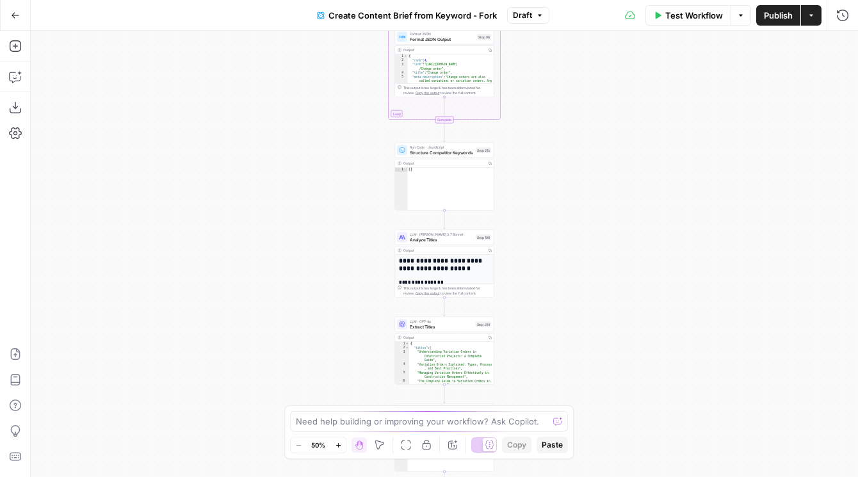
drag, startPoint x: 575, startPoint y: 176, endPoint x: 550, endPoint y: 94, distance: 85.5
click at [550, 94] on div "Workflow Set Inputs Inputs SEO Research Semrush Keyword Overview Step 224 Outpu…" at bounding box center [444, 254] width 827 height 446
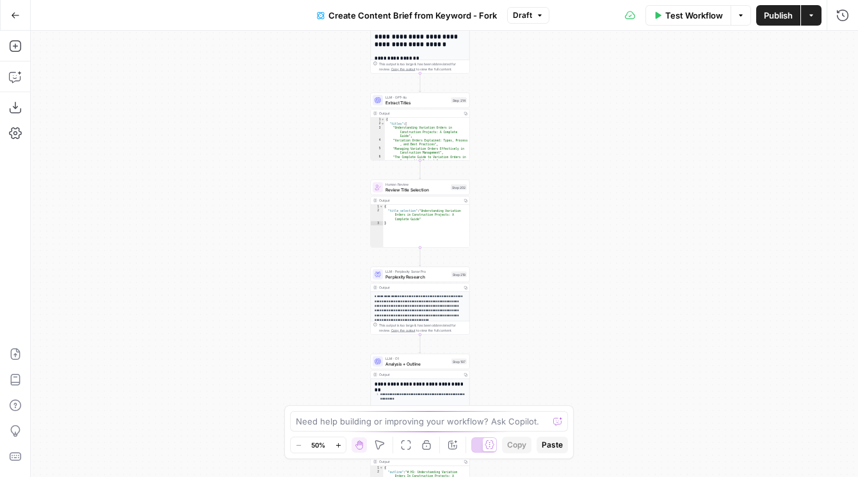
drag, startPoint x: 550, startPoint y: 271, endPoint x: 550, endPoint y: 129, distance: 142.1
click at [550, 129] on div "Workflow Set Inputs Inputs SEO Research Semrush Keyword Overview Step 224 Outpu…" at bounding box center [444, 254] width 827 height 446
drag, startPoint x: 546, startPoint y: 249, endPoint x: 512, endPoint y: 142, distance: 112.1
click at [513, 142] on div "Workflow Set Inputs Inputs SEO Research Semrush Keyword Overview Step 224 Outpu…" at bounding box center [444, 254] width 827 height 446
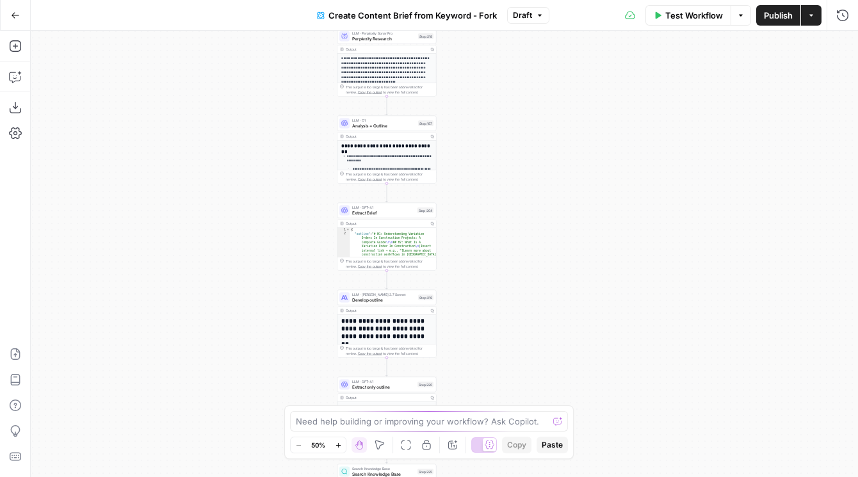
drag, startPoint x: 512, startPoint y: 235, endPoint x: 511, endPoint y: 100, distance: 134.4
click at [512, 100] on div "Workflow Set Inputs Inputs SEO Research Semrush Keyword Overview Step 224 Outpu…" at bounding box center [444, 254] width 827 height 446
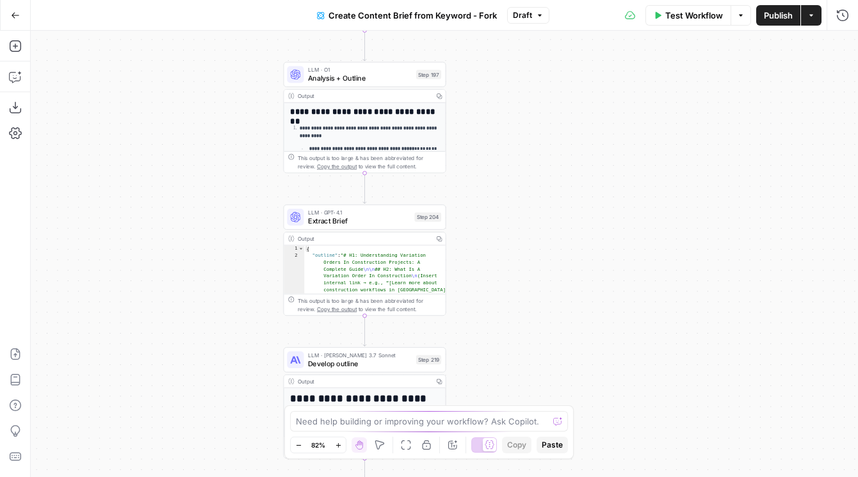
drag, startPoint x: 458, startPoint y: 120, endPoint x: 520, endPoint y: 120, distance: 62.7
click at [520, 120] on div "Workflow Set Inputs Inputs SEO Research Semrush Keyword Overview Step 224 Outpu…" at bounding box center [444, 254] width 827 height 446
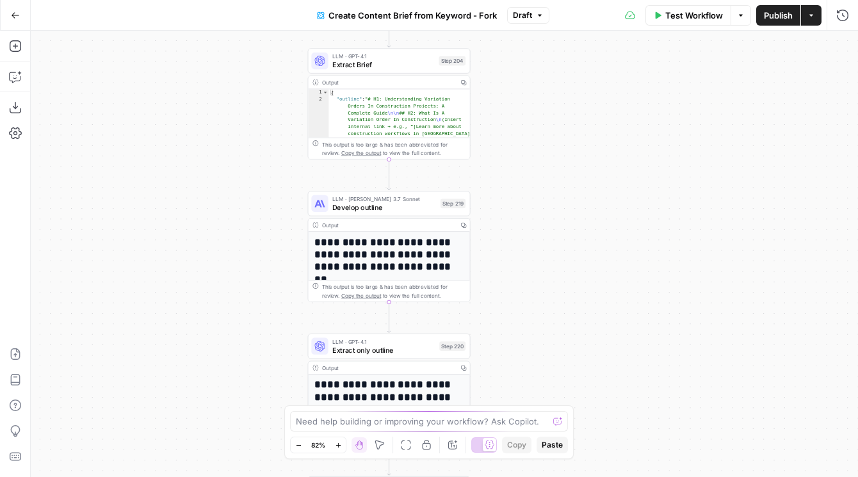
drag, startPoint x: 241, startPoint y: 222, endPoint x: 241, endPoint y: 67, distance: 155.5
click at [241, 67] on div "Workflow Set Inputs Inputs SEO Research Semrush Keyword Overview Step 224 Outpu…" at bounding box center [444, 254] width 827 height 446
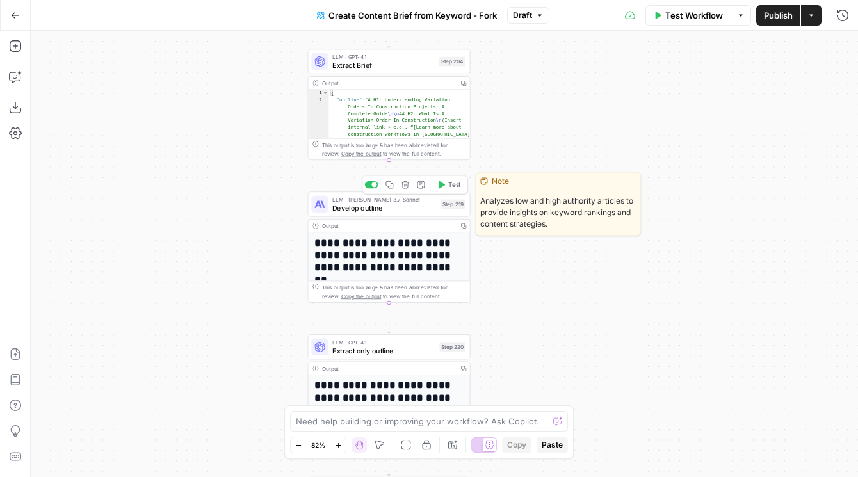
click at [352, 209] on span "Develop outline" at bounding box center [384, 207] width 104 height 10
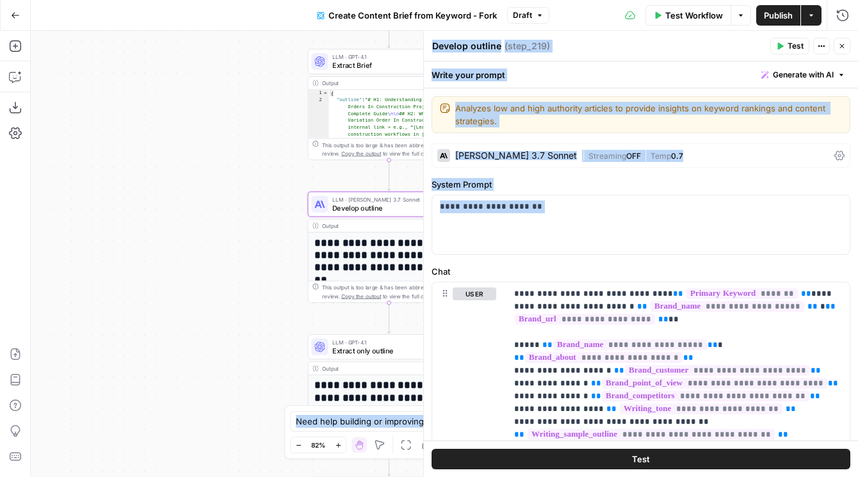
drag, startPoint x: 431, startPoint y: 266, endPoint x: 355, endPoint y: 266, distance: 76.8
click at [355, 266] on body "Foundation Inc. New Home Browse Insights Opportunities Your Data Flightpath Rec…" at bounding box center [429, 238] width 858 height 477
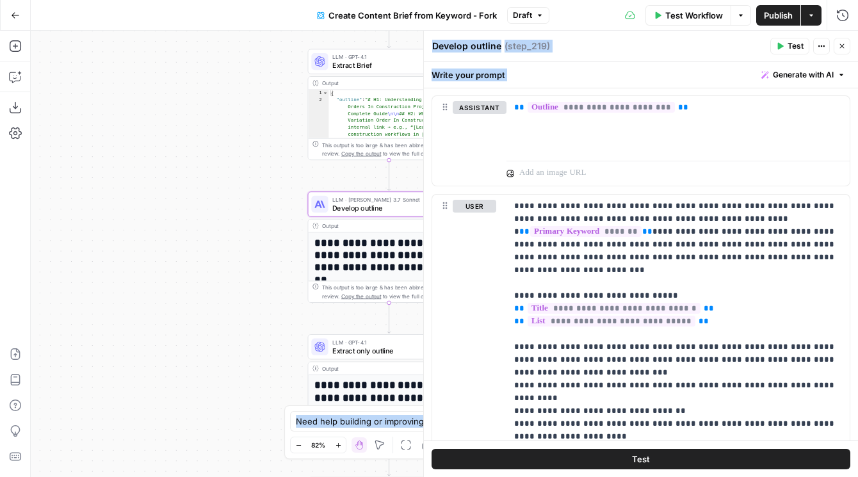
scroll to position [1009, 0]
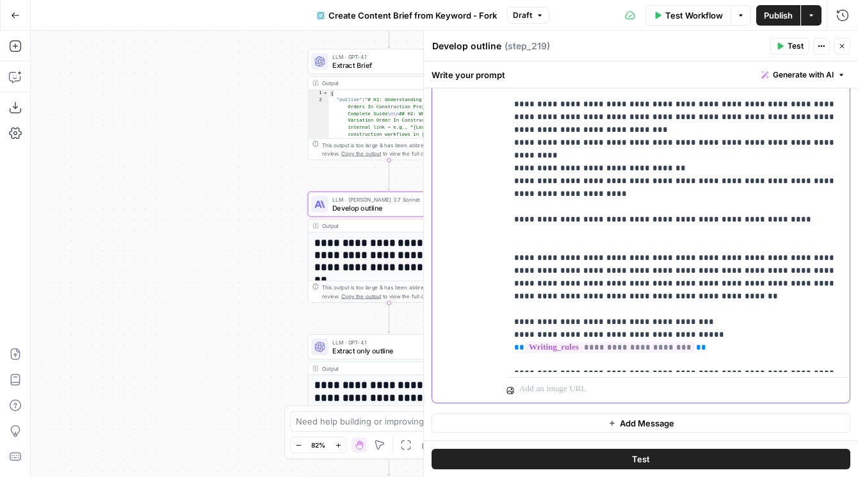
click at [646, 250] on p "**********" at bounding box center [678, 162] width 328 height 410
drag, startPoint x: 534, startPoint y: 234, endPoint x: 643, endPoint y: 234, distance: 108.8
click at [643, 234] on p "**********" at bounding box center [678, 162] width 328 height 410
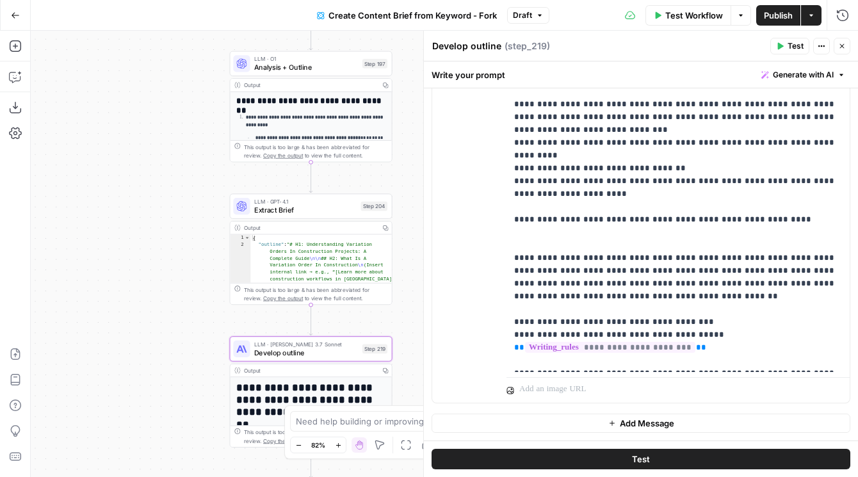
drag, startPoint x: 232, startPoint y: 158, endPoint x: 154, endPoint y: 303, distance: 164.4
click at [154, 303] on div "Workflow Set Inputs Inputs SEO Research Semrush Keyword Overview Step 224 Outpu…" at bounding box center [444, 254] width 827 height 446
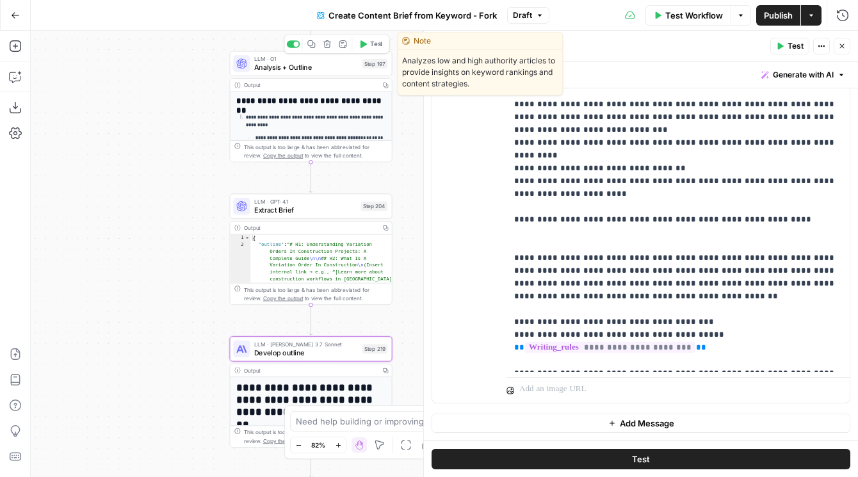
click at [289, 68] on span "Analysis + Outline" at bounding box center [306, 67] width 104 height 10
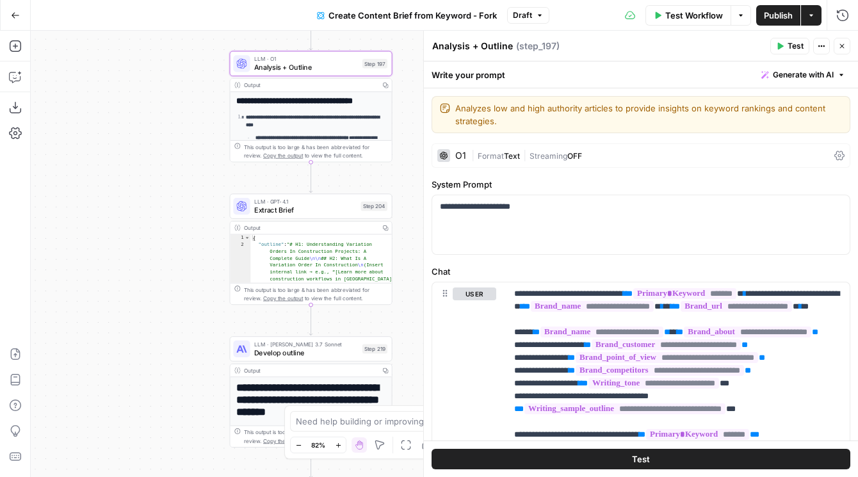
click at [495, 45] on textarea "Analysis + Outline" at bounding box center [472, 46] width 81 height 13
click at [433, 47] on textarea "Analysis + Outline" at bounding box center [472, 46] width 81 height 13
paste textarea "⭐️"
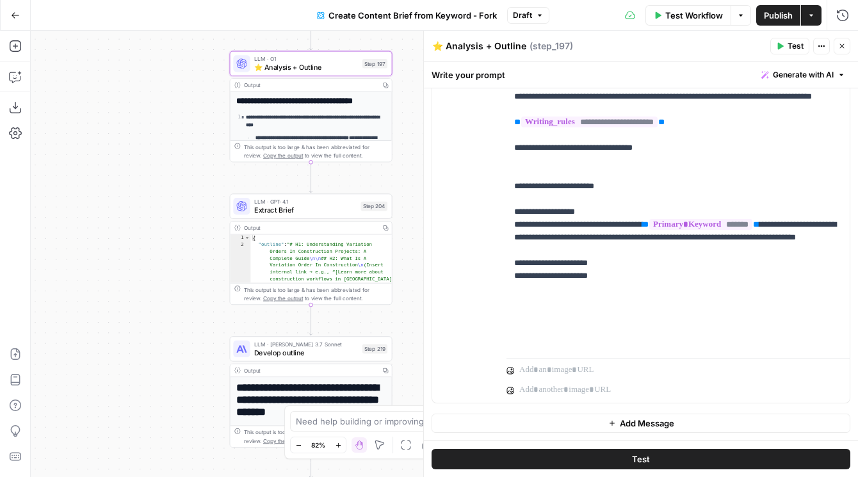
scroll to position [2253, 0]
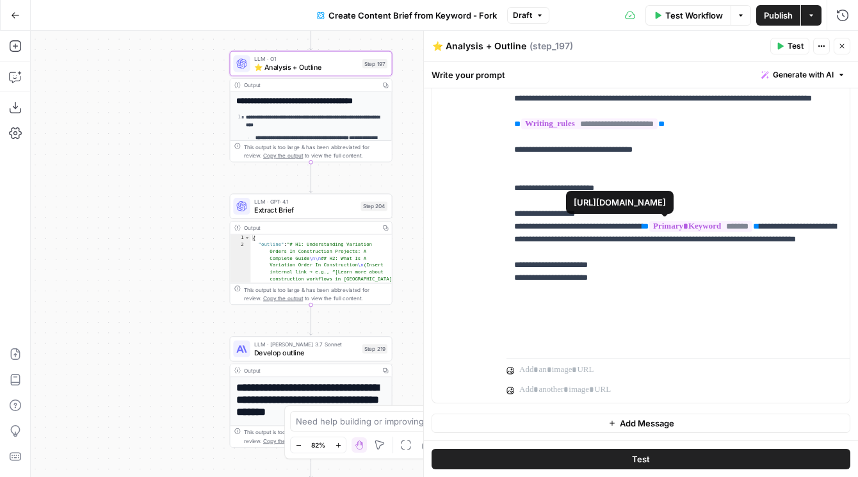
type textarea "⭐️ Analysis + Outline"
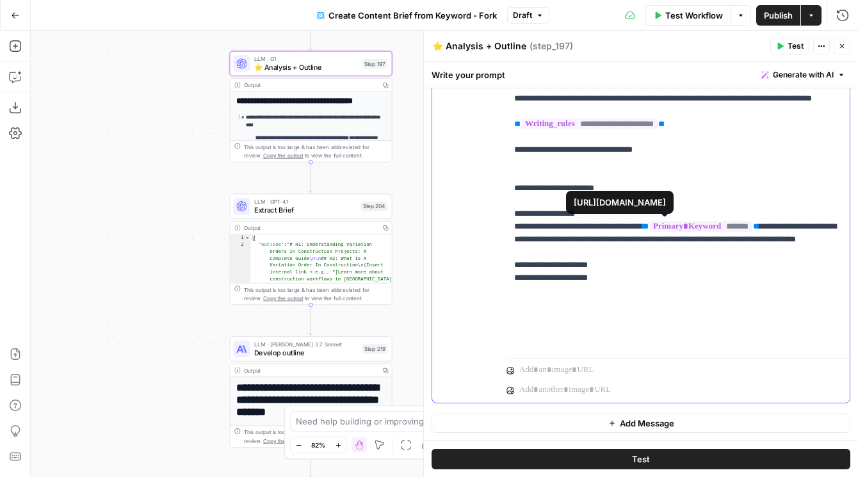
drag, startPoint x: 815, startPoint y: 272, endPoint x: 521, endPoint y: 264, distance: 293.9
drag, startPoint x: 696, startPoint y: 266, endPoint x: 573, endPoint y: 264, distance: 123.5
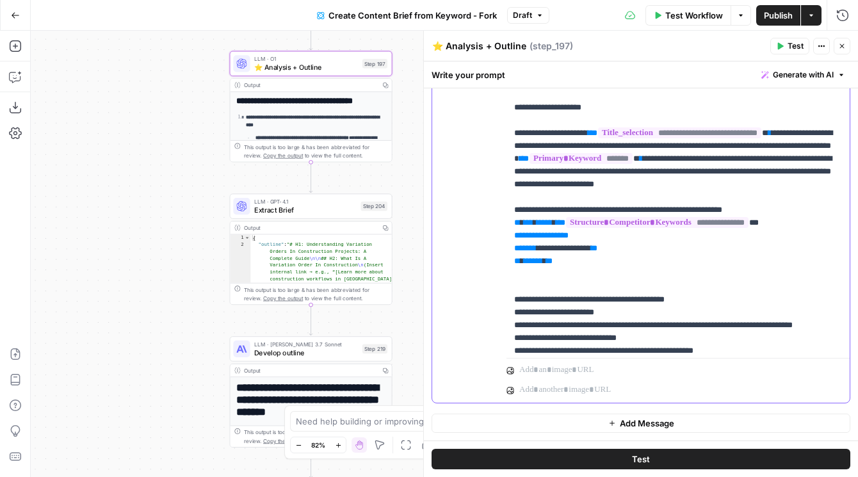
scroll to position [1859, 0]
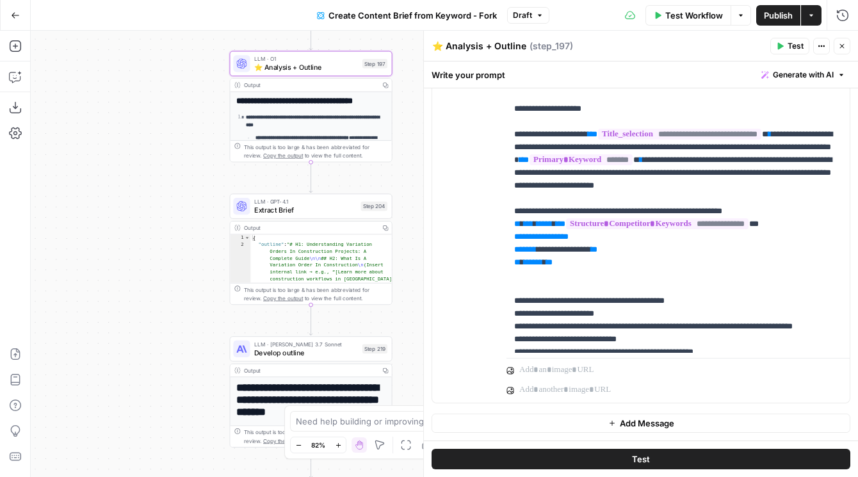
scroll to position [0, 0]
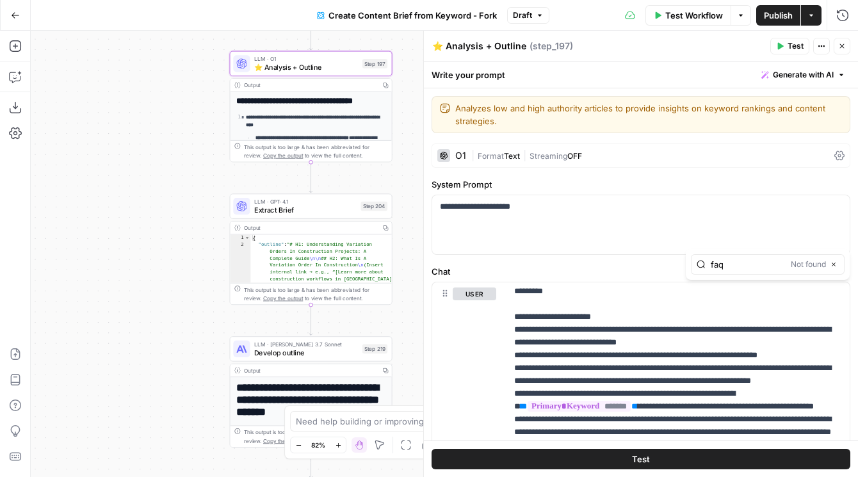
type input "faq"
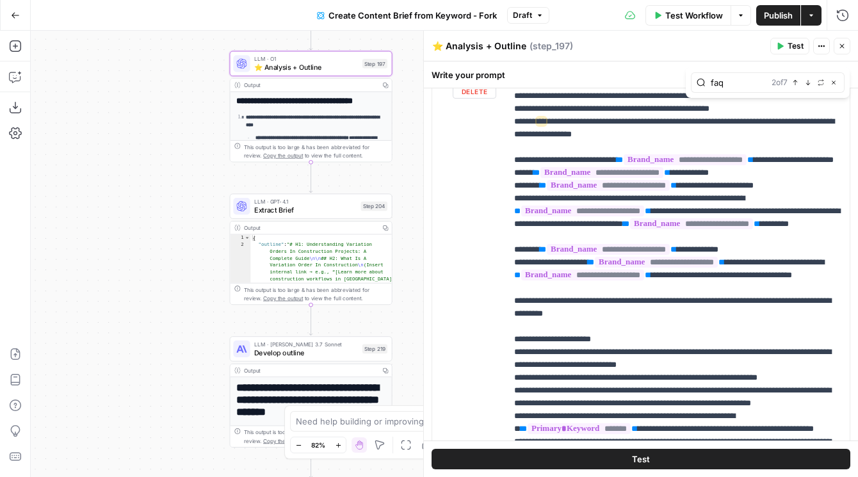
scroll to position [1613, 0]
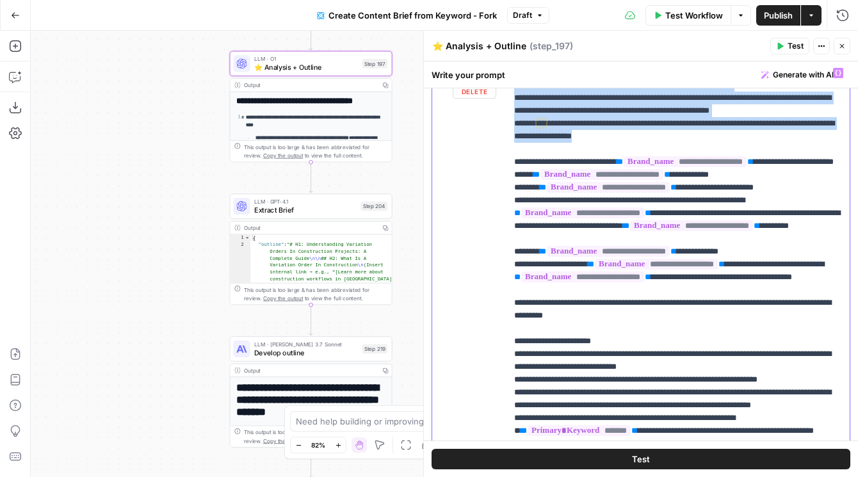
drag, startPoint x: 733, startPoint y: 279, endPoint x: 492, endPoint y: 166, distance: 266.5
click at [492, 166] on div "**********" at bounding box center [640, 347] width 417 height 572
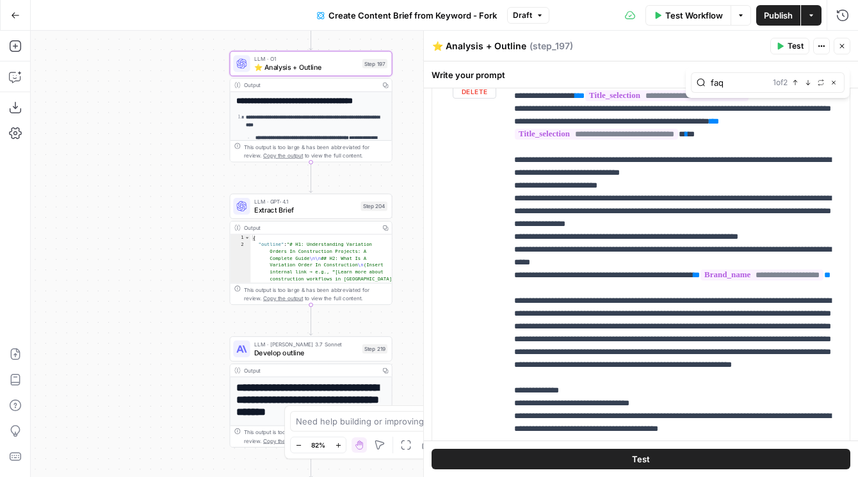
scroll to position [1126, 0]
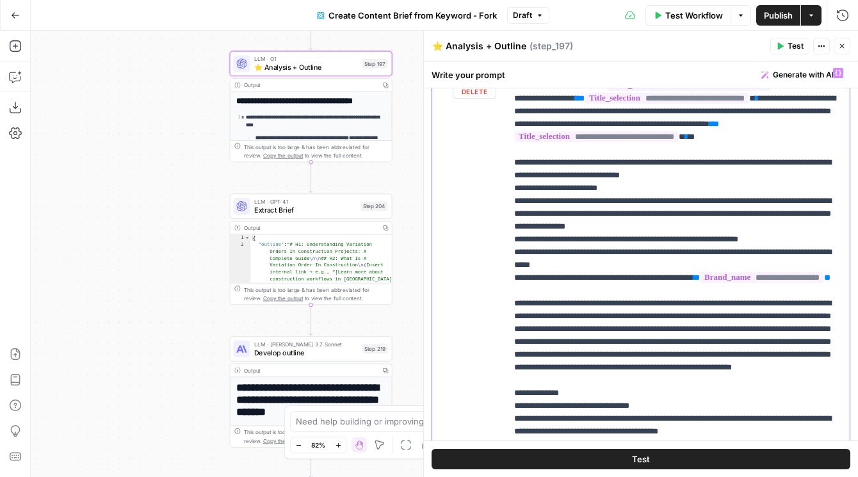
click at [605, 149] on p "**********" at bounding box center [678, 380] width 328 height 2880
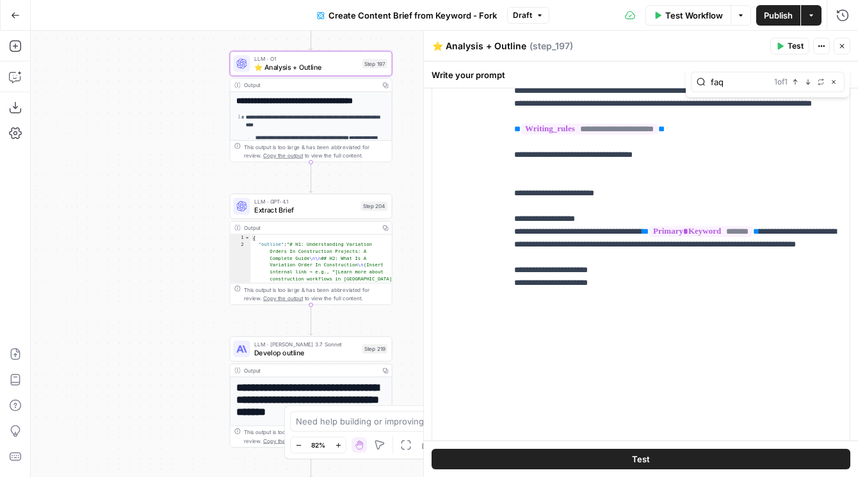
scroll to position [2298, 0]
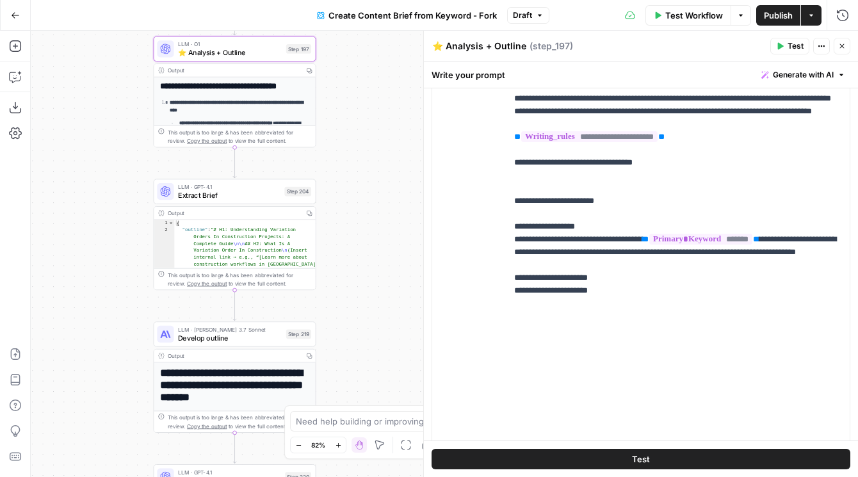
drag, startPoint x: 186, startPoint y: 221, endPoint x: 109, endPoint y: 207, distance: 77.6
click at [109, 207] on div "Workflow Set Inputs Inputs SEO Research Semrush Keyword Overview Step 224 Outpu…" at bounding box center [444, 254] width 827 height 446
drag, startPoint x: 118, startPoint y: 259, endPoint x: 122, endPoint y: 119, distance: 140.2
click at [122, 120] on div "Workflow Set Inputs Inputs SEO Research Semrush Keyword Overview Step 224 Outpu…" at bounding box center [444, 254] width 827 height 446
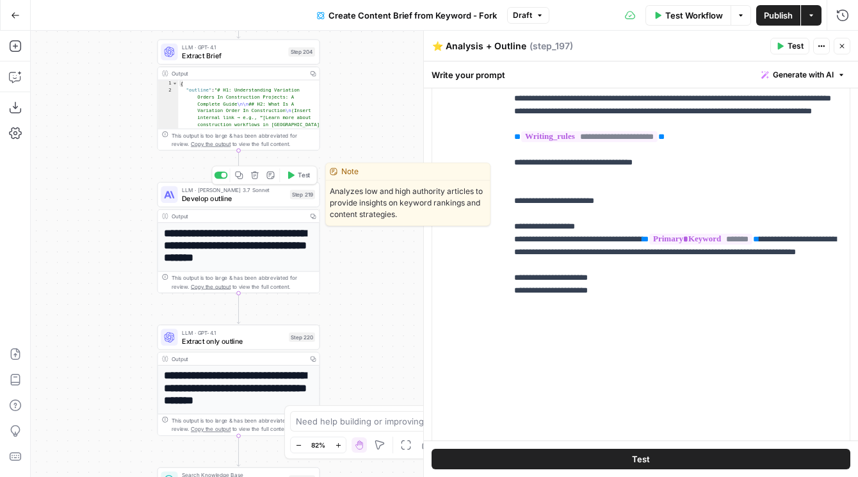
click at [193, 204] on div "LLM · [PERSON_NAME] 3.7 Sonnet Develop outline Step 219 Copy step Delete step E…" at bounding box center [238, 194] width 163 height 25
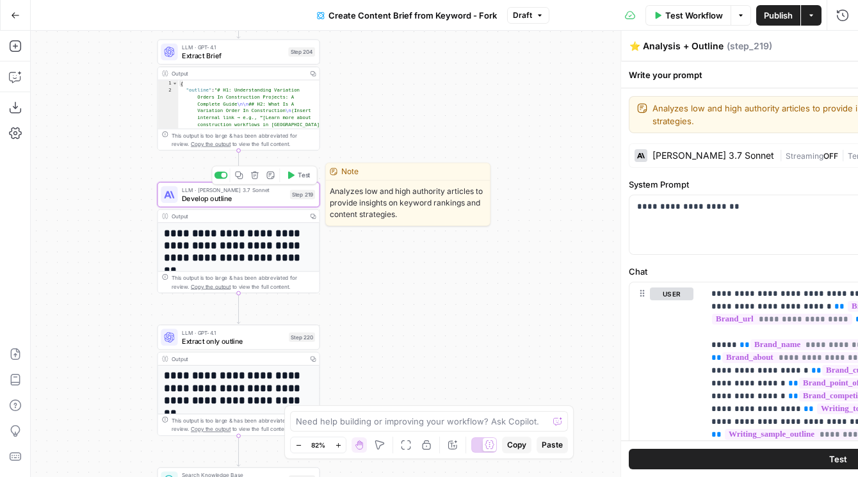
type textarea "Develop outline"
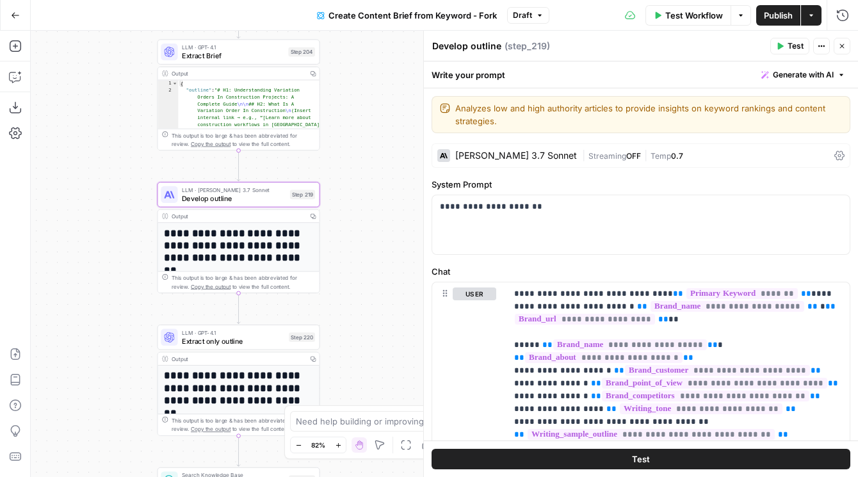
click at [488, 150] on div "[PERSON_NAME] 3.7 Sonnet" at bounding box center [507, 155] width 140 height 13
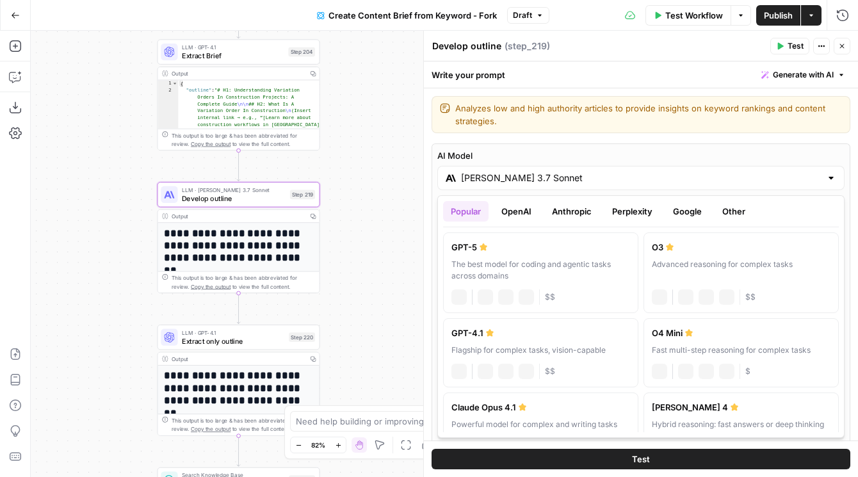
click at [507, 168] on div "[PERSON_NAME] 3.7 Sonnet" at bounding box center [640, 178] width 407 height 24
click at [577, 209] on button "Anthropic" at bounding box center [571, 211] width 55 height 20
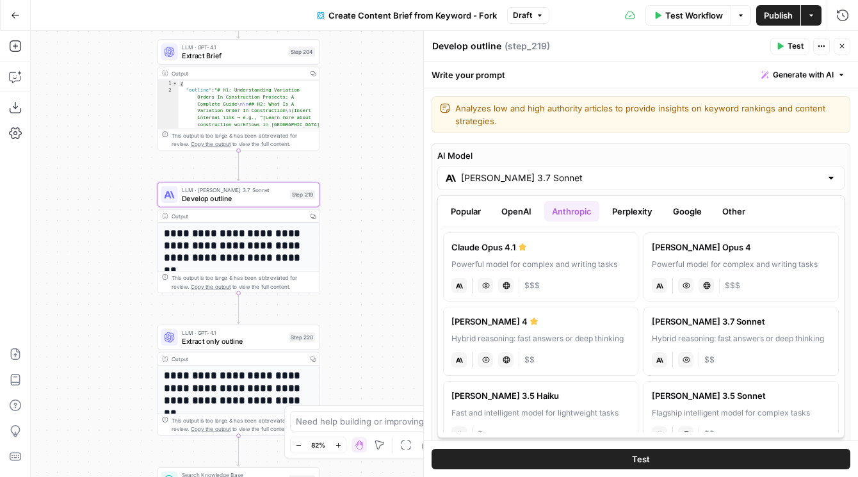
click at [550, 335] on div "Hybrid reasoning: fast answers or deep thinking" at bounding box center [540, 339] width 179 height 12
type input "[PERSON_NAME] 4"
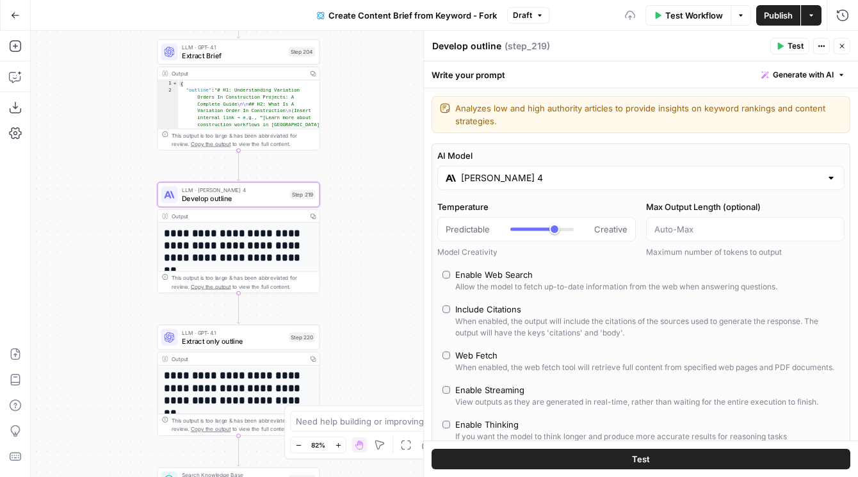
click at [469, 49] on textarea "Develop outline" at bounding box center [466, 46] width 69 height 13
click at [434, 48] on textarea "Develop outline" at bounding box center [466, 46] width 69 height 13
paste textarea "⭐️"
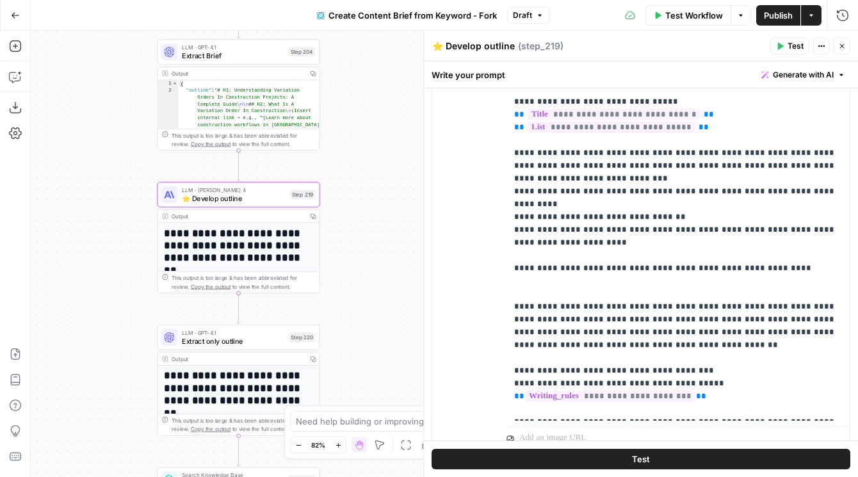
scroll to position [1337, 0]
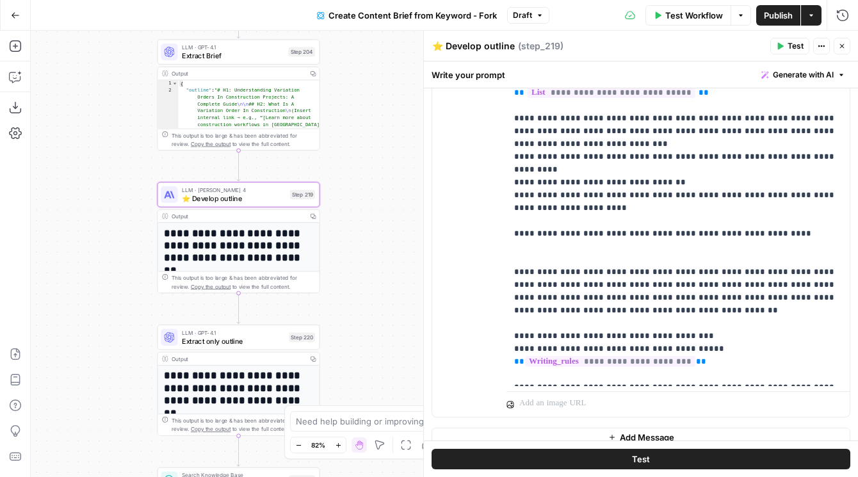
type textarea "⭐️ Develop outline"
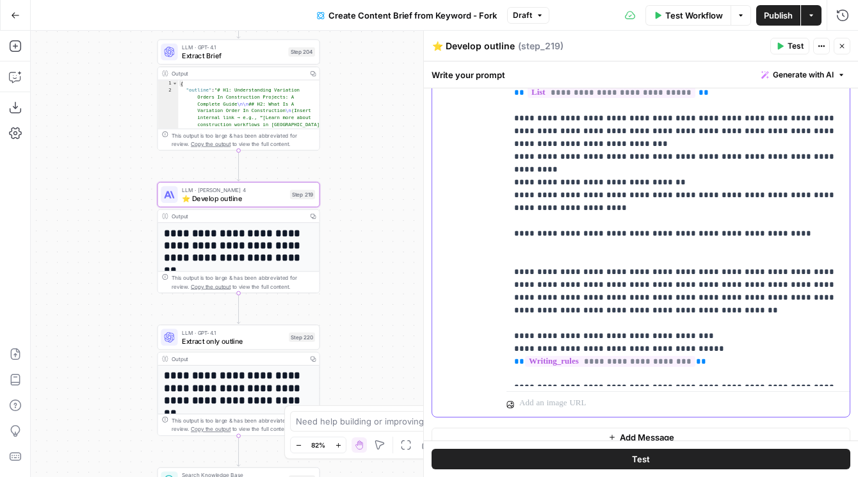
drag, startPoint x: 694, startPoint y: 285, endPoint x: 482, endPoint y: 248, distance: 215.0
click at [482, 248] on div "**********" at bounding box center [640, 191] width 417 height 451
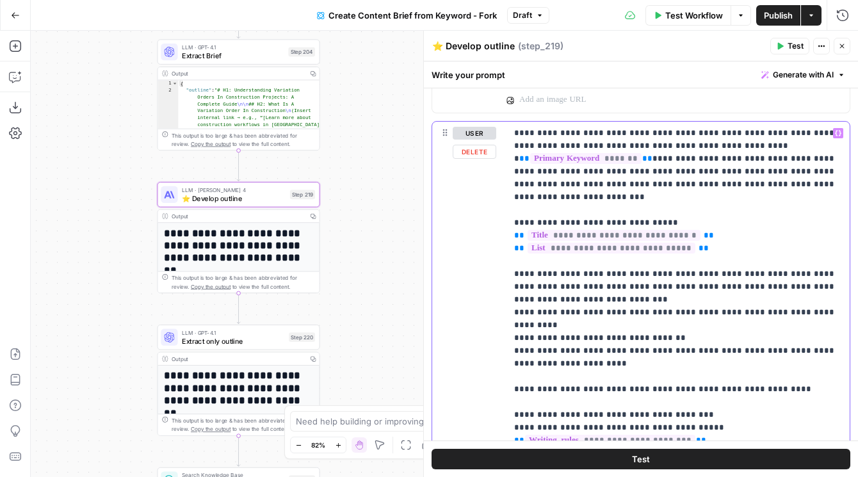
scroll to position [1274, 0]
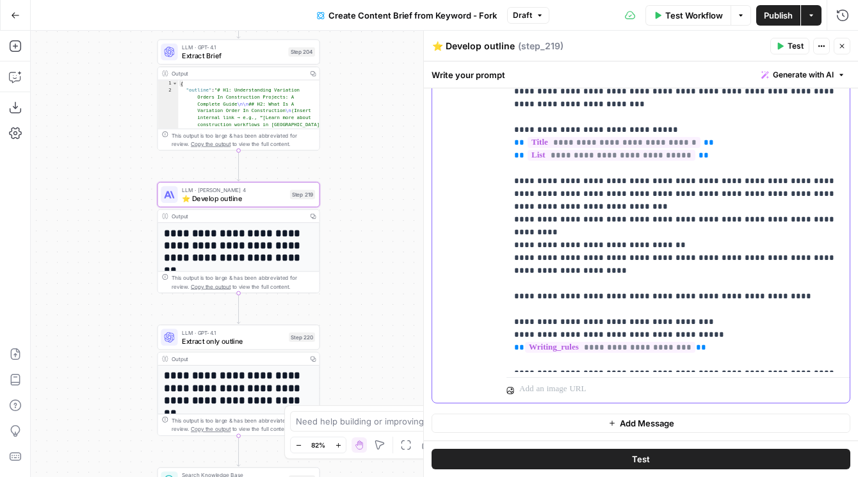
click at [714, 301] on p "**********" at bounding box center [678, 200] width 328 height 333
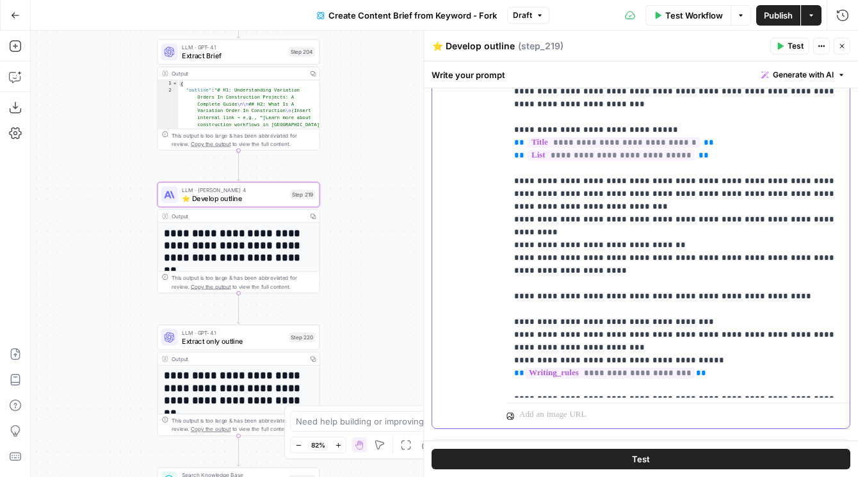
copy p "**********"
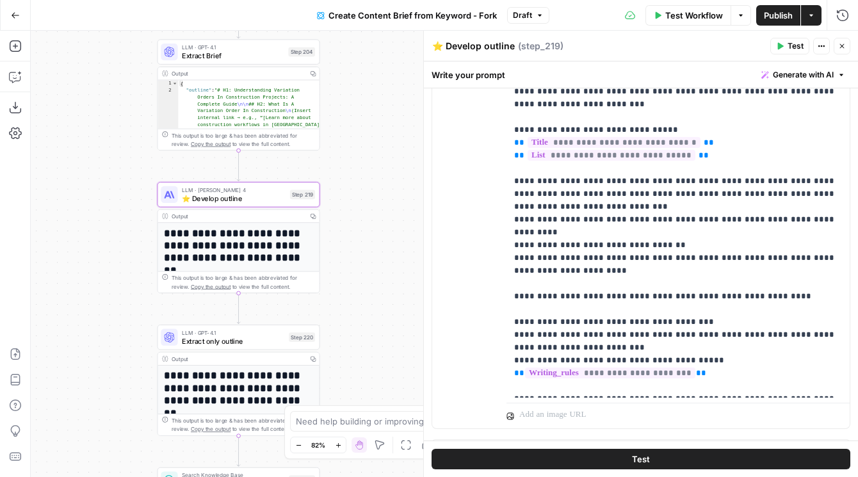
drag, startPoint x: 100, startPoint y: 90, endPoint x: 100, endPoint y: 262, distance: 171.5
click at [100, 262] on div "Workflow Set Inputs Inputs SEO Research Semrush Keyword Overview Step 224 Outpu…" at bounding box center [444, 254] width 827 height 446
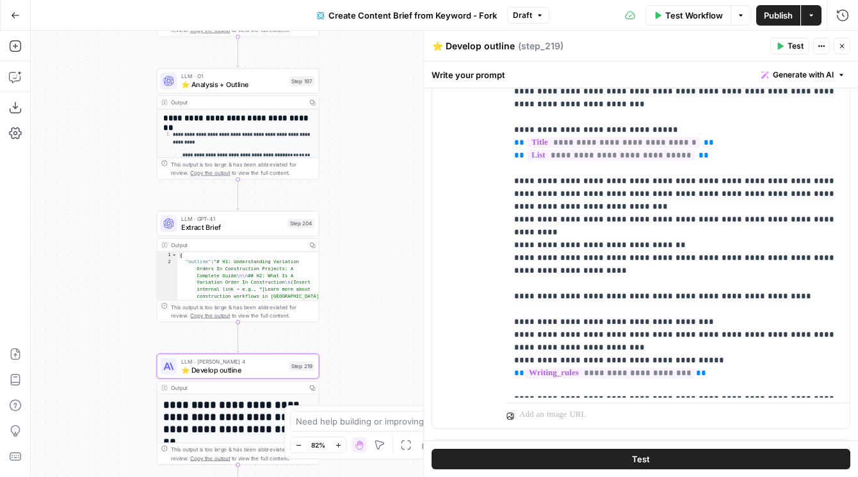
click at [212, 92] on div "LLM · O1 ⭐️ Analysis + Outline Step 197" at bounding box center [238, 80] width 163 height 25
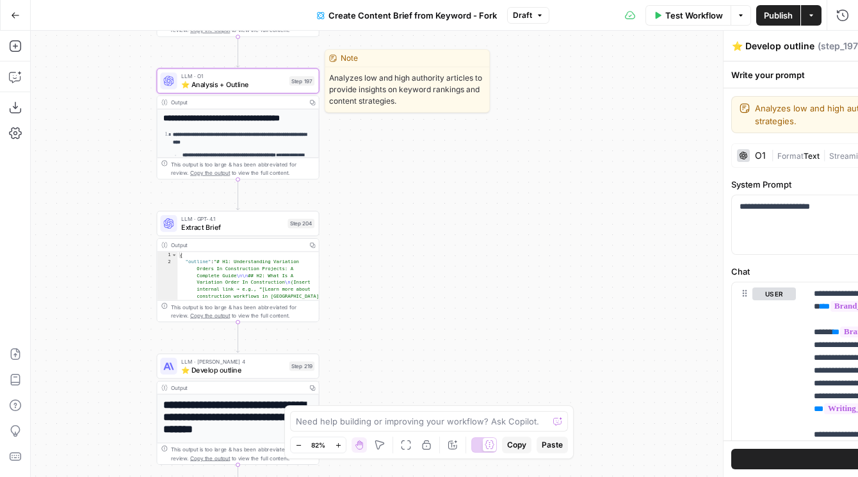
type textarea "⭐️ Analysis + Outline"
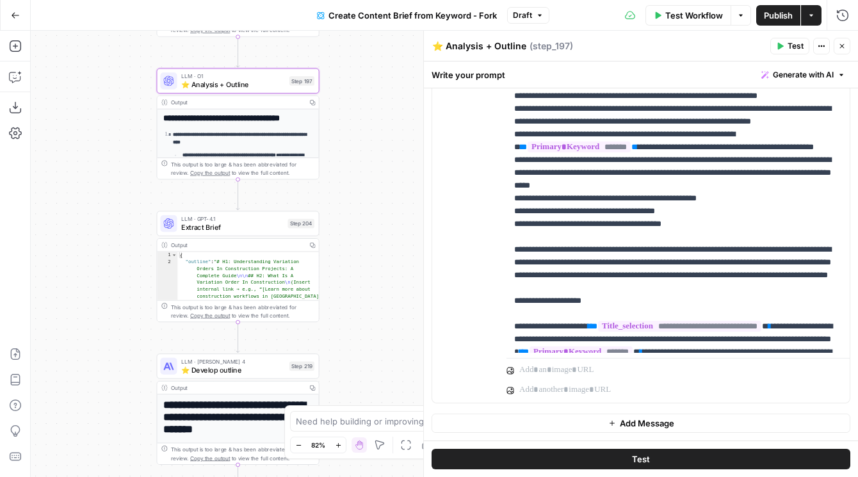
scroll to position [1528, 0]
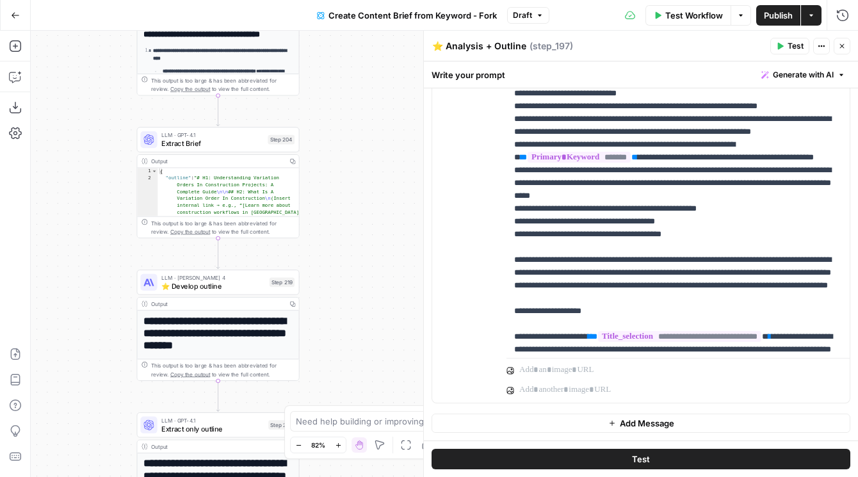
drag, startPoint x: 373, startPoint y: 268, endPoint x: 353, endPoint y: 185, distance: 85.5
click at [353, 185] on div "Workflow Set Inputs Inputs SEO Research Semrush Keyword Overview Step 224 Outpu…" at bounding box center [444, 254] width 827 height 446
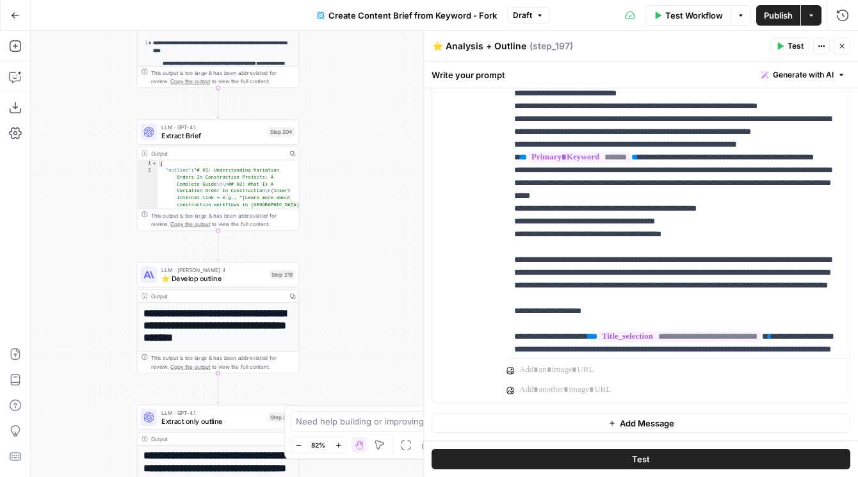
drag, startPoint x: 383, startPoint y: 273, endPoint x: 383, endPoint y: 218, distance: 55.7
click at [383, 218] on div "Workflow Set Inputs Inputs SEO Research Semrush Keyword Overview Step 224 Outpu…" at bounding box center [444, 254] width 827 height 446
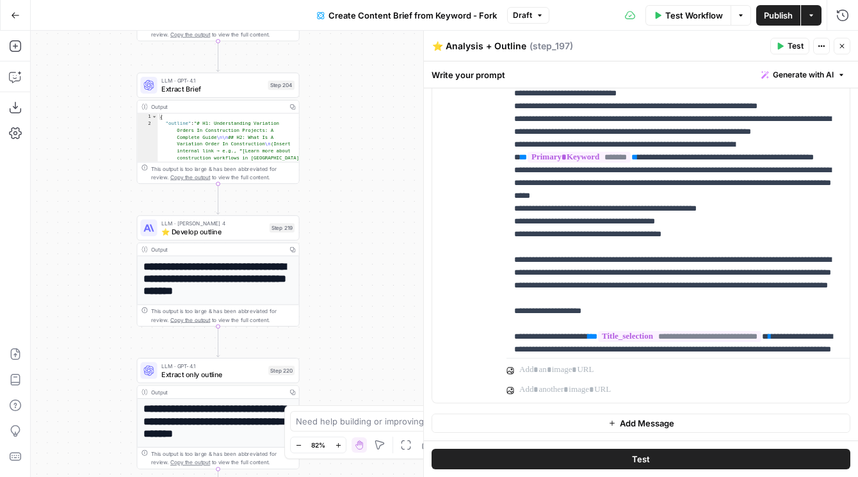
click at [209, 230] on span "⭐️ Develop outline" at bounding box center [213, 231] width 104 height 10
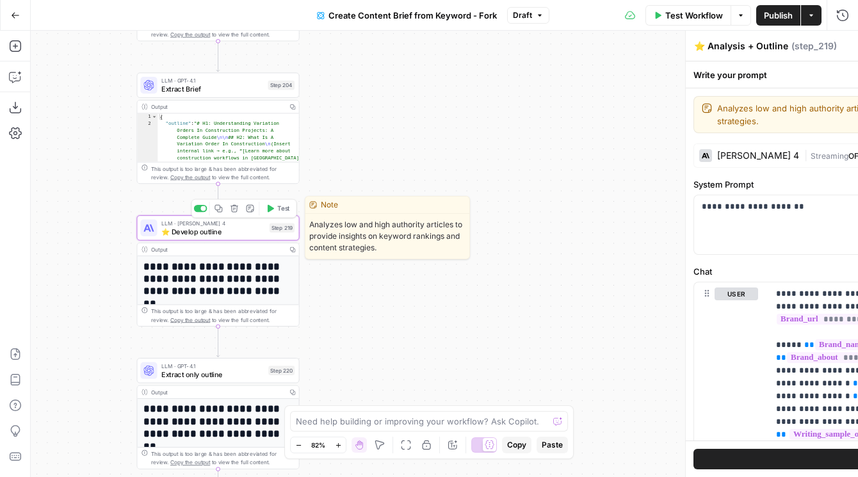
type textarea "⭐️ Develop outline"
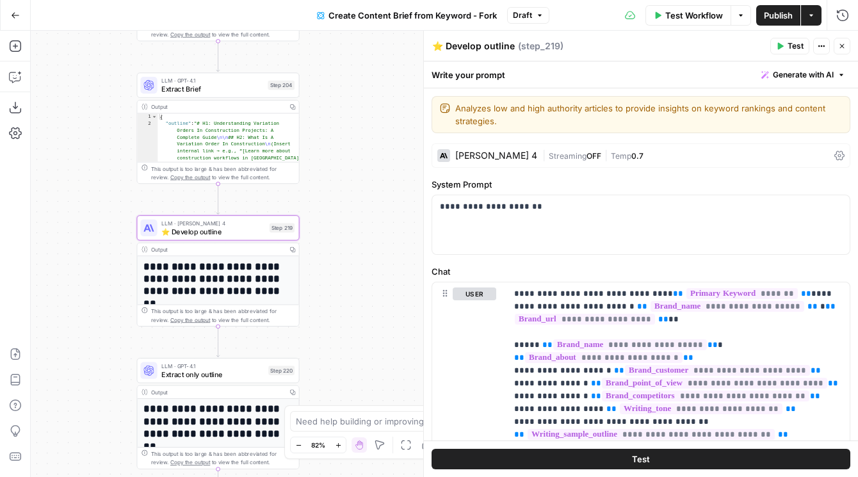
scroll to position [958, 0]
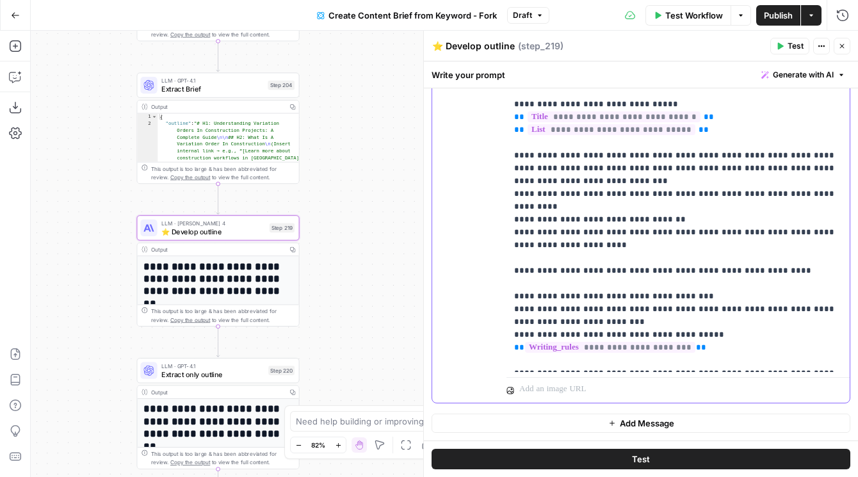
drag, startPoint x: 721, startPoint y: 324, endPoint x: 500, endPoint y: 324, distance: 220.2
click at [500, 324] on div "**********" at bounding box center [640, 202] width 417 height 399
click at [727, 291] on p "**********" at bounding box center [678, 187] width 328 height 358
drag, startPoint x: 620, startPoint y: 291, endPoint x: 469, endPoint y: 278, distance: 151.5
click at [469, 278] on div "**********" at bounding box center [640, 202] width 417 height 399
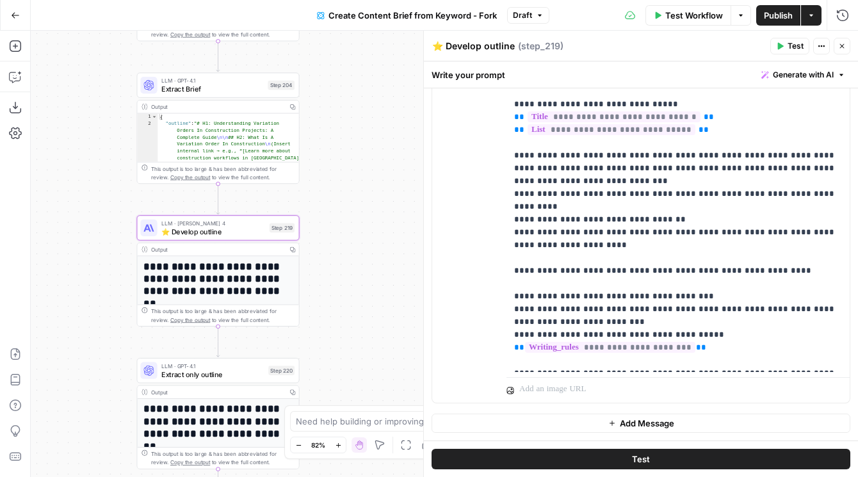
click at [529, 19] on span "Draft" at bounding box center [522, 16] width 19 height 12
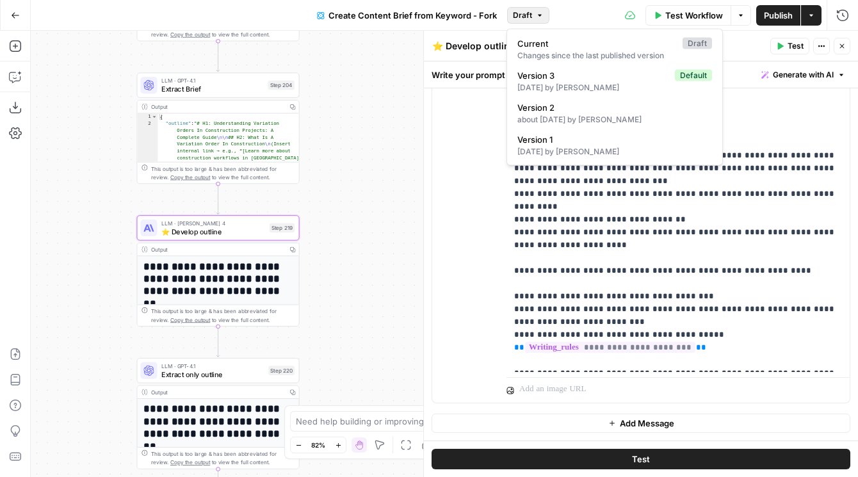
click at [467, 211] on div "user Delete" at bounding box center [474, 202] width 44 height 389
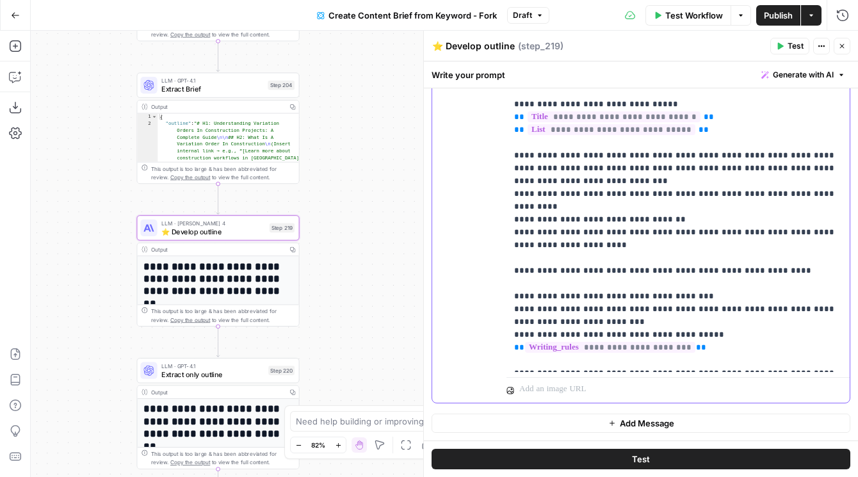
click at [582, 229] on p "**********" at bounding box center [678, 187] width 328 height 358
drag, startPoint x: 609, startPoint y: 294, endPoint x: 499, endPoint y: 284, distance: 109.9
click at [499, 284] on div "**********" at bounding box center [640, 202] width 417 height 399
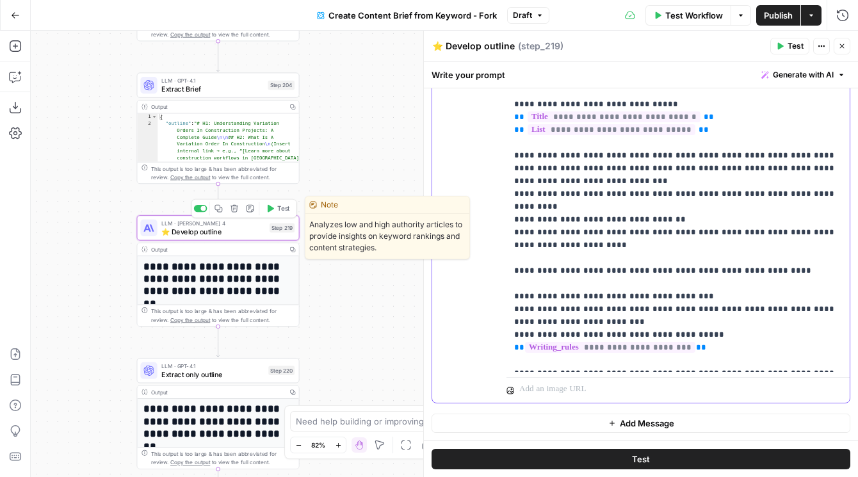
copy p "**********"
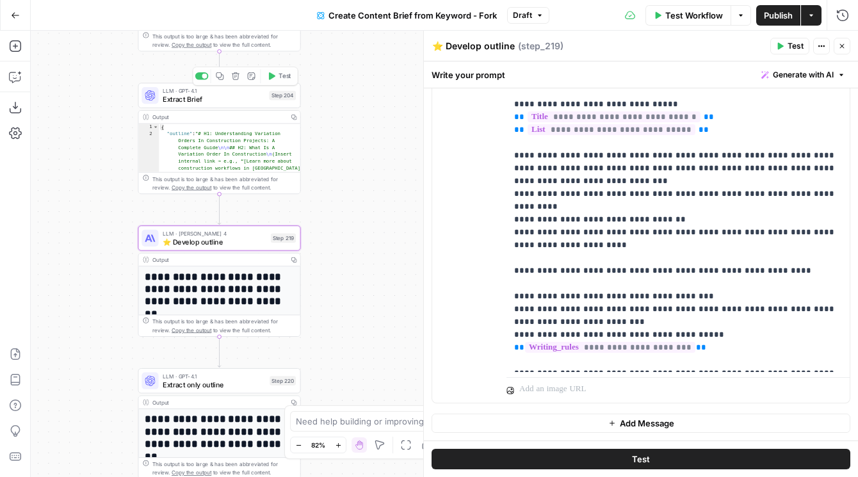
drag, startPoint x: 85, startPoint y: 103, endPoint x: 113, endPoint y: 209, distance: 109.9
click at [113, 209] on div "Workflow Set Inputs Inputs SEO Research Semrush Keyword Overview Step 224 Outpu…" at bounding box center [444, 254] width 827 height 446
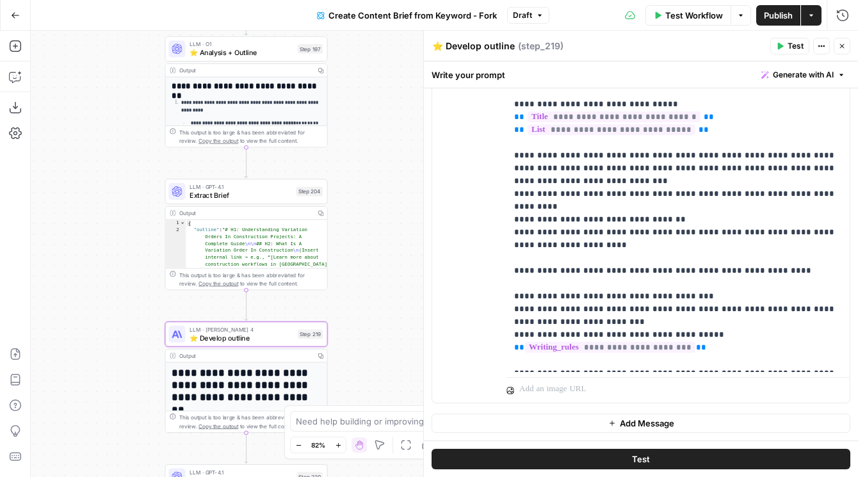
click at [192, 57] on span "⭐️ Analysis + Outline" at bounding box center [241, 52] width 104 height 10
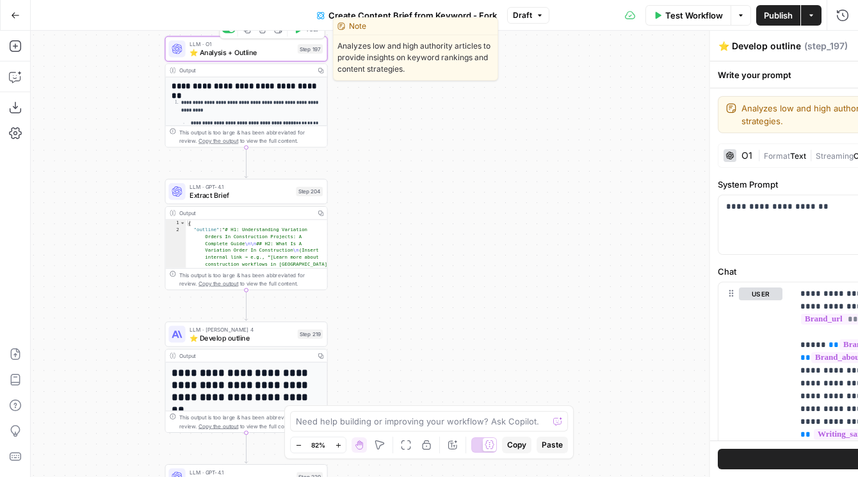
type textarea "⭐️ Analysis + Outline"
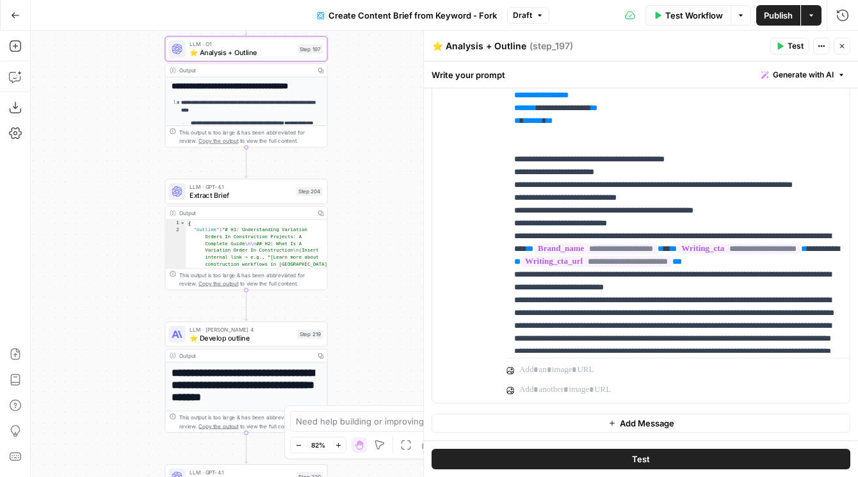
scroll to position [1588, 0]
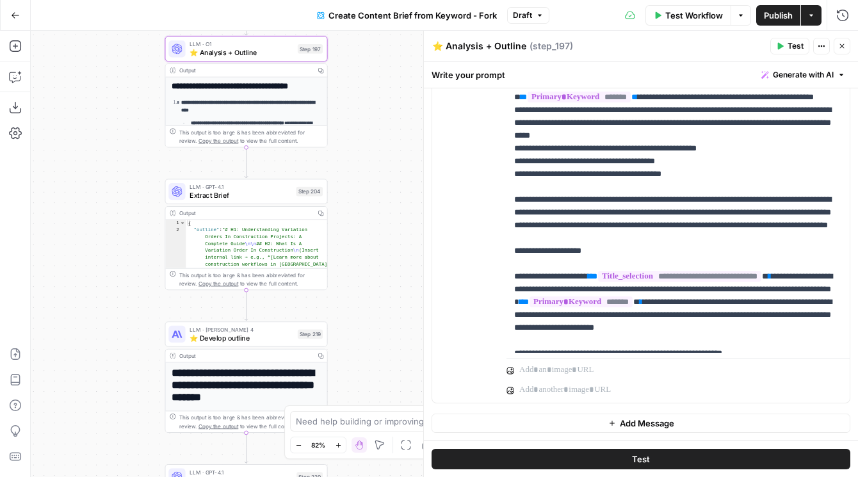
scroll to position [0, 0]
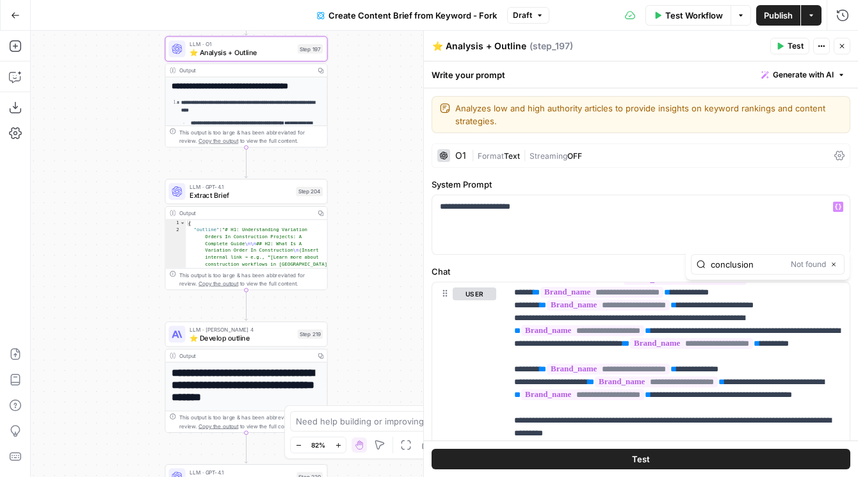
type input "conclusion"
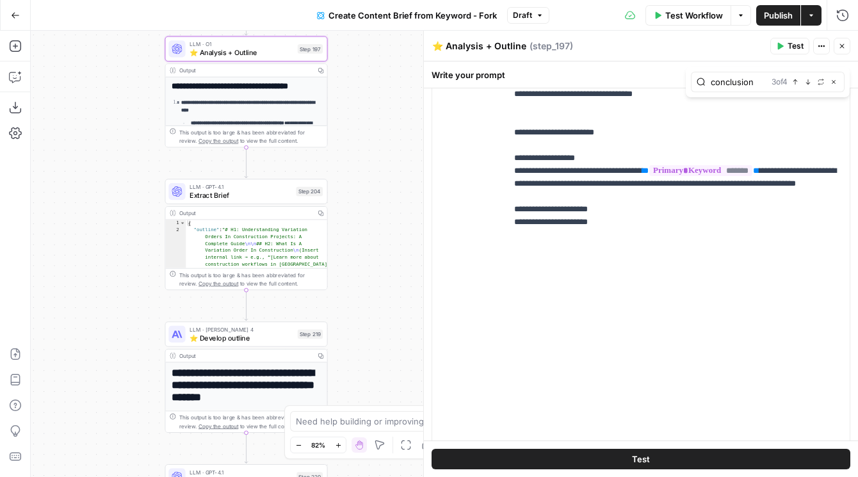
scroll to position [2285, 0]
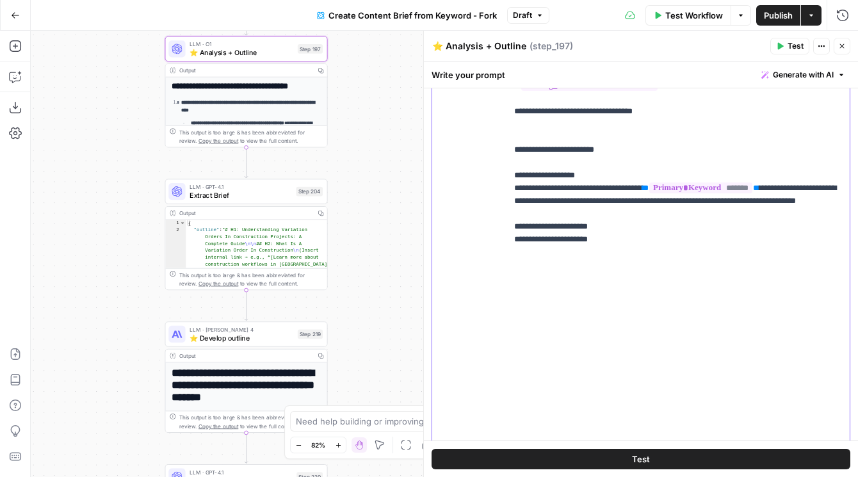
click at [764, 14] on span "Publish" at bounding box center [778, 15] width 29 height 13
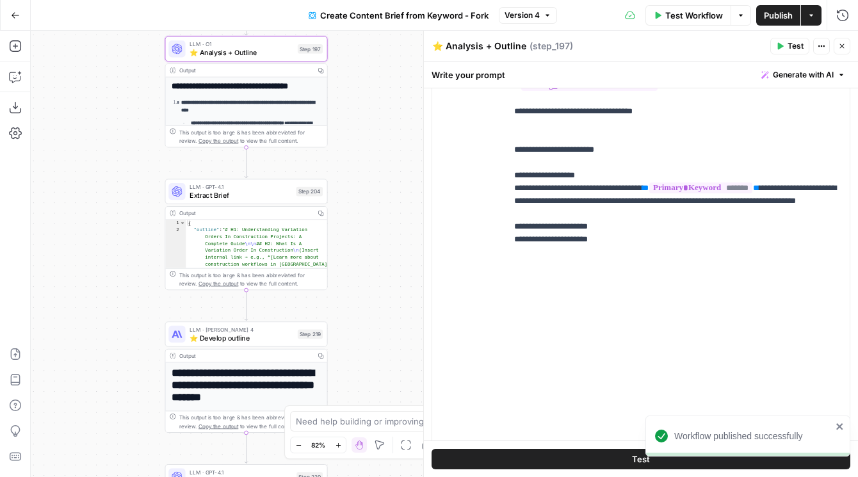
click at [374, 143] on div "Workflow Set Inputs Inputs SEO Research Semrush Keyword Overview Step 224 Outpu…" at bounding box center [444, 254] width 827 height 446
click at [836, 44] on button "Close" at bounding box center [841, 46] width 17 height 17
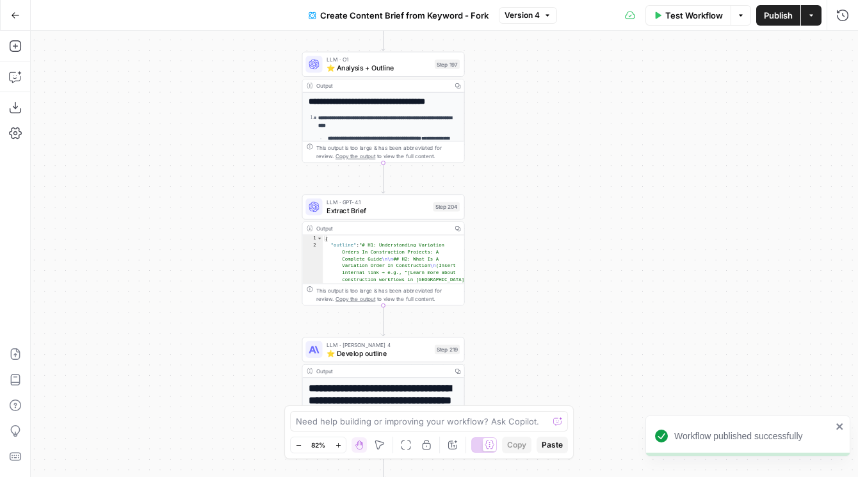
drag, startPoint x: 408, startPoint y: 152, endPoint x: 545, endPoint y: 168, distance: 137.8
